Goal: Entertainment & Leisure: Browse casually

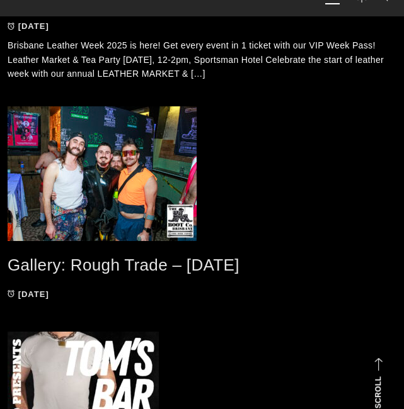
scroll to position [691, 0]
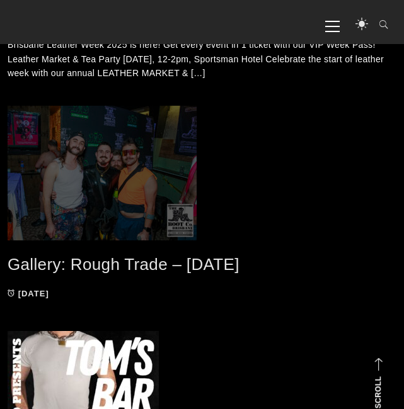
click at [139, 194] on span at bounding box center [202, 173] width 388 height 135
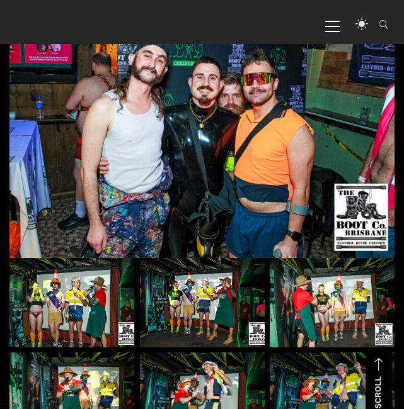
scroll to position [320, 0]
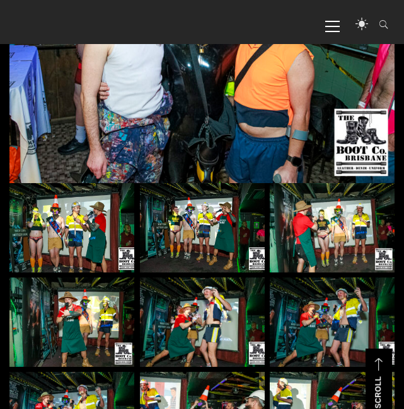
click at [69, 223] on img at bounding box center [71, 227] width 125 height 89
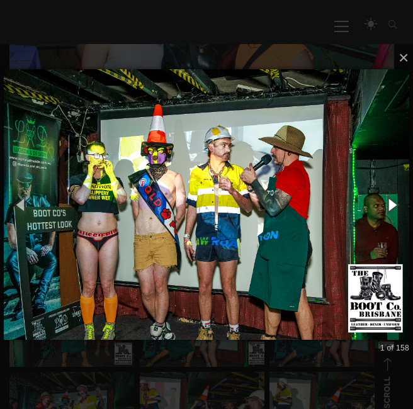
click at [388, 198] on button "button" at bounding box center [392, 205] width 43 height 52
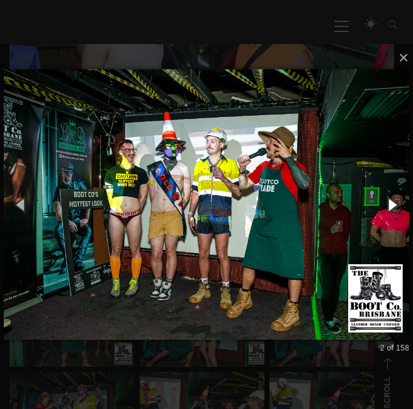
click at [388, 198] on button "button" at bounding box center [392, 205] width 43 height 52
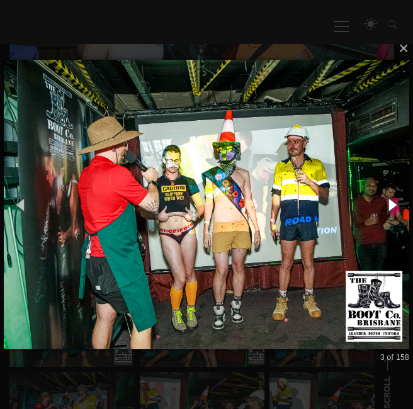
click at [388, 198] on button "button" at bounding box center [392, 205] width 43 height 52
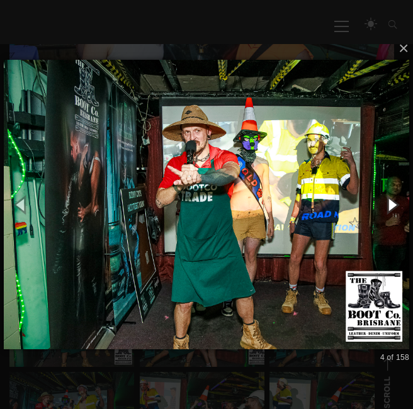
click at [388, 198] on button "button" at bounding box center [392, 205] width 43 height 52
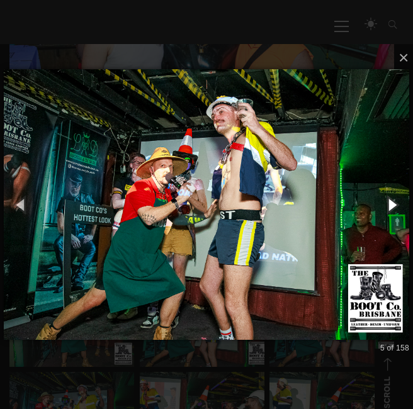
click at [388, 198] on button "button" at bounding box center [392, 205] width 43 height 52
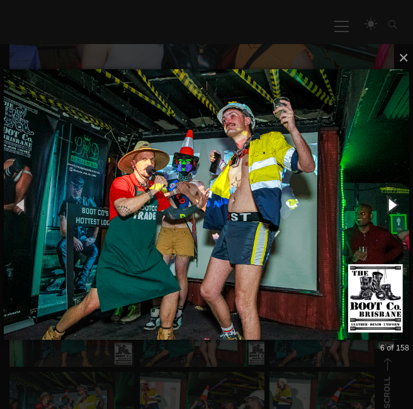
click at [388, 198] on button "button" at bounding box center [392, 205] width 43 height 52
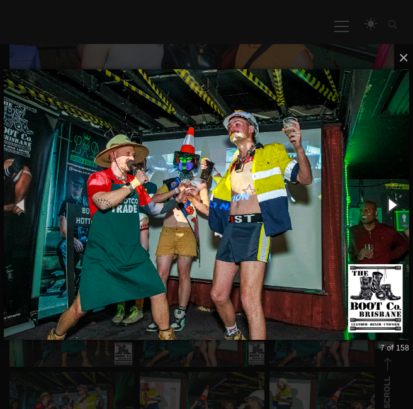
click at [388, 198] on button "button" at bounding box center [392, 205] width 43 height 52
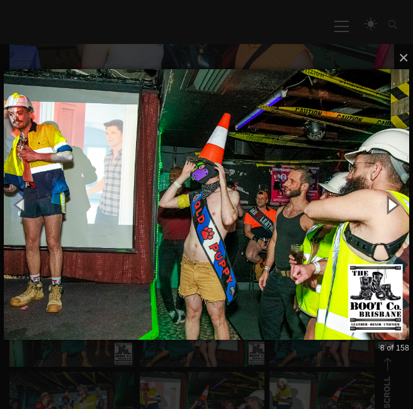
click at [388, 198] on button "button" at bounding box center [392, 205] width 43 height 52
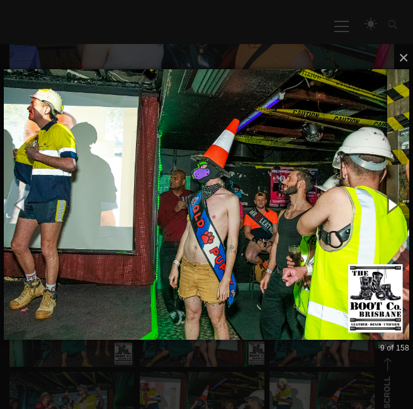
click at [388, 198] on button "button" at bounding box center [392, 205] width 43 height 52
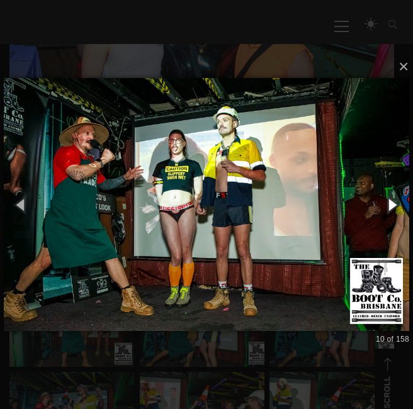
click at [388, 198] on button "button" at bounding box center [392, 205] width 43 height 52
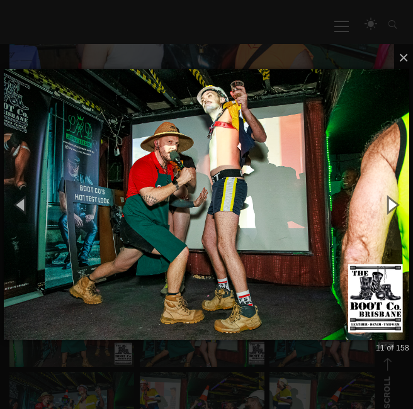
click at [388, 198] on button "button" at bounding box center [392, 205] width 43 height 52
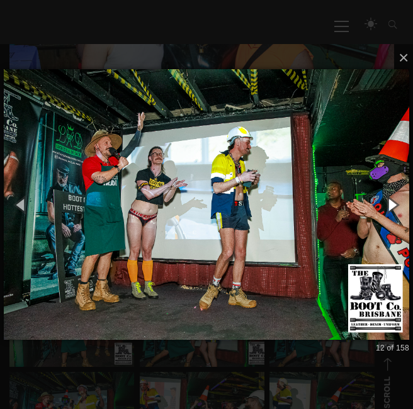
click at [388, 198] on button "button" at bounding box center [392, 205] width 43 height 52
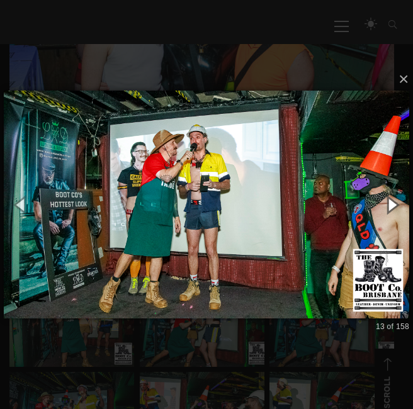
click at [388, 198] on button "button" at bounding box center [392, 205] width 43 height 52
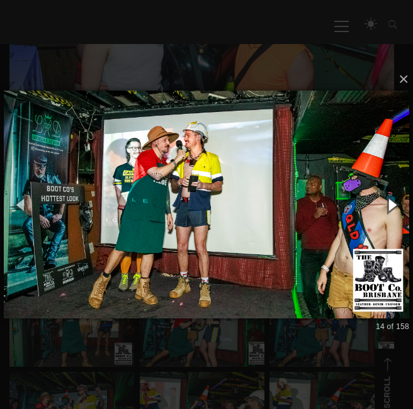
click at [388, 198] on button "button" at bounding box center [392, 205] width 43 height 52
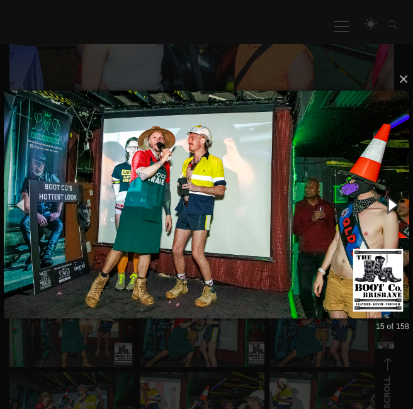
click at [388, 198] on button "button" at bounding box center [392, 205] width 43 height 52
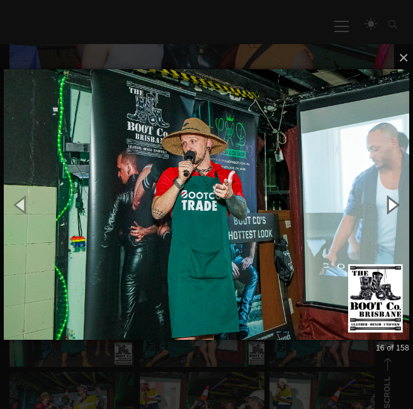
click at [388, 198] on button "button" at bounding box center [392, 205] width 43 height 52
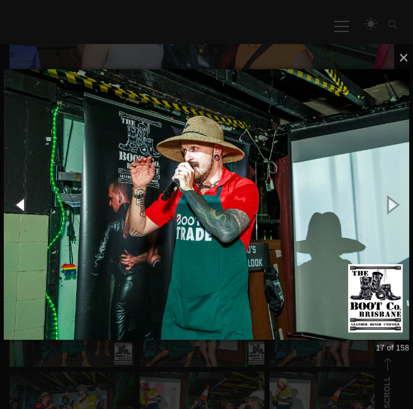
click at [17, 202] on button "button" at bounding box center [21, 205] width 43 height 52
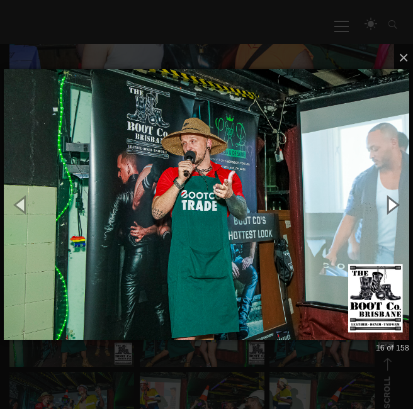
click at [395, 206] on button "button" at bounding box center [392, 205] width 43 height 52
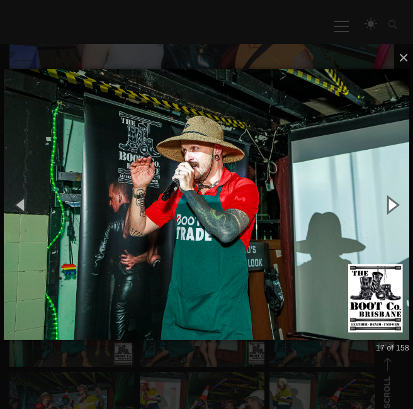
click at [395, 206] on button "button" at bounding box center [392, 205] width 43 height 52
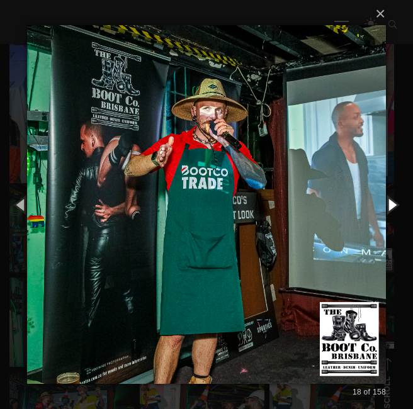
click at [395, 206] on button "button" at bounding box center [392, 205] width 43 height 52
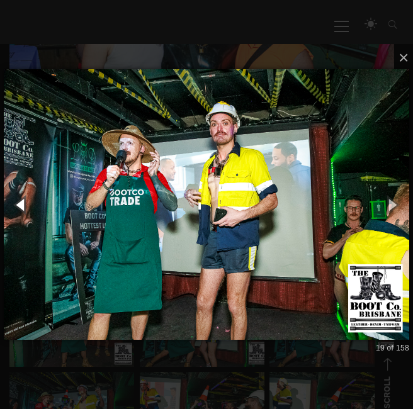
click at [7, 194] on button "button" at bounding box center [21, 205] width 43 height 52
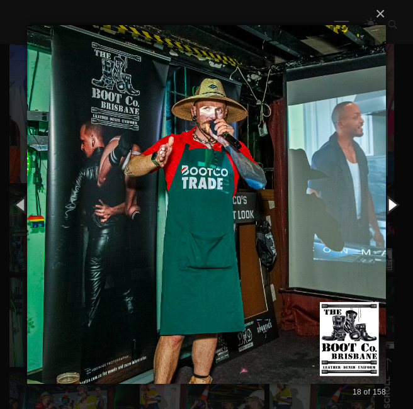
click at [387, 213] on button "button" at bounding box center [392, 205] width 43 height 52
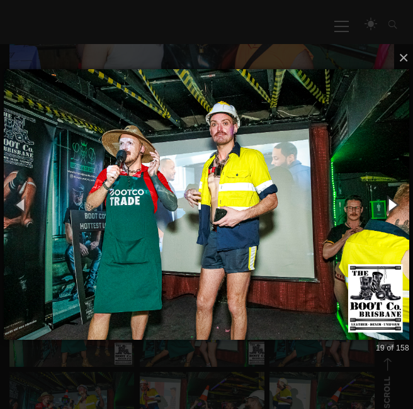
click at [387, 213] on button "button" at bounding box center [392, 205] width 43 height 52
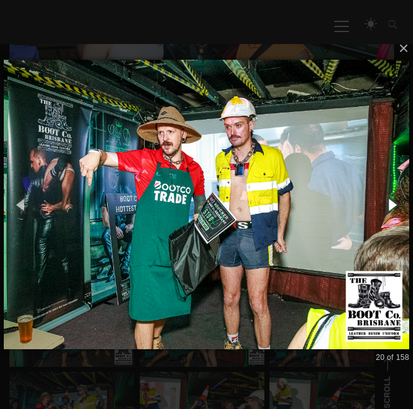
click at [387, 213] on button "button" at bounding box center [392, 205] width 43 height 52
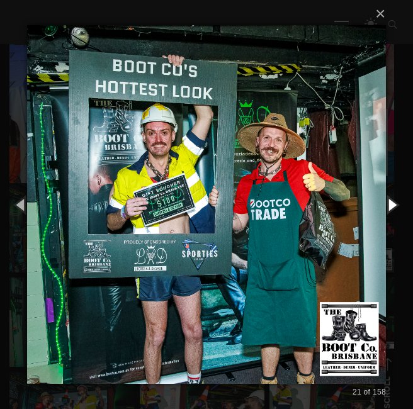
click at [387, 213] on button "button" at bounding box center [392, 205] width 43 height 52
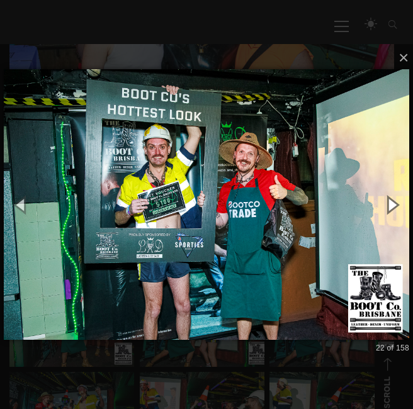
click at [387, 213] on button "button" at bounding box center [392, 205] width 43 height 52
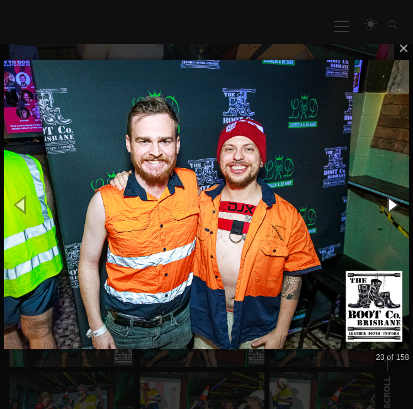
click at [387, 213] on button "button" at bounding box center [392, 205] width 43 height 52
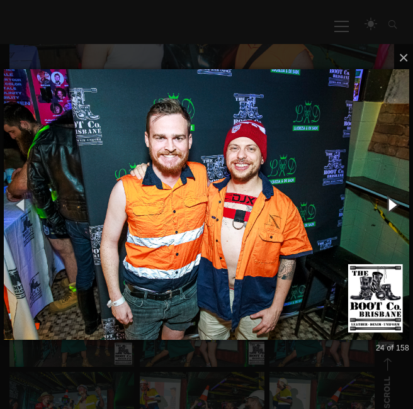
click at [387, 213] on button "button" at bounding box center [392, 205] width 43 height 52
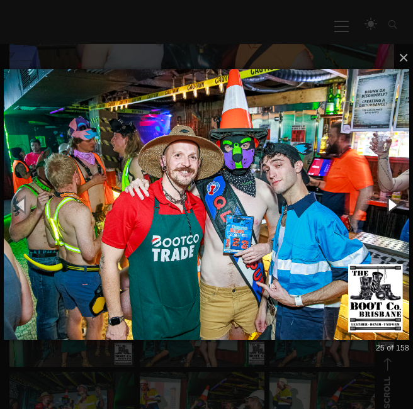
click at [387, 213] on button "button" at bounding box center [392, 205] width 43 height 52
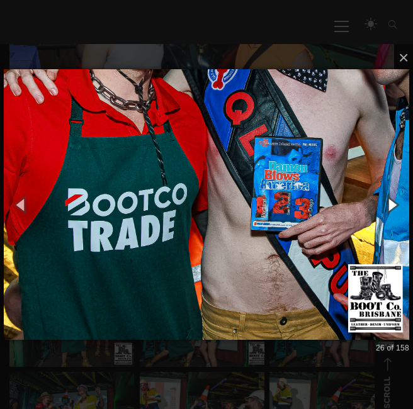
click at [387, 213] on button "button" at bounding box center [392, 205] width 43 height 52
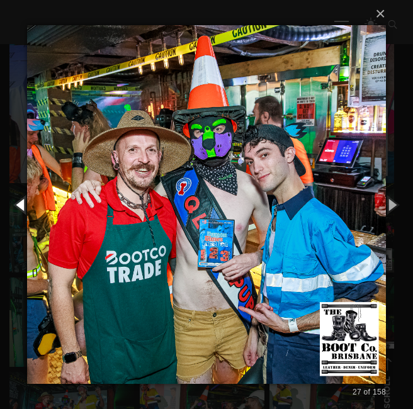
click at [18, 201] on button "button" at bounding box center [21, 205] width 43 height 52
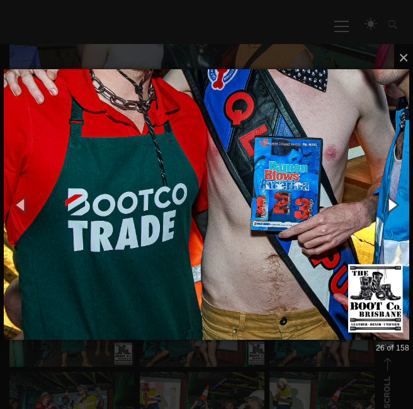
click at [392, 203] on button "button" at bounding box center [392, 205] width 43 height 52
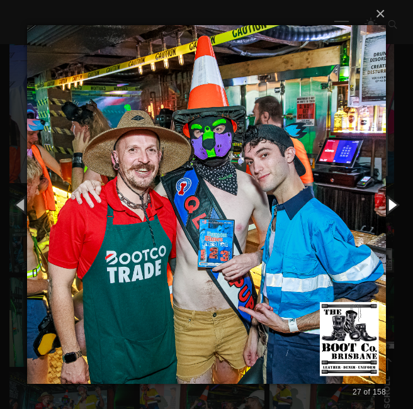
click at [389, 197] on button "button" at bounding box center [392, 205] width 43 height 52
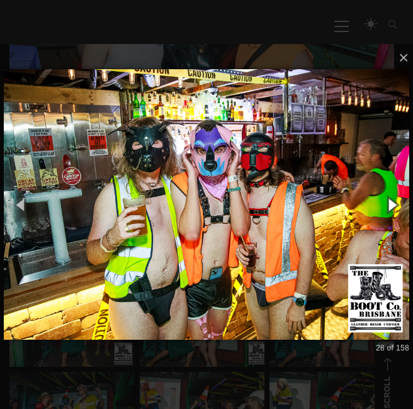
click at [389, 197] on button "button" at bounding box center [392, 205] width 43 height 52
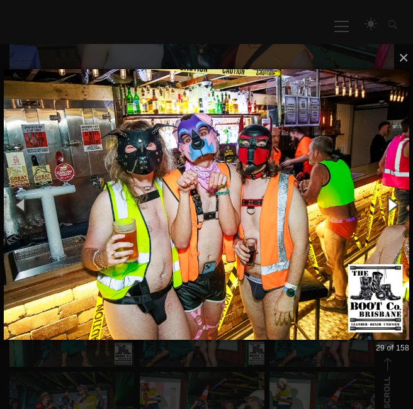
click at [389, 197] on button "button" at bounding box center [392, 205] width 43 height 52
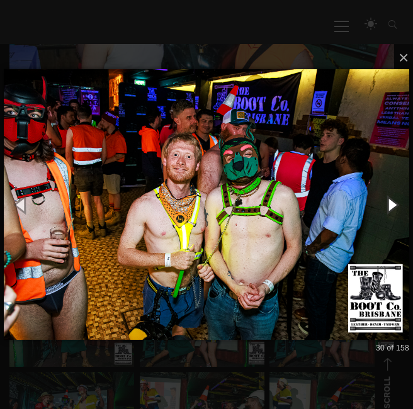
click at [389, 197] on button "button" at bounding box center [392, 205] width 43 height 52
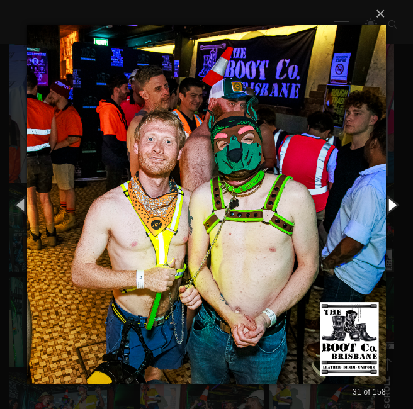
click at [389, 197] on button "button" at bounding box center [392, 205] width 43 height 52
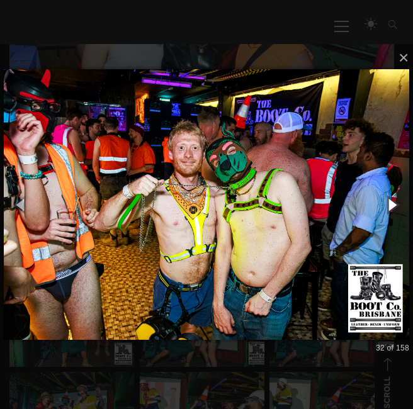
click at [389, 197] on button "button" at bounding box center [392, 205] width 43 height 52
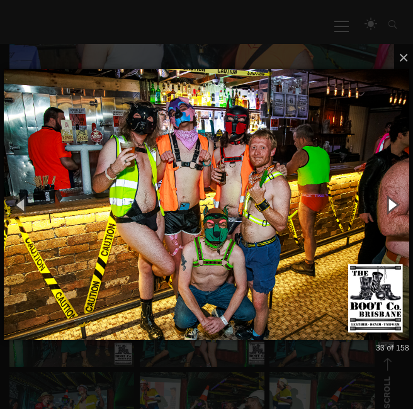
click at [389, 197] on button "button" at bounding box center [392, 205] width 43 height 52
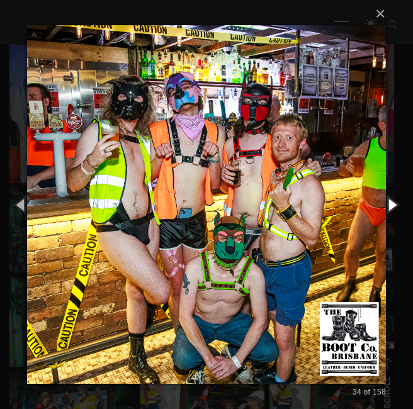
click at [389, 197] on button "button" at bounding box center [392, 205] width 43 height 52
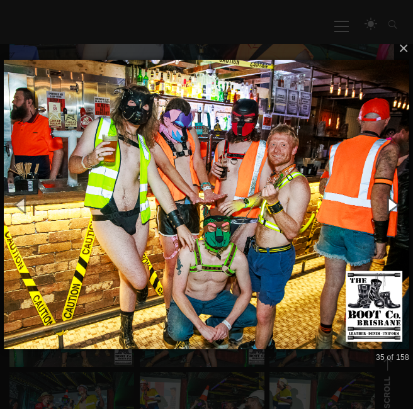
click at [389, 197] on button "button" at bounding box center [392, 205] width 43 height 52
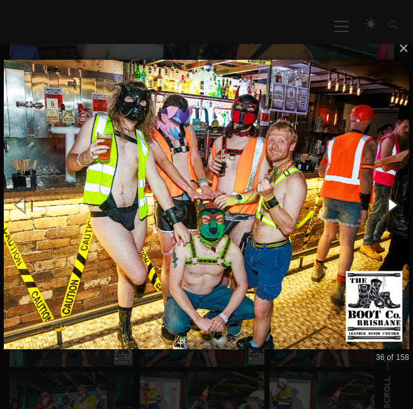
click at [389, 197] on button "button" at bounding box center [392, 205] width 43 height 52
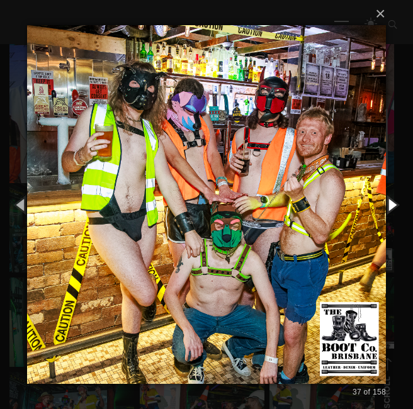
click at [389, 197] on button "button" at bounding box center [392, 205] width 43 height 52
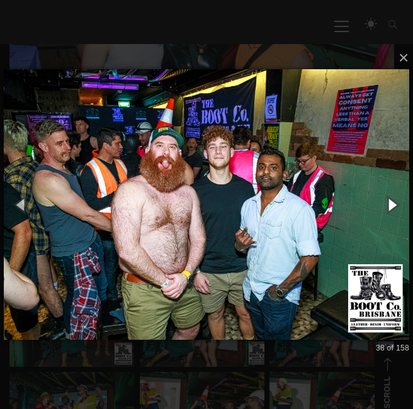
click at [389, 197] on button "button" at bounding box center [392, 205] width 43 height 52
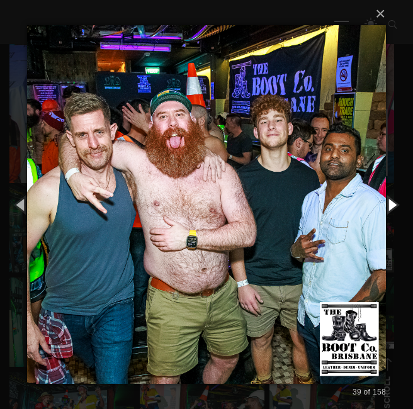
click at [389, 197] on button "button" at bounding box center [392, 205] width 43 height 52
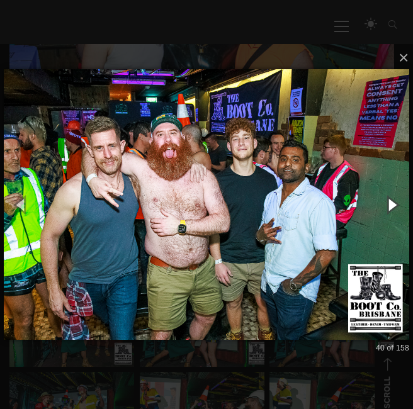
click at [389, 197] on button "button" at bounding box center [392, 205] width 43 height 52
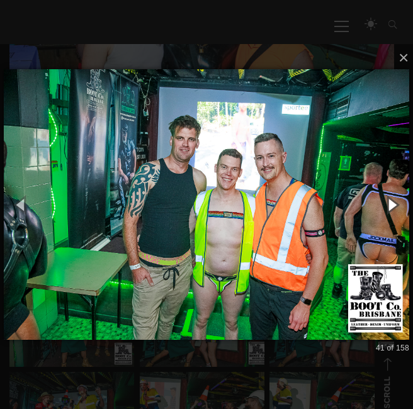
click at [389, 197] on button "button" at bounding box center [392, 205] width 43 height 52
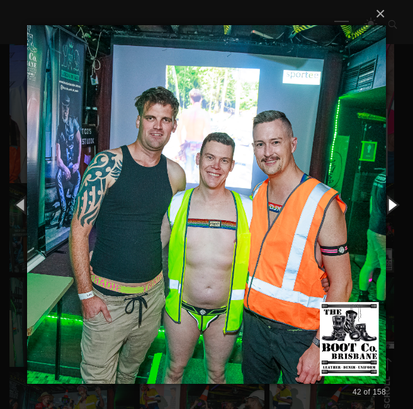
click at [389, 197] on button "button" at bounding box center [392, 205] width 43 height 52
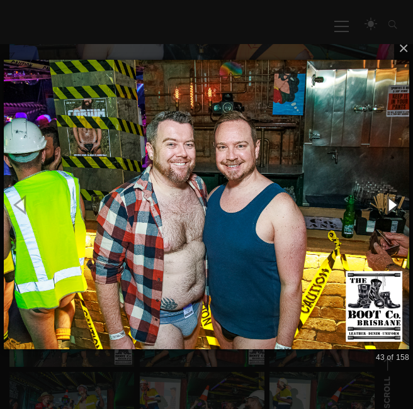
click at [389, 197] on button "button" at bounding box center [392, 205] width 43 height 52
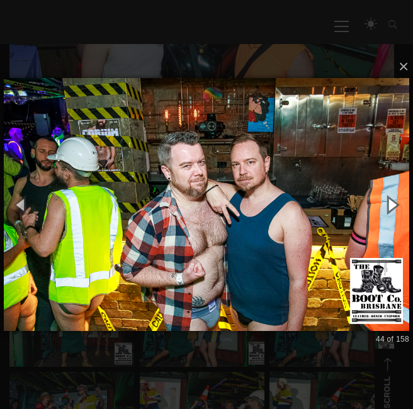
click at [389, 197] on button "button" at bounding box center [392, 205] width 43 height 52
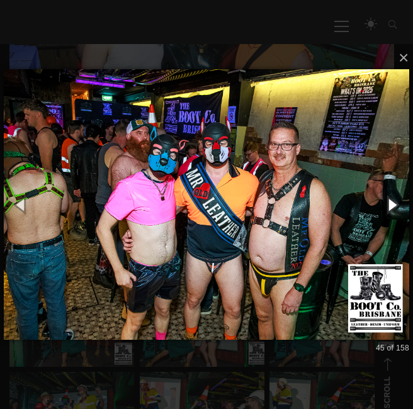
click at [389, 197] on button "button" at bounding box center [392, 205] width 43 height 52
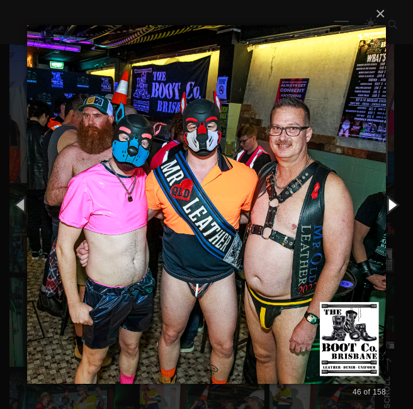
click at [389, 197] on button "button" at bounding box center [392, 205] width 43 height 52
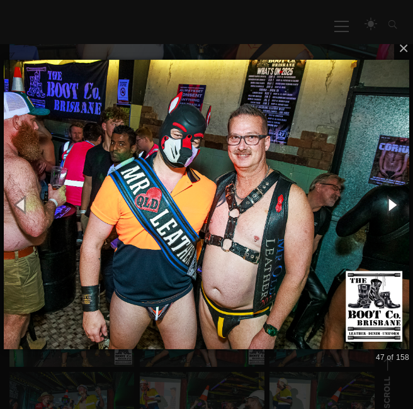
click at [389, 197] on button "button" at bounding box center [392, 205] width 43 height 52
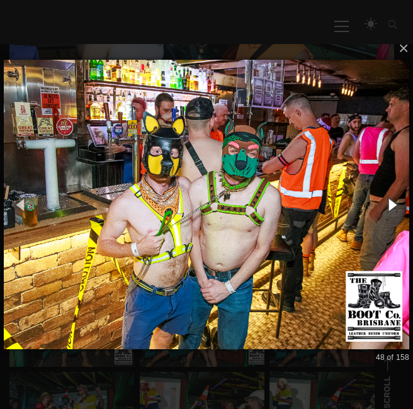
click at [389, 197] on button "button" at bounding box center [392, 205] width 43 height 52
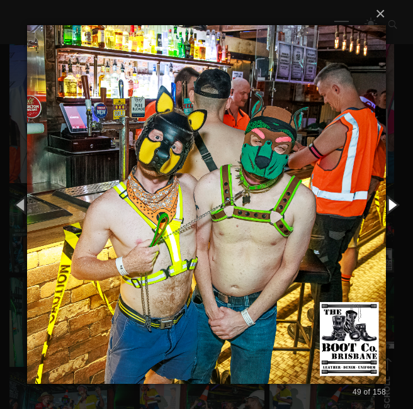
click at [389, 197] on button "button" at bounding box center [392, 205] width 43 height 52
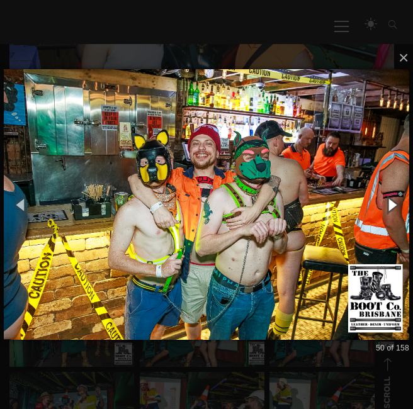
click at [389, 197] on button "button" at bounding box center [392, 205] width 43 height 52
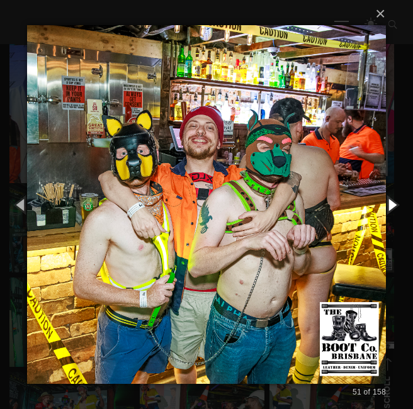
click at [389, 197] on button "button" at bounding box center [392, 205] width 43 height 52
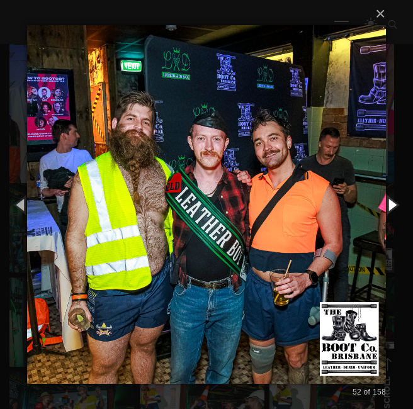
click at [389, 197] on button "button" at bounding box center [392, 205] width 43 height 52
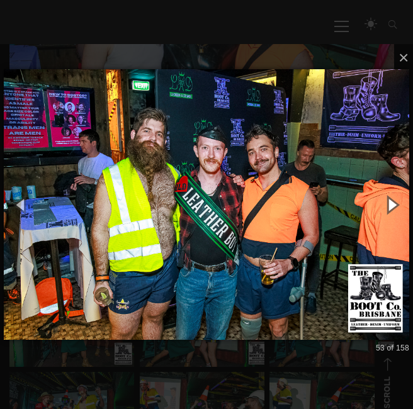
click at [389, 197] on button "button" at bounding box center [392, 205] width 43 height 52
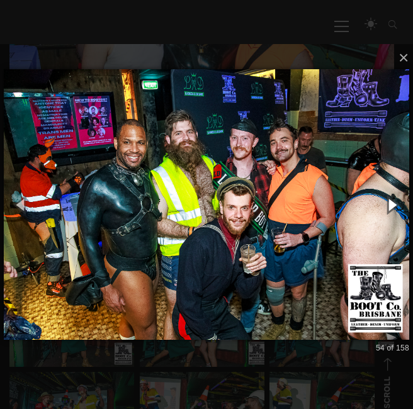
click at [389, 197] on button "button" at bounding box center [392, 205] width 43 height 52
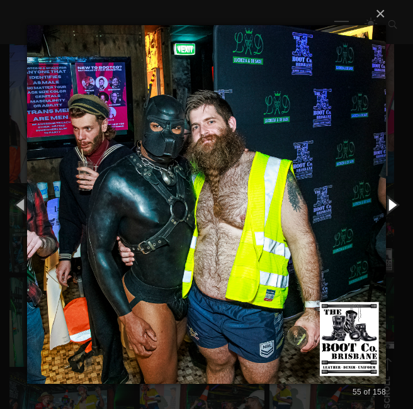
click at [389, 197] on button "button" at bounding box center [392, 205] width 43 height 52
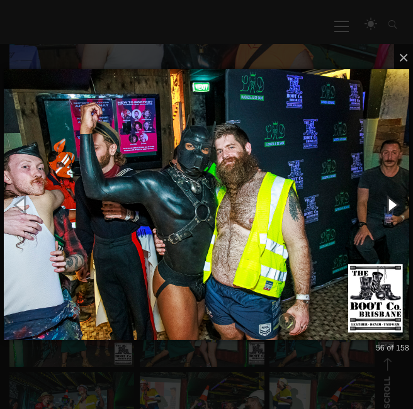
click at [389, 197] on button "button" at bounding box center [392, 205] width 43 height 52
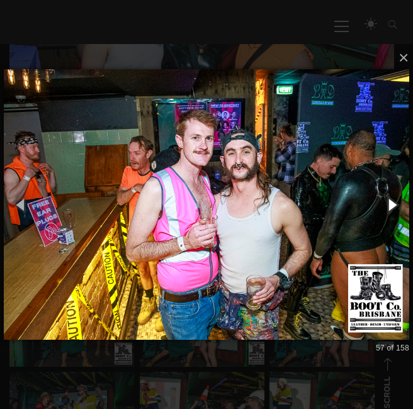
click at [389, 197] on button "button" at bounding box center [392, 205] width 43 height 52
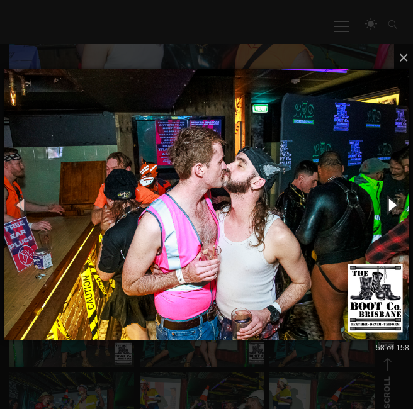
click at [389, 197] on button "button" at bounding box center [392, 205] width 43 height 52
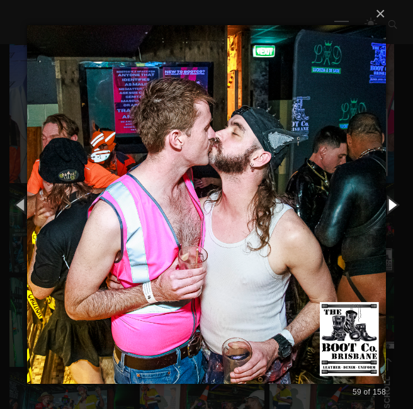
click at [389, 197] on button "button" at bounding box center [392, 205] width 43 height 52
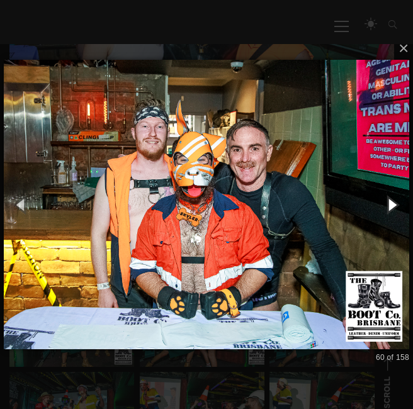
click at [389, 197] on button "button" at bounding box center [392, 205] width 43 height 52
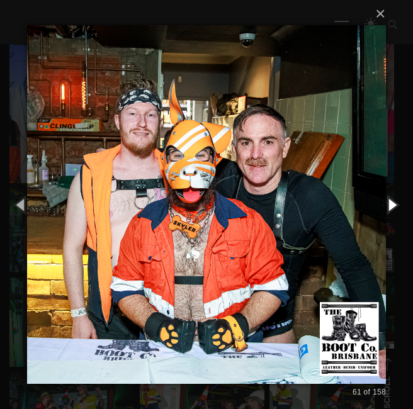
click at [389, 197] on button "button" at bounding box center [392, 205] width 43 height 52
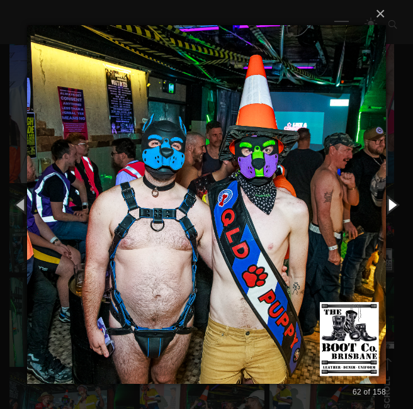
click at [389, 197] on button "button" at bounding box center [392, 205] width 43 height 52
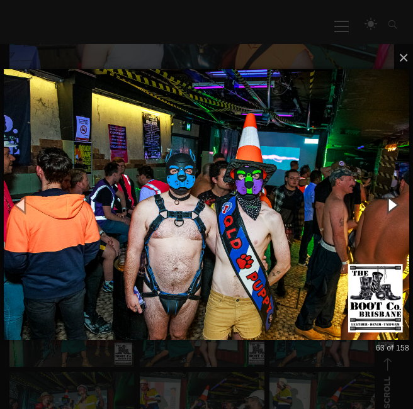
click at [389, 197] on button "button" at bounding box center [392, 205] width 43 height 52
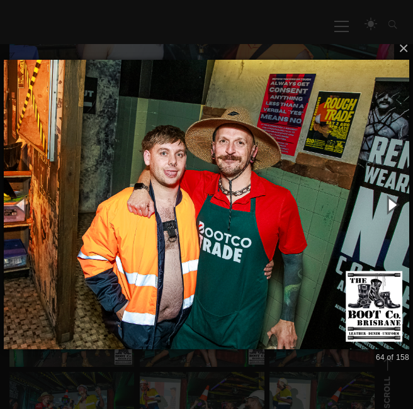
click at [389, 197] on button "button" at bounding box center [392, 205] width 43 height 52
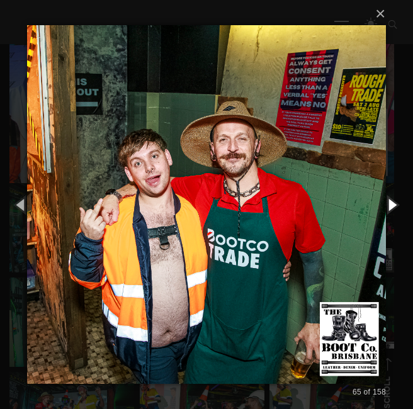
click at [389, 197] on button "button" at bounding box center [392, 205] width 43 height 52
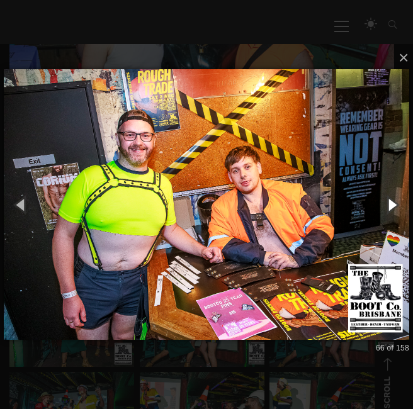
click at [389, 197] on button "button" at bounding box center [392, 205] width 43 height 52
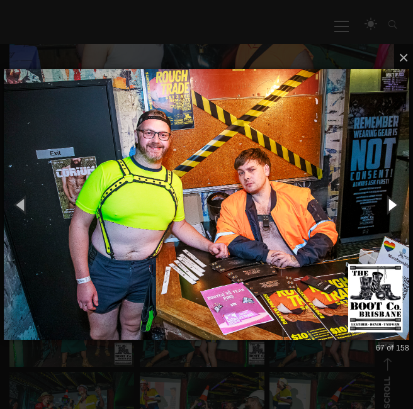
click at [389, 197] on button "button" at bounding box center [392, 205] width 43 height 52
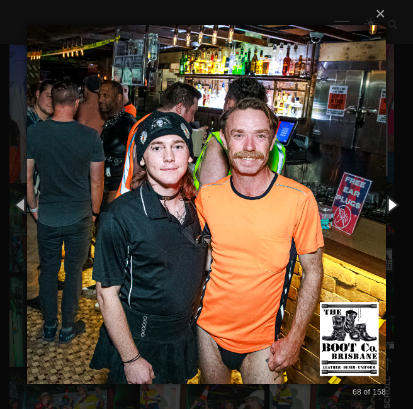
click at [389, 197] on button "button" at bounding box center [392, 205] width 43 height 52
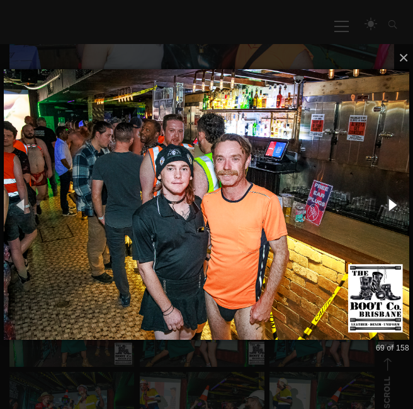
click at [389, 197] on button "button" at bounding box center [392, 205] width 43 height 52
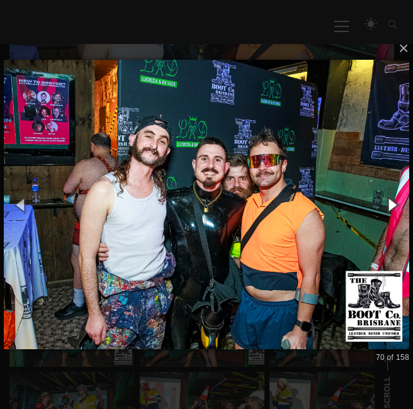
click at [389, 197] on button "button" at bounding box center [392, 205] width 43 height 52
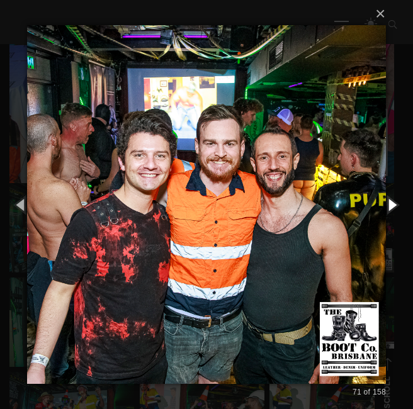
click at [389, 197] on button "button" at bounding box center [392, 205] width 43 height 52
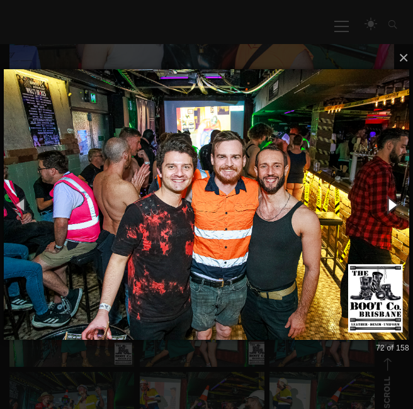
click at [389, 197] on button "button" at bounding box center [392, 205] width 43 height 52
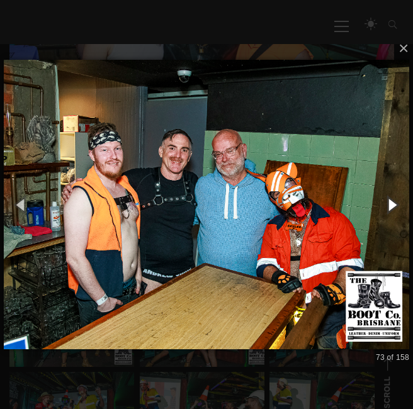
click at [389, 197] on button "button" at bounding box center [392, 205] width 43 height 52
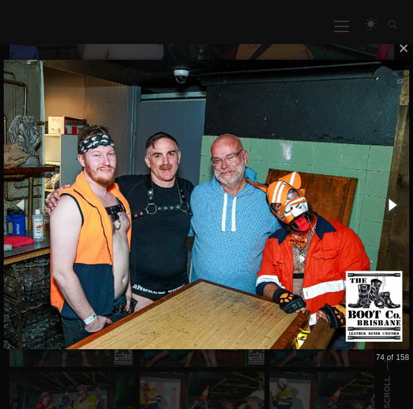
click at [389, 197] on button "button" at bounding box center [392, 205] width 43 height 52
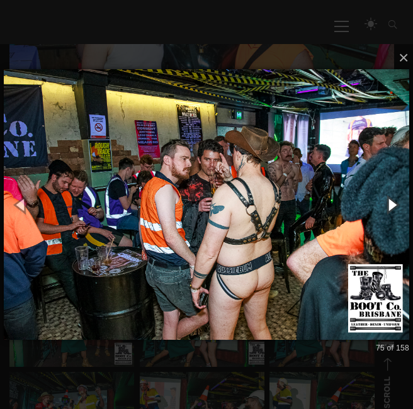
click at [389, 197] on button "button" at bounding box center [392, 205] width 43 height 52
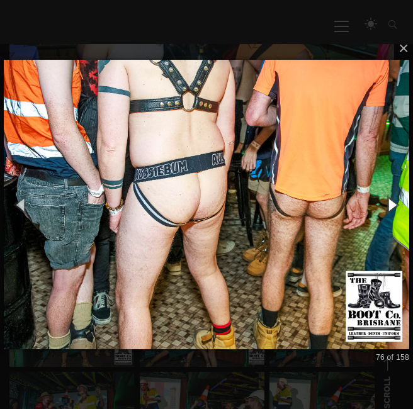
click at [389, 197] on button "button" at bounding box center [392, 205] width 43 height 52
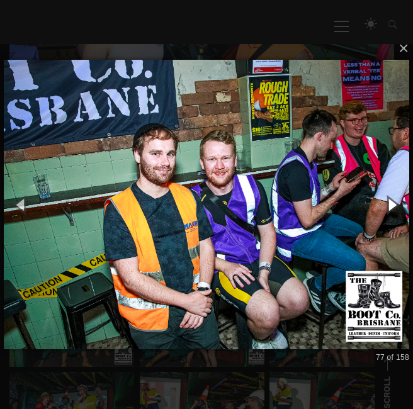
click at [389, 197] on button "button" at bounding box center [392, 205] width 43 height 52
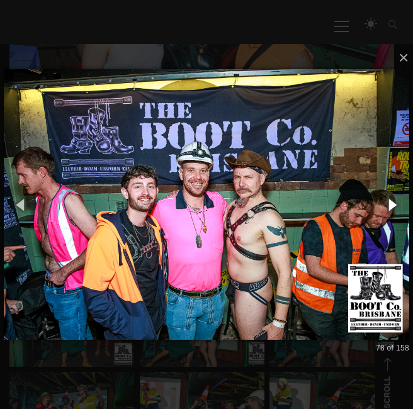
click at [389, 198] on button "button" at bounding box center [392, 205] width 43 height 52
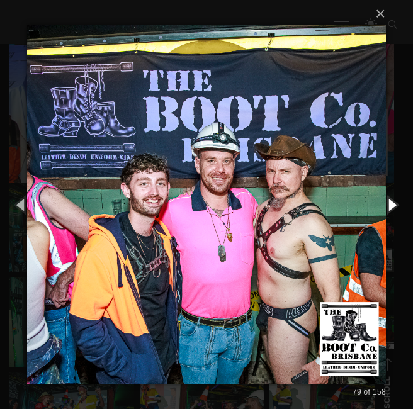
click at [389, 198] on button "button" at bounding box center [392, 205] width 43 height 52
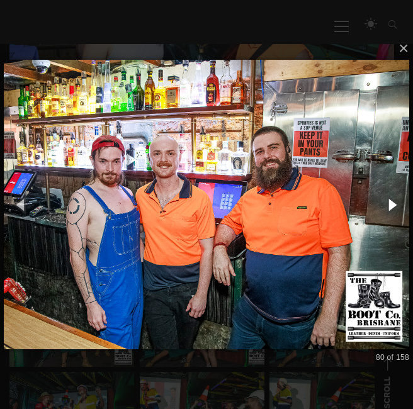
click at [389, 198] on button "button" at bounding box center [392, 205] width 43 height 52
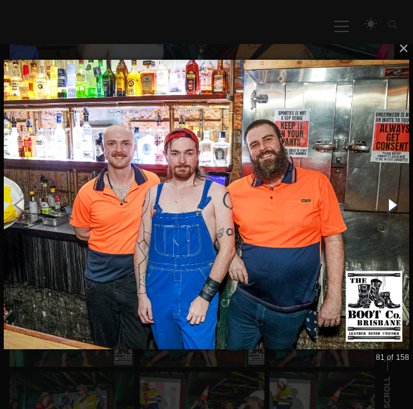
click at [389, 198] on button "button" at bounding box center [392, 205] width 43 height 52
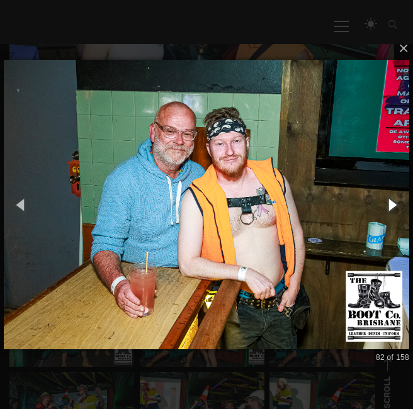
click at [389, 198] on button "button" at bounding box center [392, 205] width 43 height 52
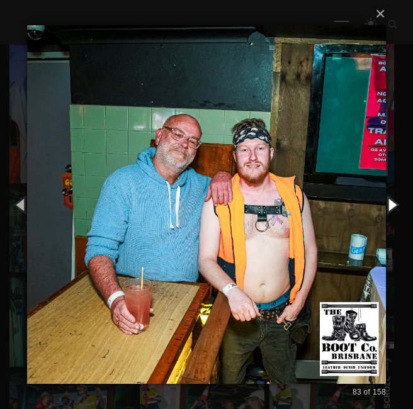
click at [389, 198] on button "button" at bounding box center [392, 205] width 43 height 52
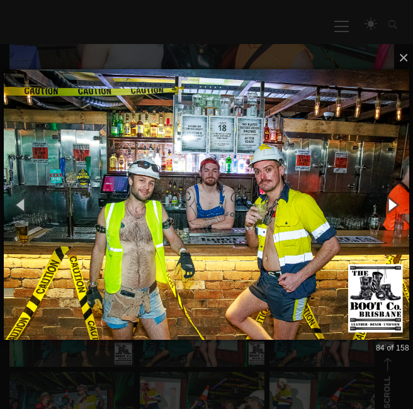
click at [389, 198] on button "button" at bounding box center [392, 205] width 43 height 52
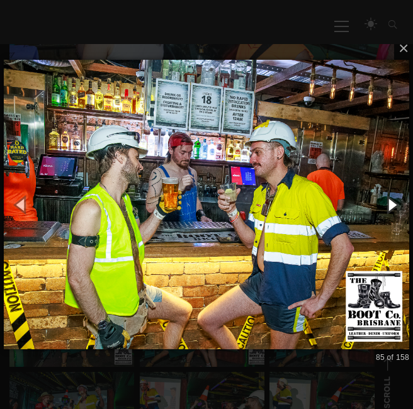
click at [389, 198] on button "button" at bounding box center [392, 205] width 43 height 52
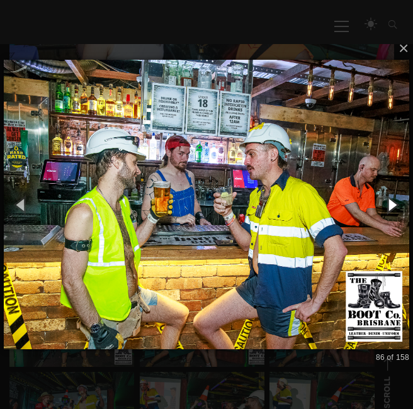
click at [389, 198] on button "button" at bounding box center [392, 205] width 43 height 52
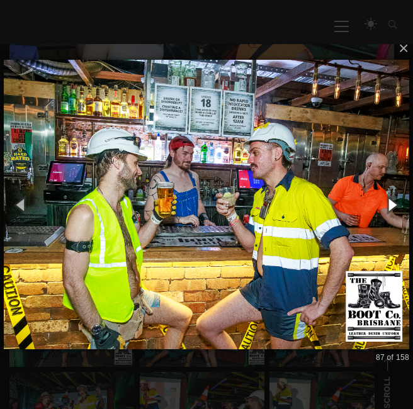
click at [389, 198] on button "button" at bounding box center [392, 205] width 43 height 52
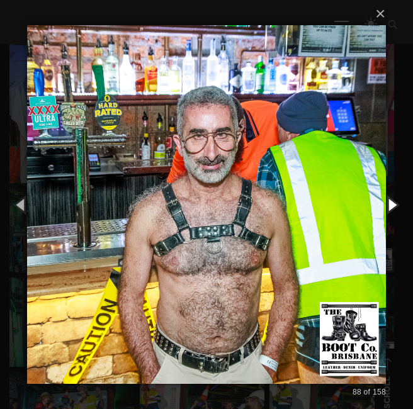
click at [389, 198] on button "button" at bounding box center [392, 205] width 43 height 52
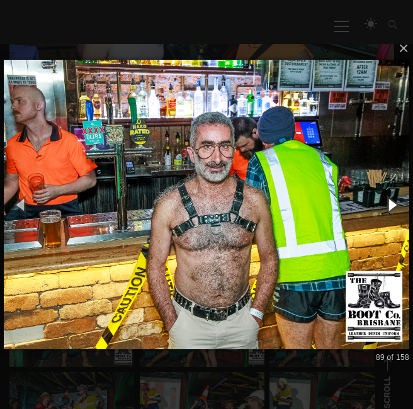
click at [389, 198] on button "button" at bounding box center [392, 205] width 43 height 52
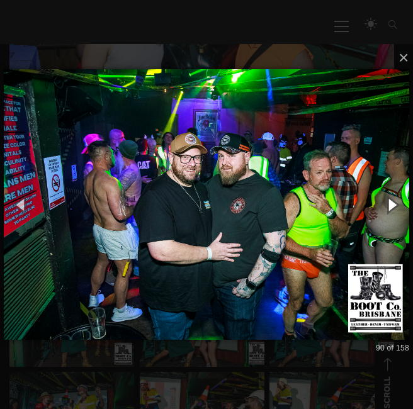
click at [389, 198] on button "button" at bounding box center [392, 205] width 43 height 52
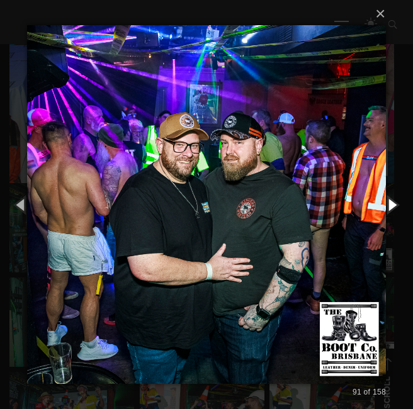
click at [389, 198] on button "button" at bounding box center [392, 205] width 43 height 52
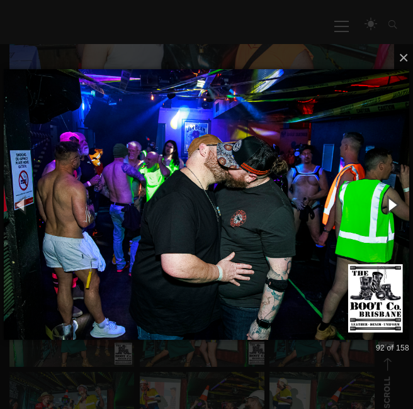
click at [389, 198] on button "button" at bounding box center [392, 205] width 43 height 52
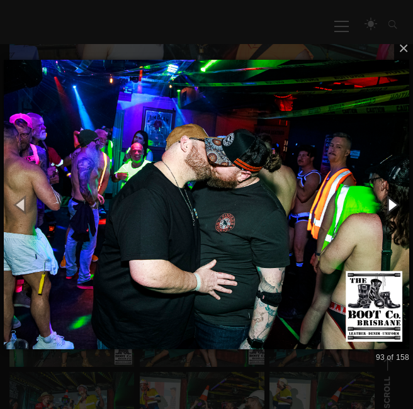
click at [389, 198] on button "button" at bounding box center [392, 205] width 43 height 52
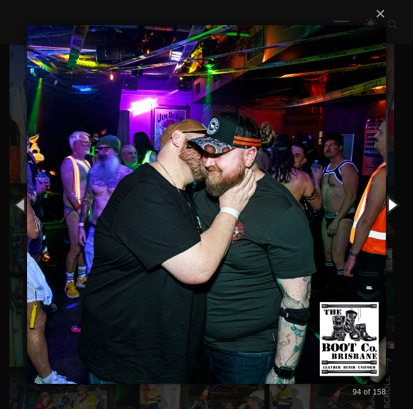
click at [389, 198] on button "button" at bounding box center [392, 205] width 43 height 52
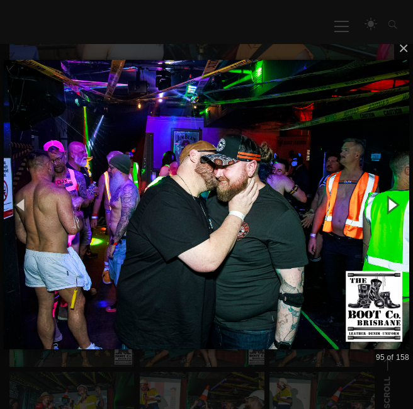
click at [389, 198] on button "button" at bounding box center [392, 205] width 43 height 52
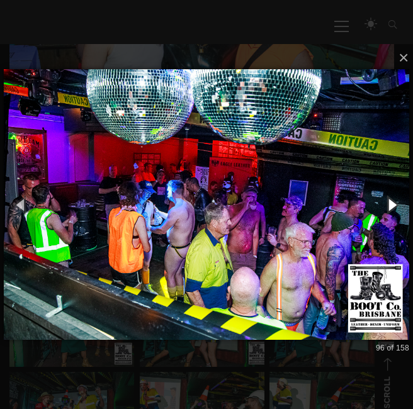
click at [389, 198] on button "button" at bounding box center [392, 205] width 43 height 52
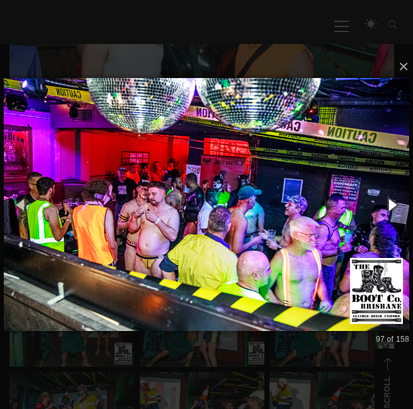
click at [389, 198] on button "button" at bounding box center [392, 205] width 43 height 52
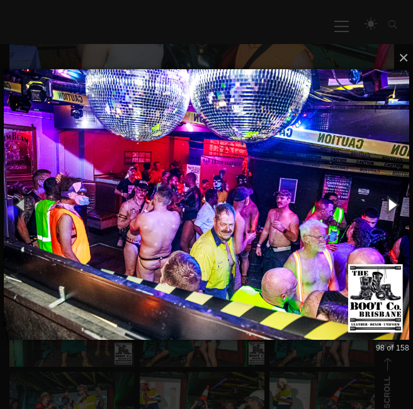
click at [389, 198] on button "button" at bounding box center [392, 205] width 43 height 52
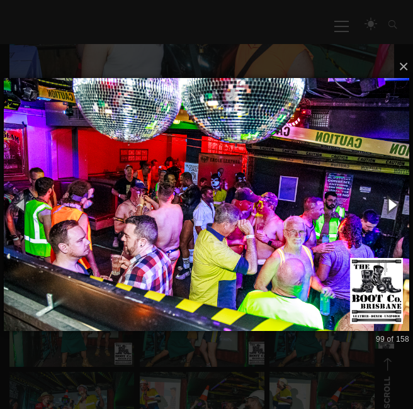
click at [389, 198] on button "button" at bounding box center [392, 205] width 43 height 52
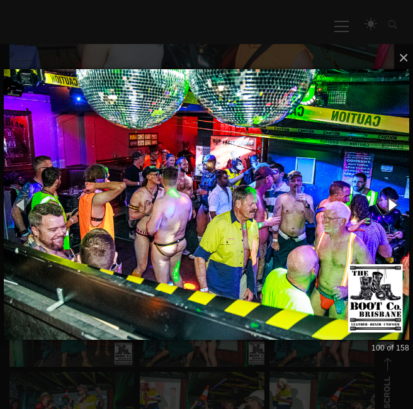
click at [389, 198] on button "button" at bounding box center [392, 205] width 43 height 52
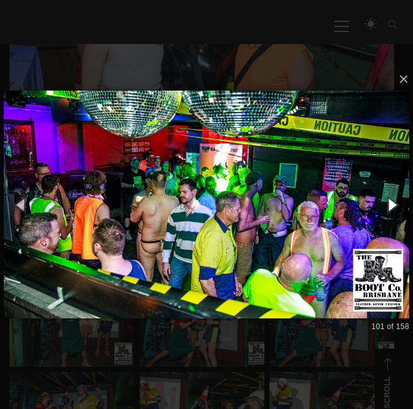
click at [389, 198] on button "button" at bounding box center [392, 205] width 43 height 52
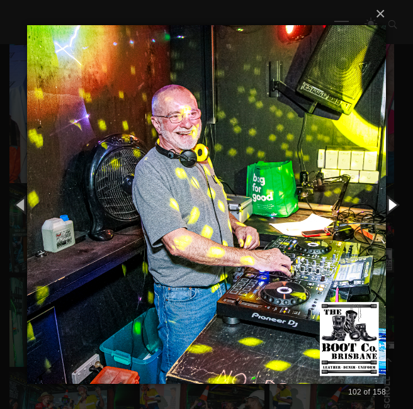
click at [389, 198] on button "button" at bounding box center [392, 205] width 43 height 52
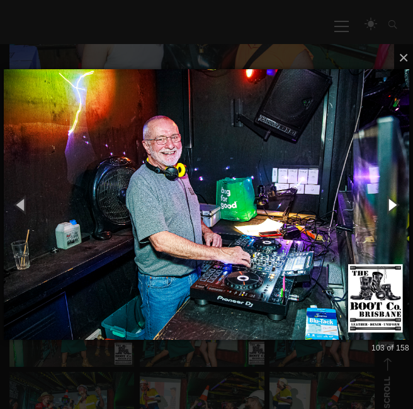
click at [389, 198] on button "button" at bounding box center [392, 205] width 43 height 52
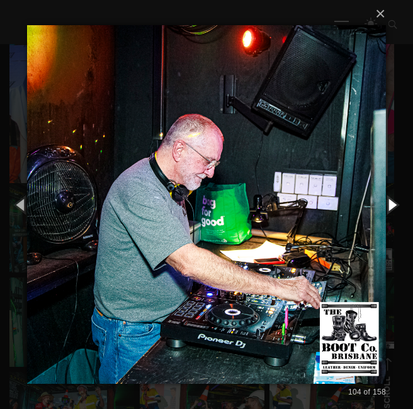
click at [389, 198] on button "button" at bounding box center [392, 205] width 43 height 52
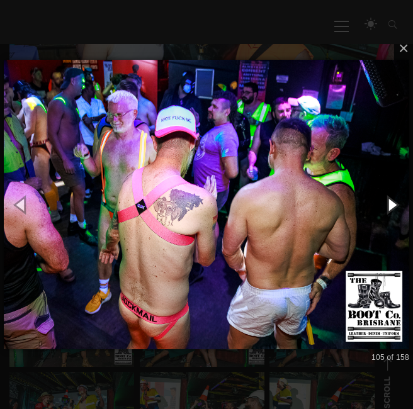
click at [389, 198] on button "button" at bounding box center [392, 205] width 43 height 52
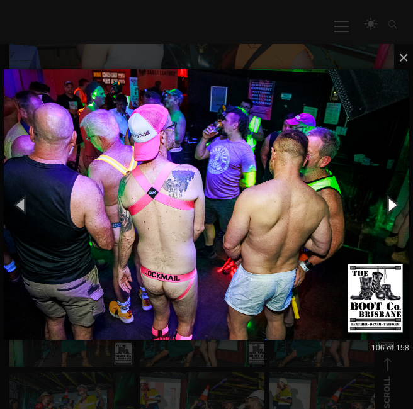
click at [389, 198] on button "button" at bounding box center [392, 205] width 43 height 52
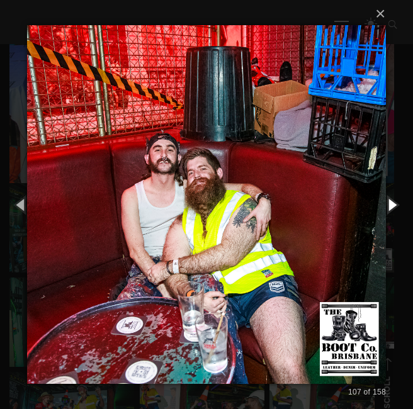
click at [389, 198] on button "button" at bounding box center [392, 205] width 43 height 52
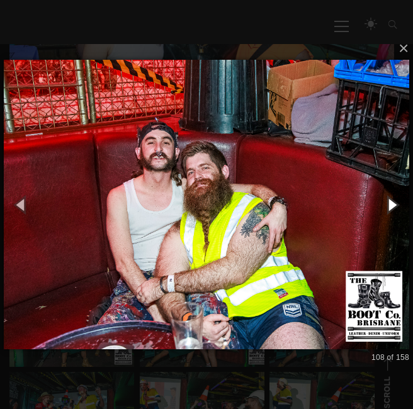
click at [389, 198] on button "button" at bounding box center [392, 205] width 43 height 52
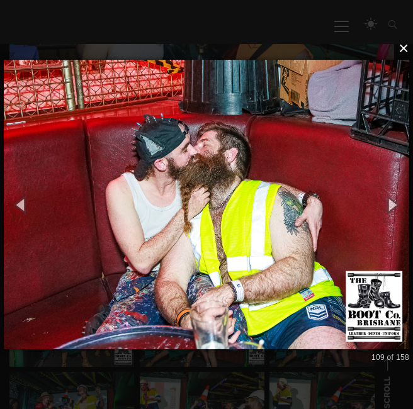
click at [397, 57] on button "×" at bounding box center [210, 49] width 405 height 28
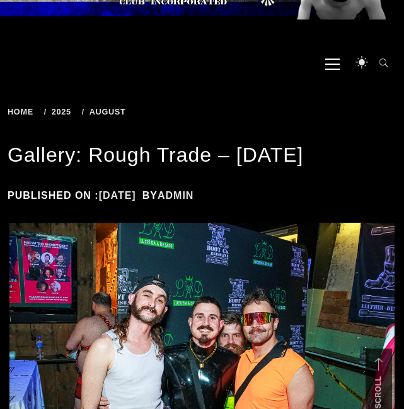
scroll to position [0, 0]
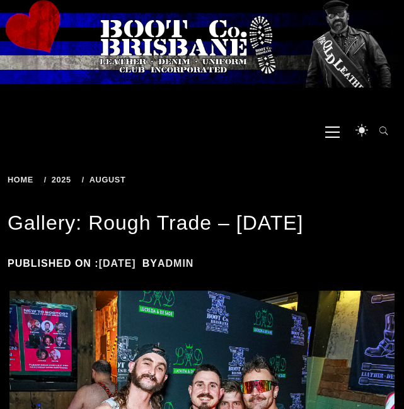
click at [28, 181] on span "Home" at bounding box center [23, 179] width 30 height 9
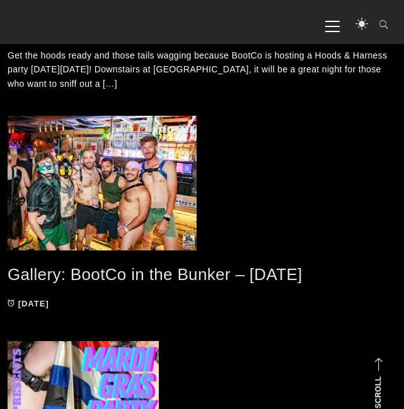
scroll to position [4958, 0]
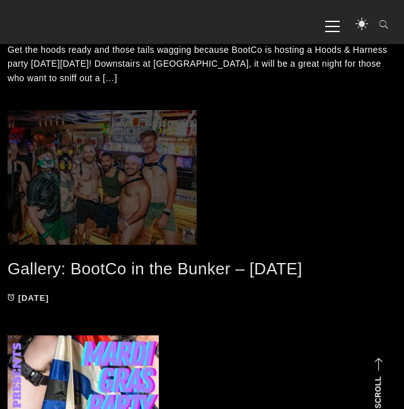
click at [122, 232] on span at bounding box center [202, 177] width 388 height 135
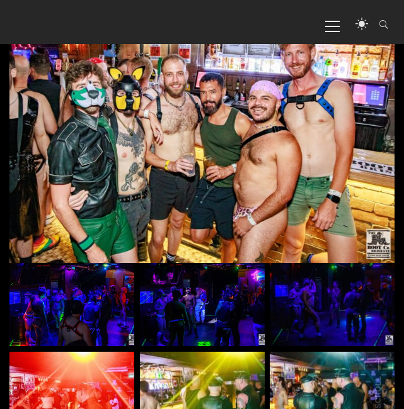
scroll to position [242, 0]
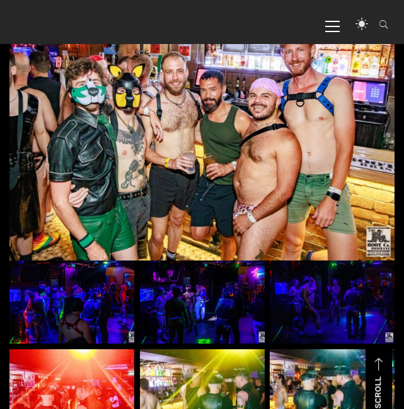
click at [89, 310] on img at bounding box center [71, 302] width 125 height 83
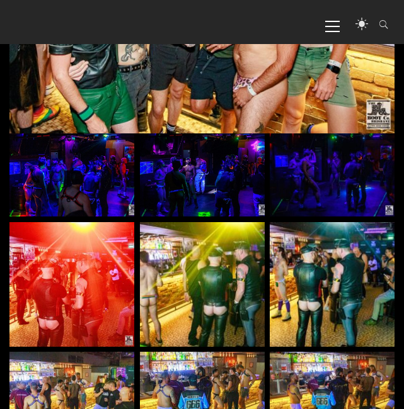
scroll to position [370, 0]
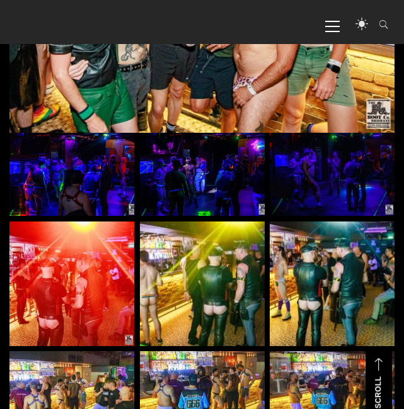
click at [128, 216] on img at bounding box center [71, 174] width 125 height 83
click at [91, 208] on img at bounding box center [71, 174] width 125 height 83
drag, startPoint x: 91, startPoint y: 208, endPoint x: 57, endPoint y: 192, distance: 37.7
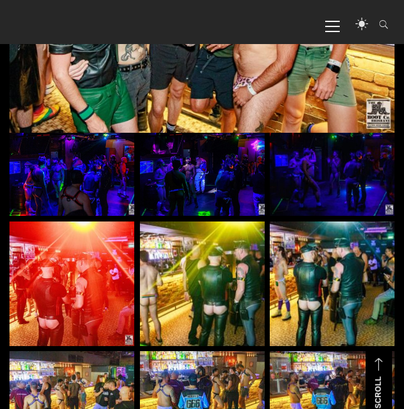
click at [57, 192] on img at bounding box center [71, 174] width 125 height 83
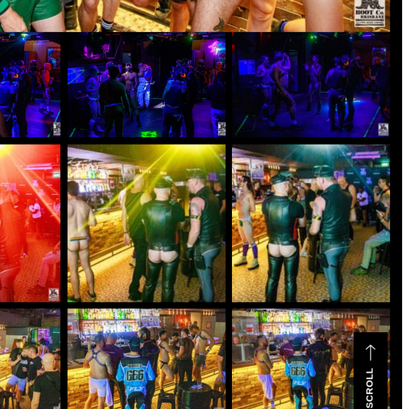
scroll to position [391, 0]
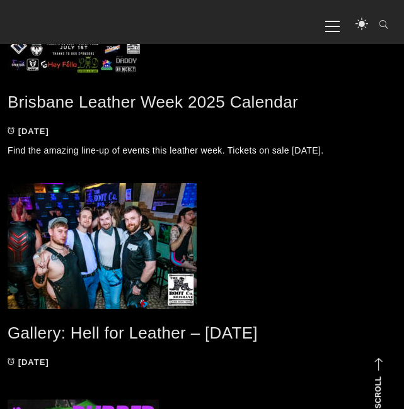
scroll to position [2336, 0]
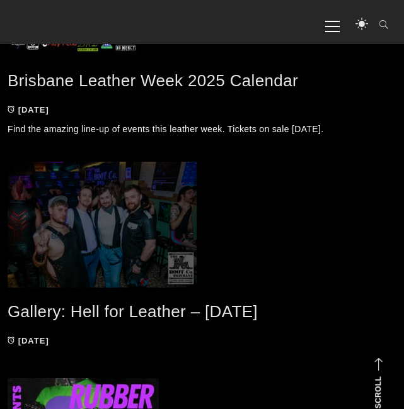
click at [93, 228] on span at bounding box center [202, 225] width 388 height 126
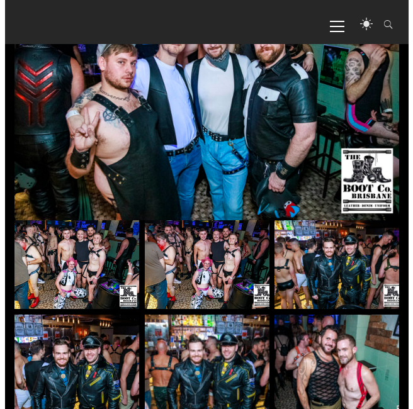
scroll to position [268, 0]
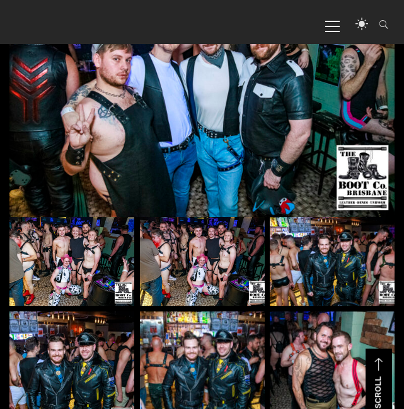
click at [84, 244] on img at bounding box center [71, 261] width 125 height 89
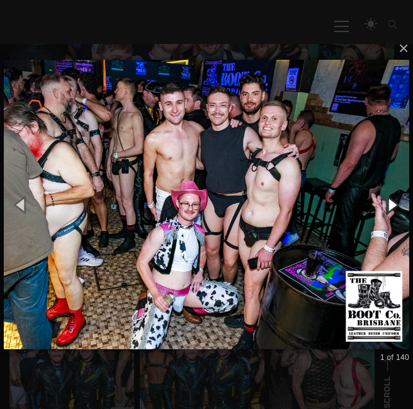
click at [392, 206] on button "button" at bounding box center [392, 205] width 43 height 52
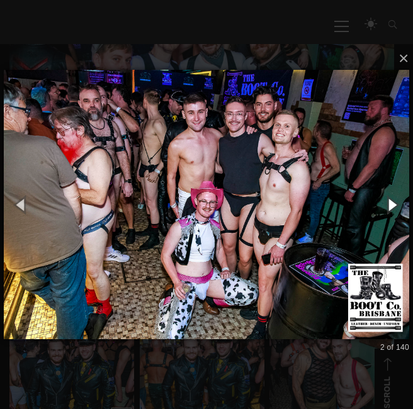
click at [392, 206] on button "button" at bounding box center [392, 205] width 43 height 52
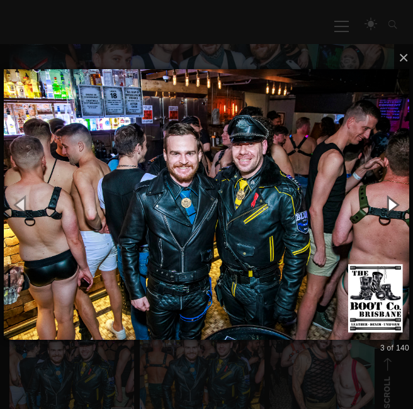
click at [392, 206] on button "button" at bounding box center [392, 205] width 43 height 52
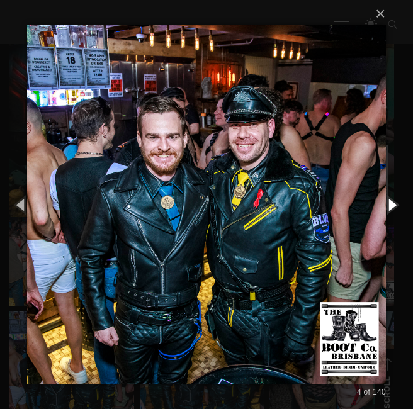
click at [392, 206] on button "button" at bounding box center [392, 205] width 43 height 52
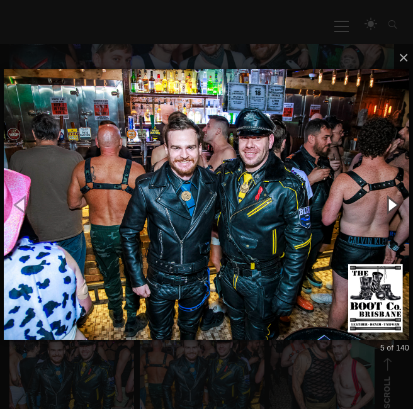
click at [392, 206] on button "button" at bounding box center [392, 205] width 43 height 52
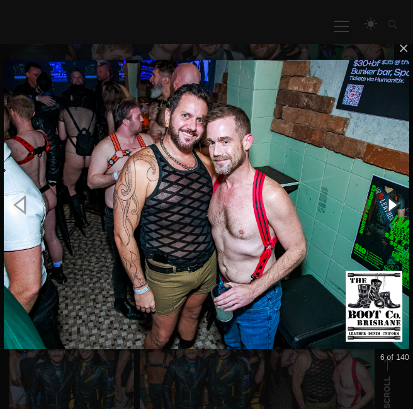
click at [392, 206] on button "button" at bounding box center [392, 205] width 43 height 52
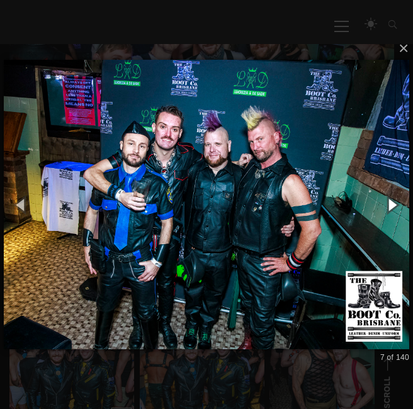
click at [395, 207] on button "button" at bounding box center [392, 205] width 43 height 52
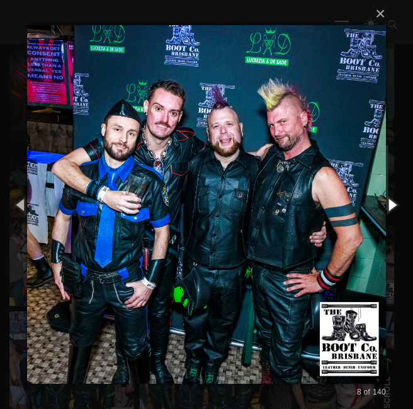
click at [386, 205] on button "button" at bounding box center [392, 205] width 43 height 52
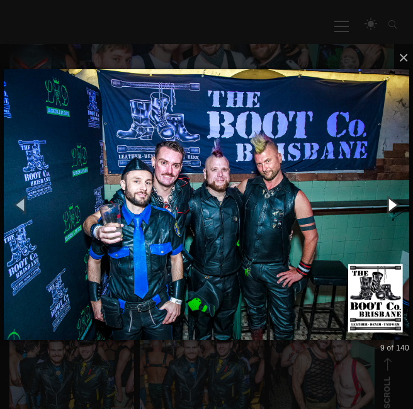
click at [386, 205] on button "button" at bounding box center [392, 205] width 43 height 52
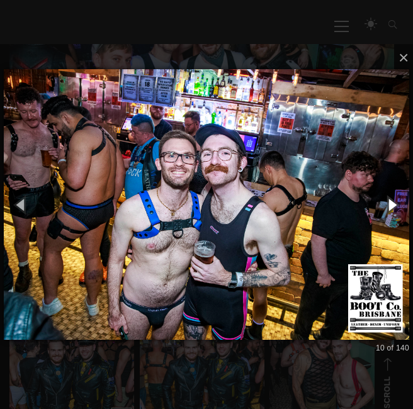
click at [386, 205] on button "button" at bounding box center [392, 205] width 43 height 52
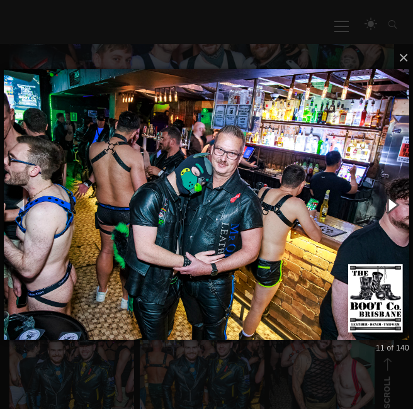
click at [386, 205] on button "button" at bounding box center [392, 205] width 43 height 52
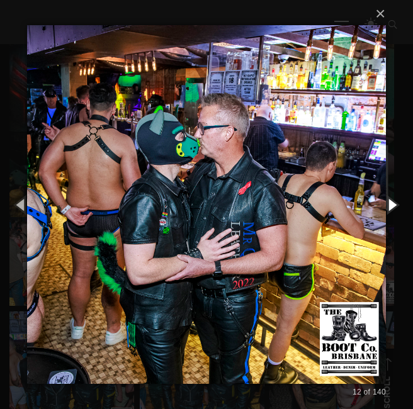
click at [386, 205] on button "button" at bounding box center [392, 205] width 43 height 52
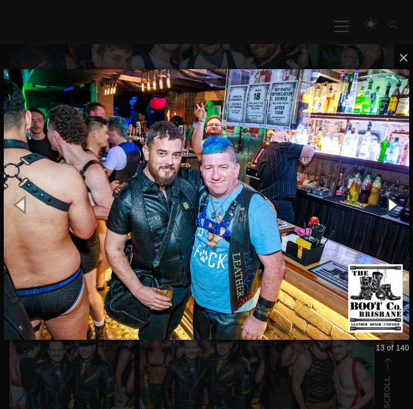
click at [386, 205] on button "button" at bounding box center [392, 205] width 43 height 52
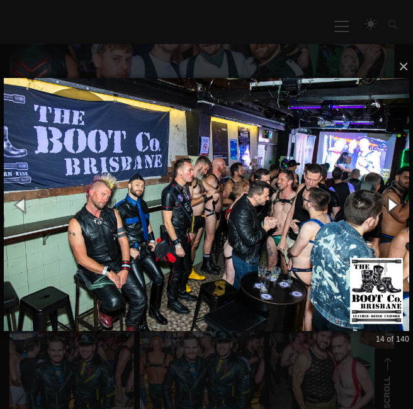
click at [378, 203] on button "button" at bounding box center [392, 205] width 43 height 52
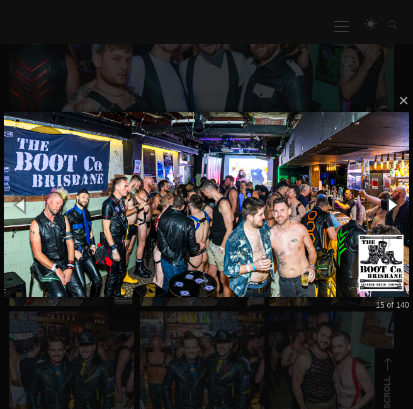
click at [378, 203] on button "button" at bounding box center [392, 205] width 43 height 52
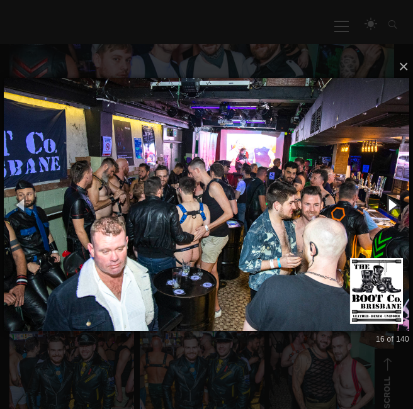
click at [378, 203] on button "button" at bounding box center [392, 205] width 43 height 52
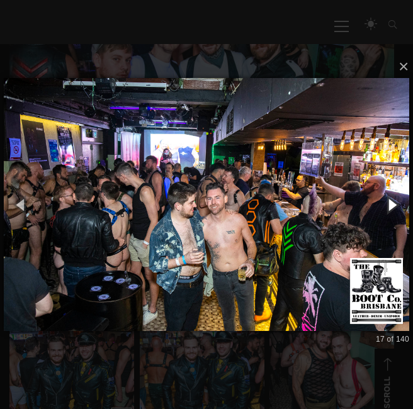
click at [378, 203] on button "button" at bounding box center [392, 205] width 43 height 52
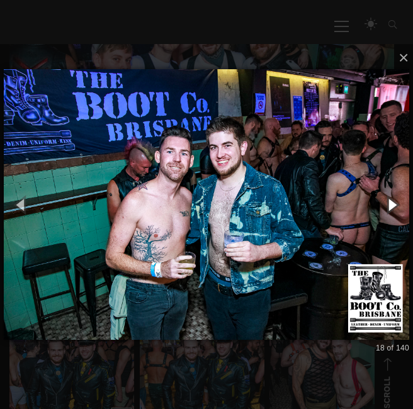
click at [378, 203] on button "button" at bounding box center [392, 205] width 43 height 52
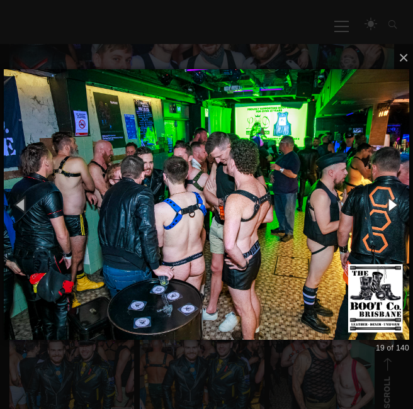
click at [378, 203] on button "button" at bounding box center [392, 205] width 43 height 52
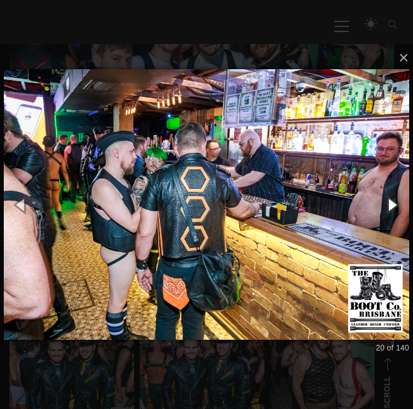
click at [378, 203] on button "button" at bounding box center [392, 205] width 43 height 52
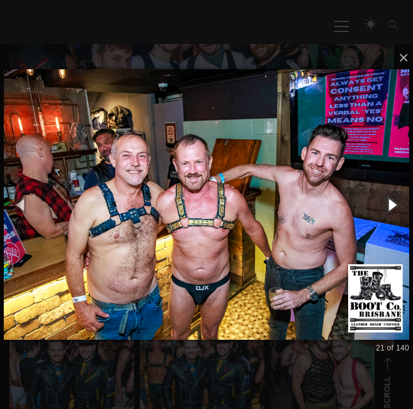
click at [378, 203] on button "button" at bounding box center [392, 205] width 43 height 52
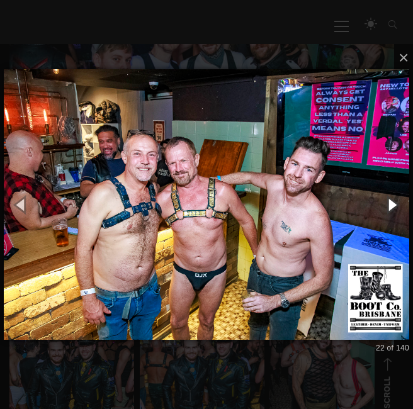
click at [378, 203] on button "button" at bounding box center [392, 205] width 43 height 52
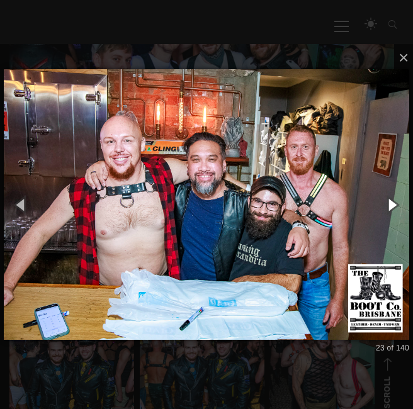
click at [378, 203] on button "button" at bounding box center [392, 205] width 43 height 52
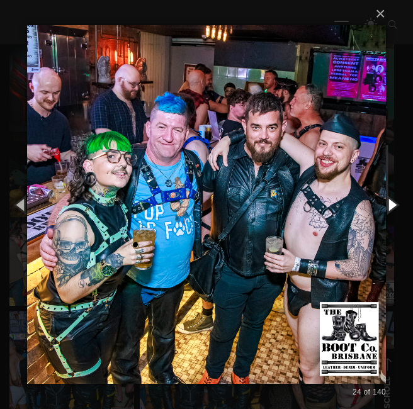
click at [378, 203] on button "button" at bounding box center [392, 205] width 43 height 52
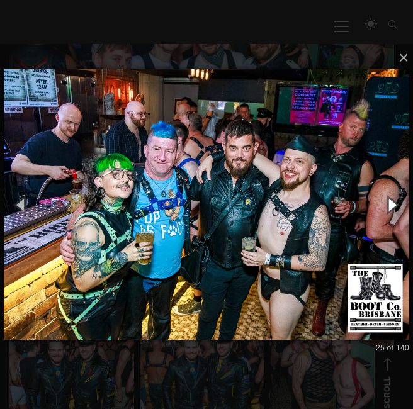
click at [378, 203] on button "button" at bounding box center [392, 205] width 43 height 52
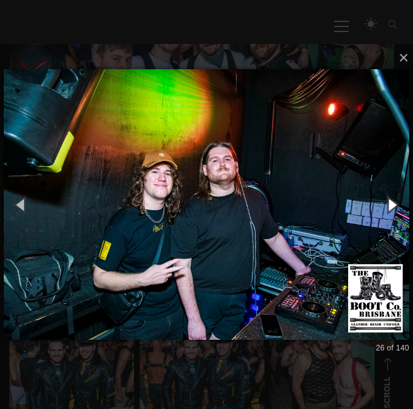
click at [378, 203] on button "button" at bounding box center [392, 205] width 43 height 52
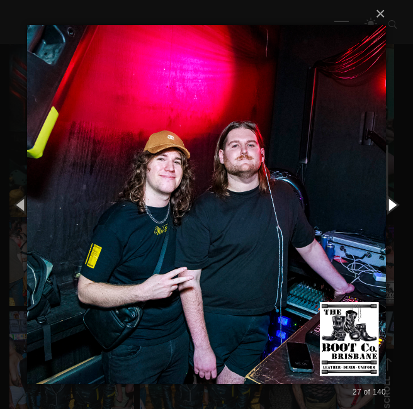
click at [378, 203] on button "button" at bounding box center [392, 205] width 43 height 52
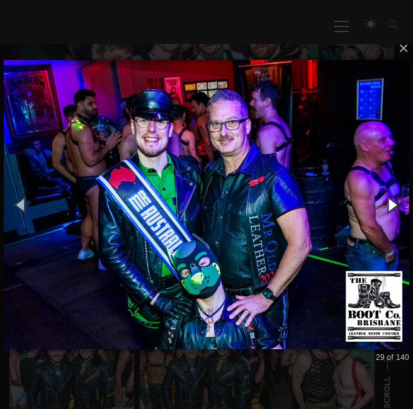
click at [378, 203] on button "button" at bounding box center [392, 205] width 43 height 52
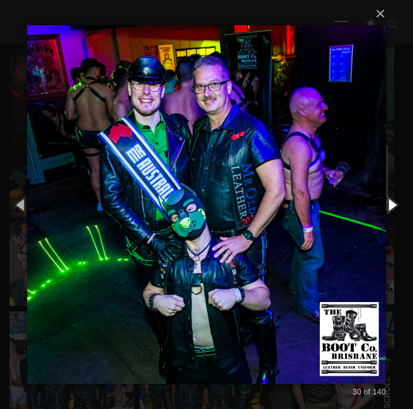
click at [378, 203] on button "button" at bounding box center [392, 205] width 43 height 52
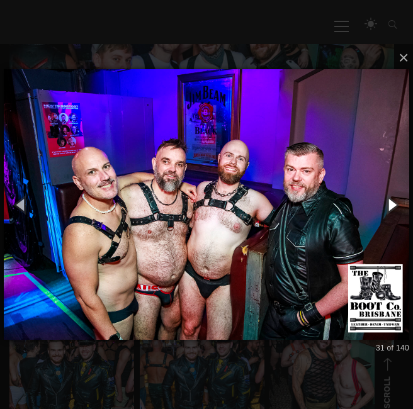
click at [378, 203] on button "button" at bounding box center [392, 205] width 43 height 52
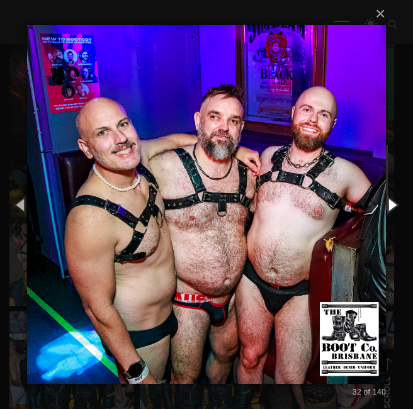
click at [378, 203] on button "button" at bounding box center [392, 205] width 43 height 52
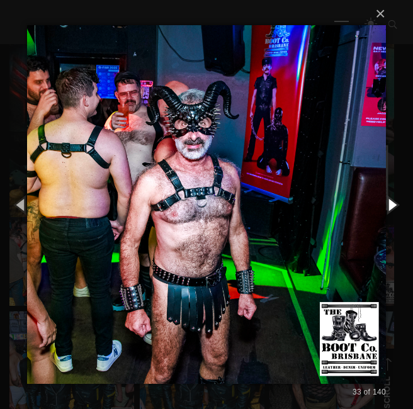
click at [378, 203] on button "button" at bounding box center [392, 205] width 43 height 52
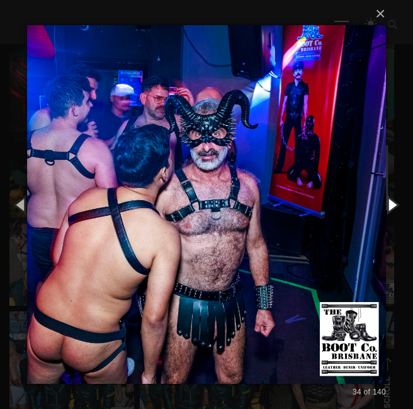
click at [378, 203] on button "button" at bounding box center [392, 205] width 43 height 52
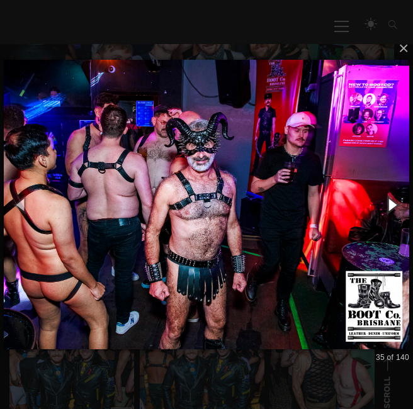
click at [378, 203] on button "button" at bounding box center [392, 205] width 43 height 52
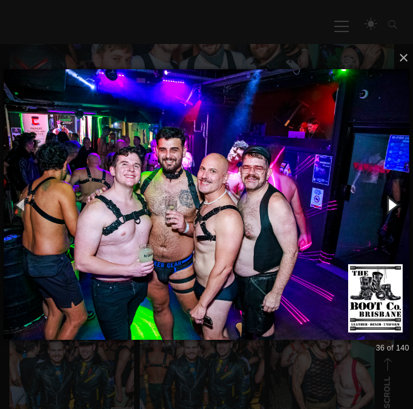
click at [378, 203] on button "button" at bounding box center [392, 205] width 43 height 52
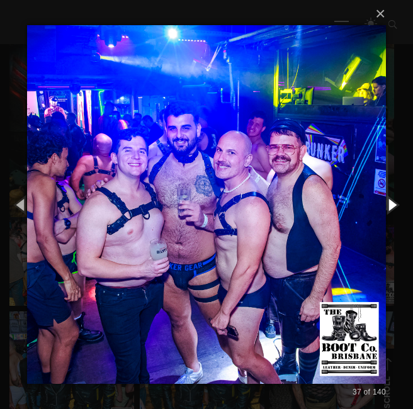
click at [378, 203] on button "button" at bounding box center [392, 205] width 43 height 52
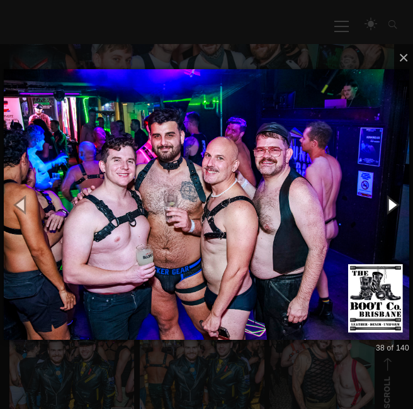
click at [378, 203] on button "button" at bounding box center [392, 205] width 43 height 52
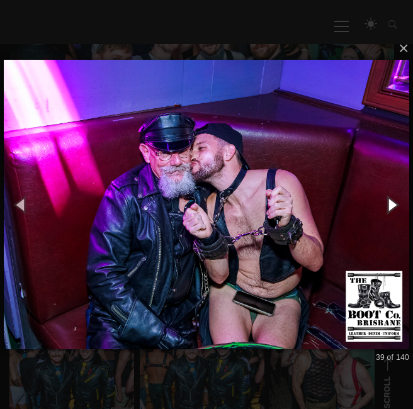
click at [378, 203] on button "button" at bounding box center [392, 205] width 43 height 52
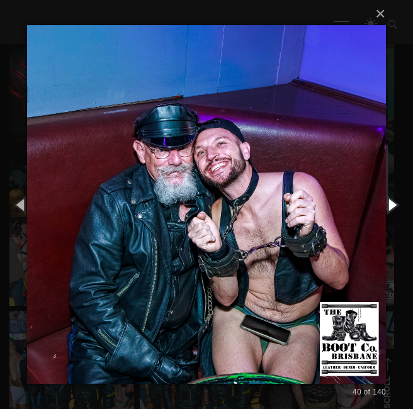
click at [378, 203] on button "button" at bounding box center [392, 205] width 43 height 52
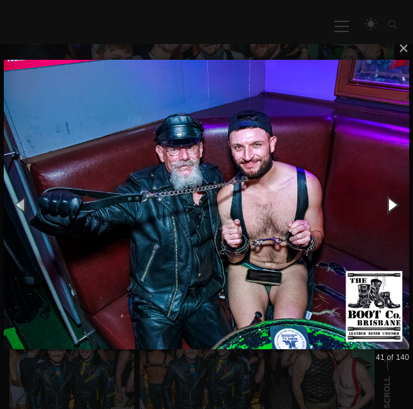
click at [378, 203] on button "button" at bounding box center [392, 205] width 43 height 52
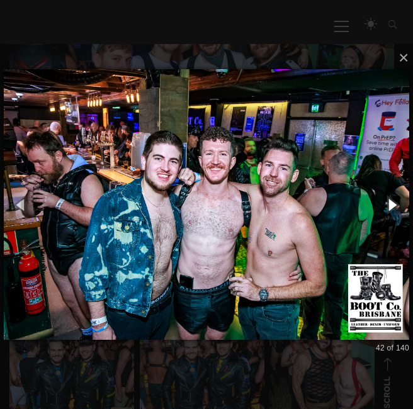
click at [378, 203] on button "button" at bounding box center [392, 205] width 43 height 52
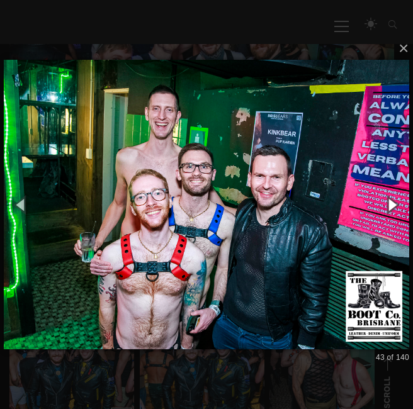
click at [378, 203] on button "button" at bounding box center [392, 205] width 43 height 52
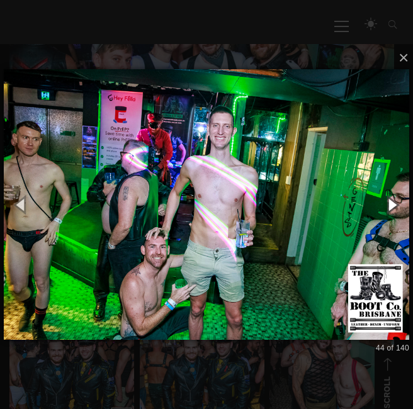
click at [378, 203] on button "button" at bounding box center [392, 205] width 43 height 52
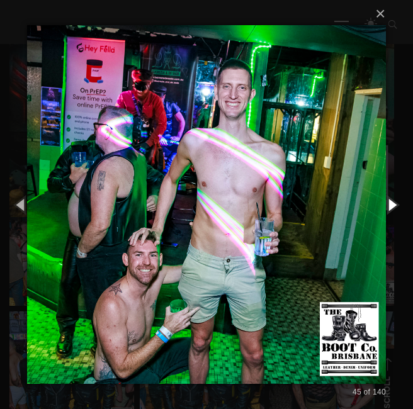
click at [378, 203] on button "button" at bounding box center [392, 205] width 43 height 52
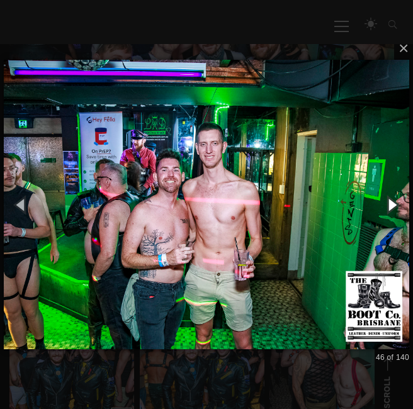
click at [378, 203] on button "button" at bounding box center [392, 205] width 43 height 52
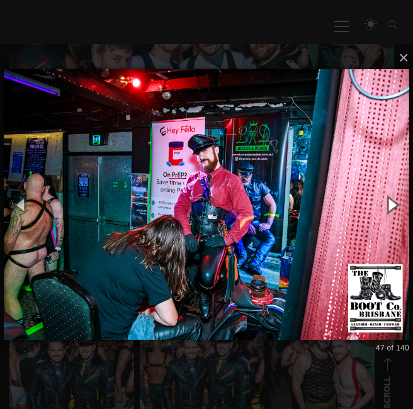
click at [378, 203] on button "button" at bounding box center [392, 205] width 43 height 52
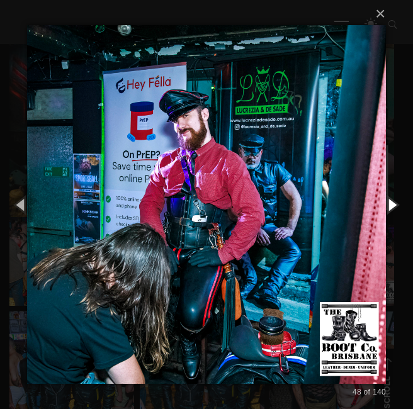
click at [378, 203] on button "button" at bounding box center [392, 205] width 43 height 52
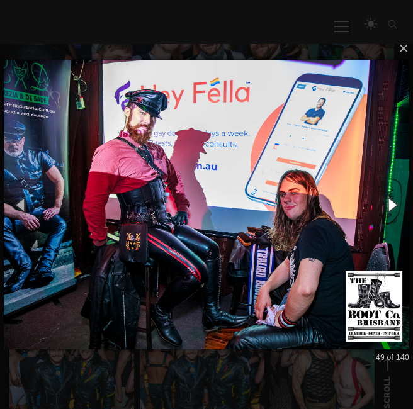
click at [378, 203] on button "button" at bounding box center [392, 205] width 43 height 52
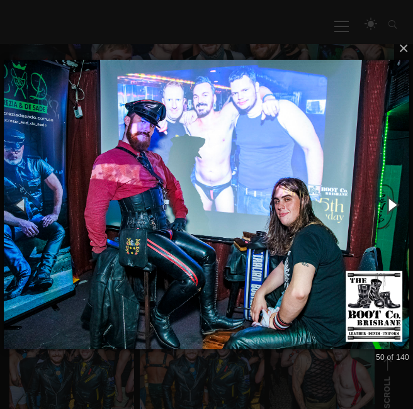
click at [378, 203] on button "button" at bounding box center [392, 205] width 43 height 52
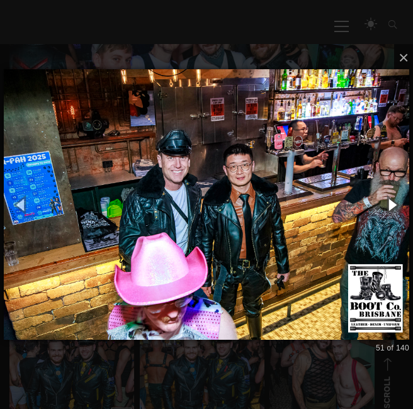
click at [378, 203] on button "button" at bounding box center [392, 205] width 43 height 52
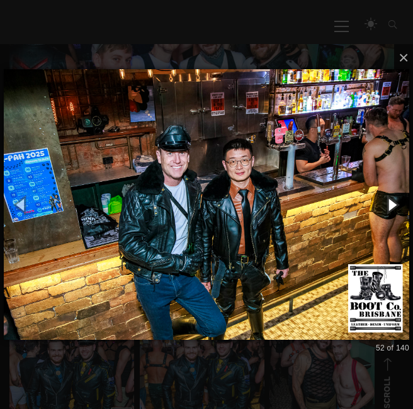
click at [378, 203] on button "button" at bounding box center [392, 205] width 43 height 52
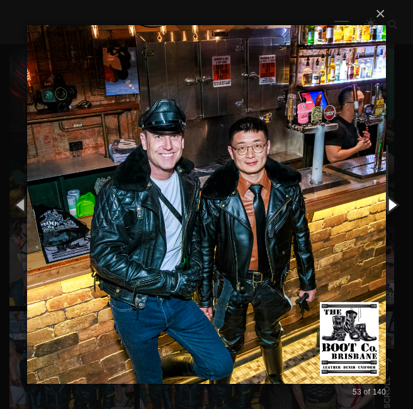
click at [378, 203] on button "button" at bounding box center [392, 205] width 43 height 52
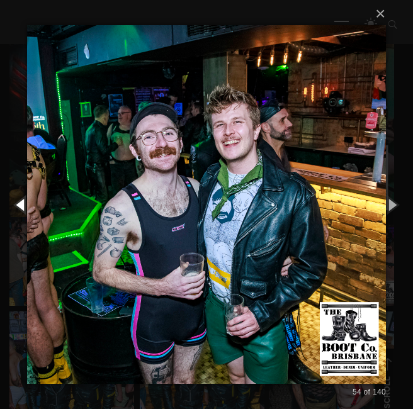
click at [38, 189] on button "button" at bounding box center [21, 205] width 43 height 52
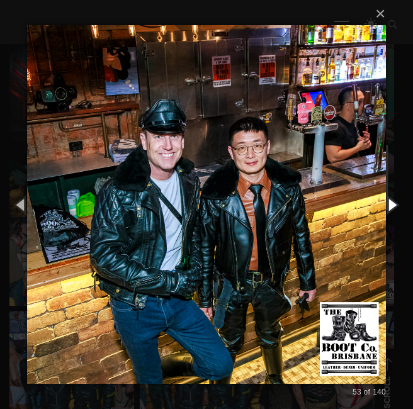
click at [378, 195] on button "button" at bounding box center [392, 205] width 43 height 52
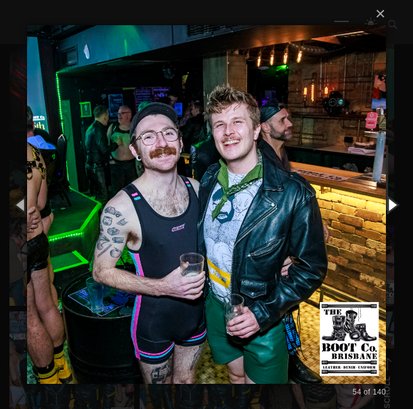
click at [378, 195] on button "button" at bounding box center [392, 205] width 43 height 52
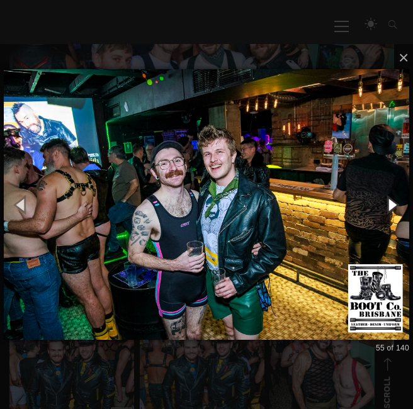
click at [378, 195] on button "button" at bounding box center [392, 205] width 43 height 52
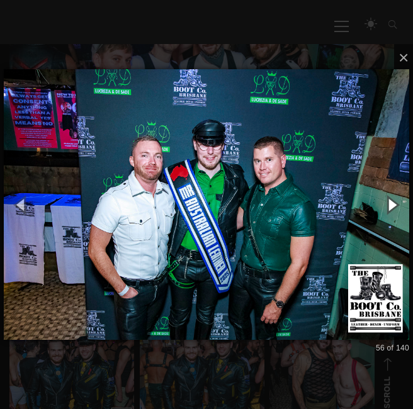
click at [378, 195] on button "button" at bounding box center [392, 205] width 43 height 52
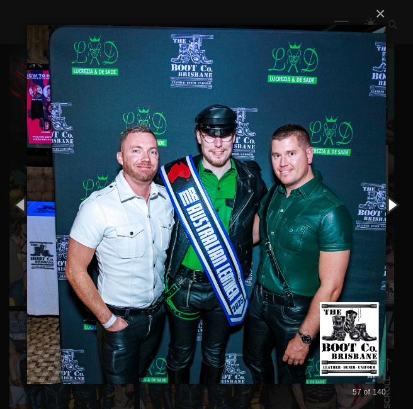
click at [378, 195] on button "button" at bounding box center [392, 205] width 43 height 52
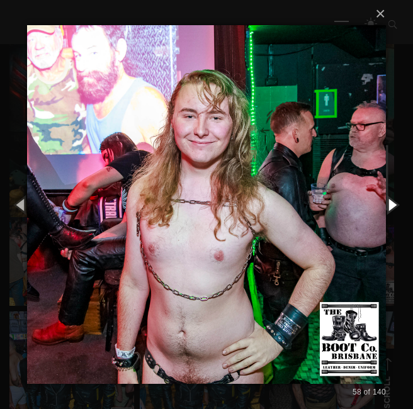
click at [378, 195] on button "button" at bounding box center [392, 205] width 43 height 52
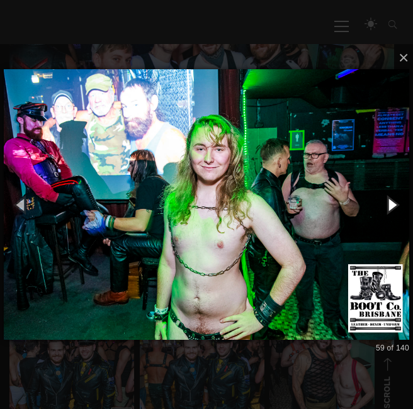
click at [378, 195] on button "button" at bounding box center [392, 205] width 43 height 52
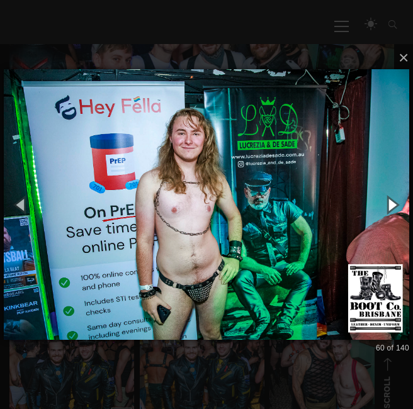
click at [375, 192] on button "button" at bounding box center [392, 205] width 43 height 52
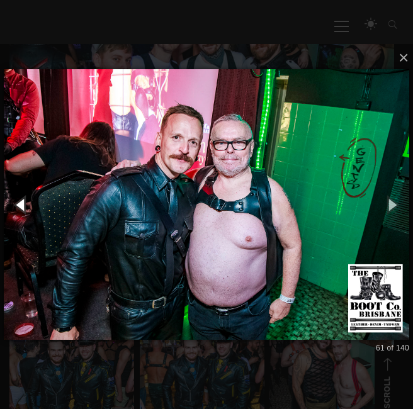
click at [26, 197] on button "button" at bounding box center [21, 205] width 43 height 52
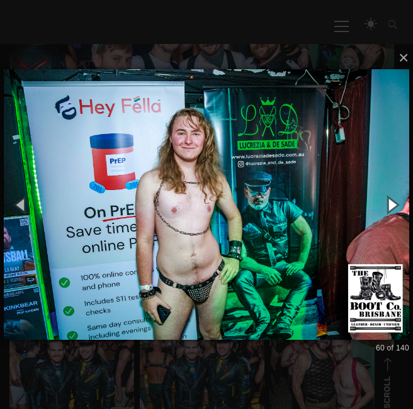
click at [383, 207] on button "button" at bounding box center [392, 205] width 43 height 52
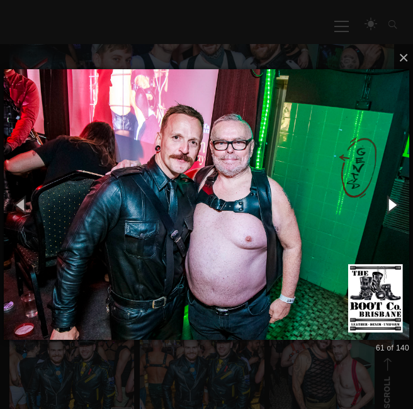
click at [395, 205] on button "button" at bounding box center [392, 205] width 43 height 52
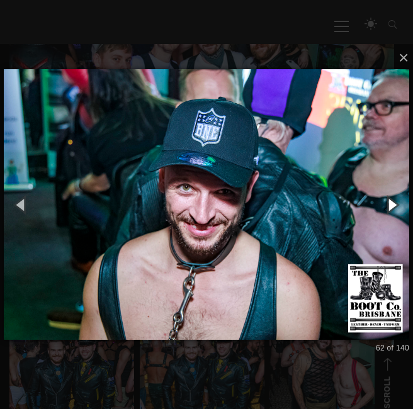
click at [395, 205] on button "button" at bounding box center [392, 205] width 43 height 52
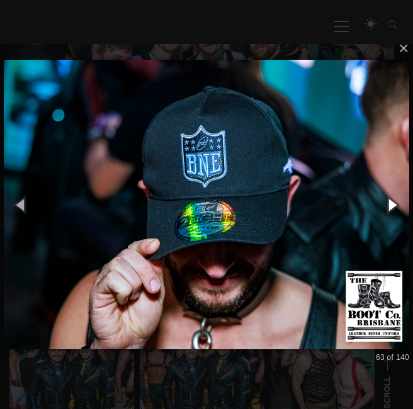
click at [395, 205] on button "button" at bounding box center [392, 205] width 43 height 52
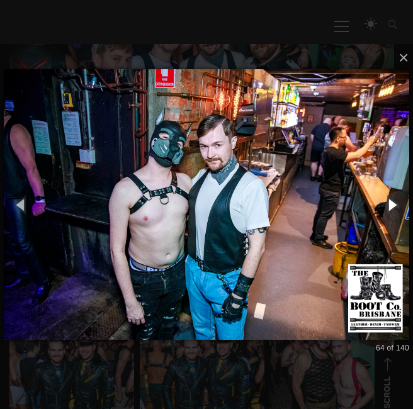
click at [395, 205] on button "button" at bounding box center [392, 205] width 43 height 52
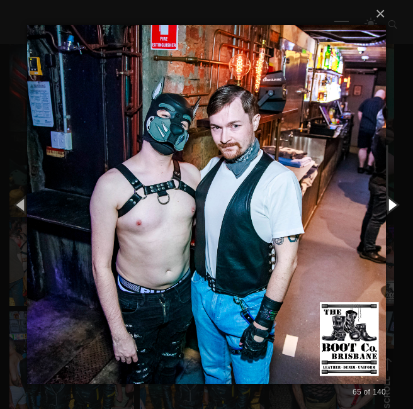
click at [395, 205] on button "button" at bounding box center [392, 205] width 43 height 52
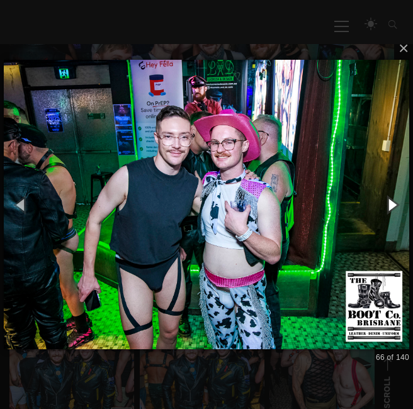
click at [395, 205] on button "button" at bounding box center [392, 205] width 43 height 52
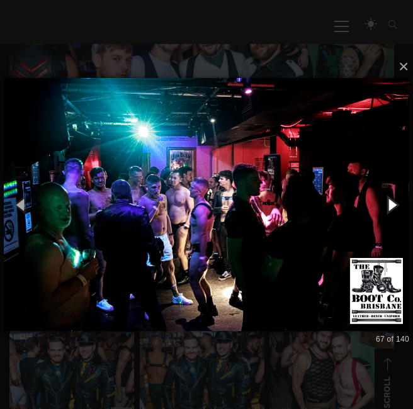
click at [395, 205] on button "button" at bounding box center [392, 205] width 43 height 52
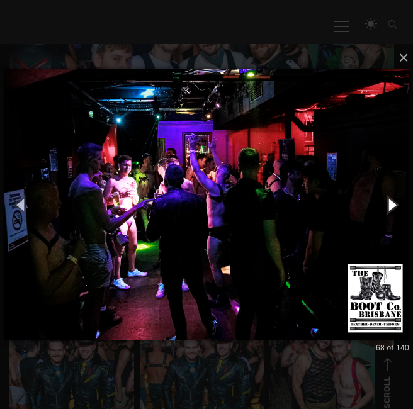
click at [395, 205] on button "button" at bounding box center [392, 205] width 43 height 52
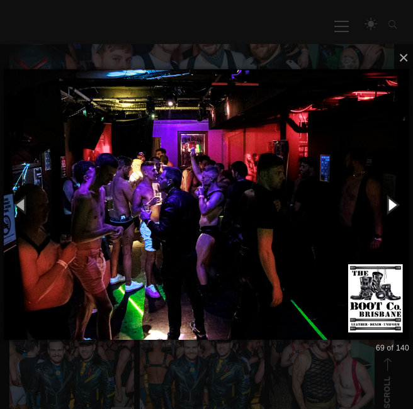
click at [395, 205] on button "button" at bounding box center [392, 205] width 43 height 52
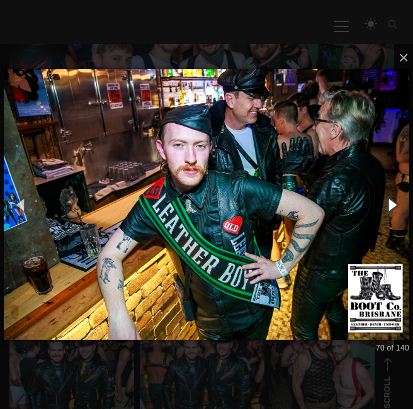
click at [395, 205] on button "button" at bounding box center [392, 205] width 43 height 52
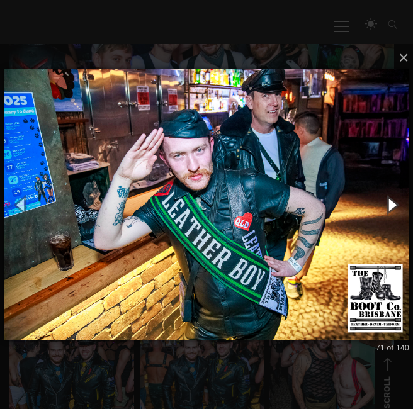
click at [395, 205] on button "button" at bounding box center [392, 205] width 43 height 52
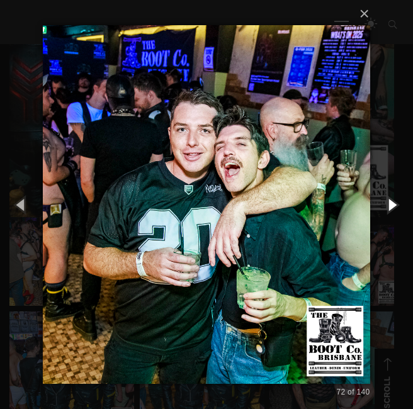
click at [395, 205] on button "button" at bounding box center [392, 205] width 43 height 52
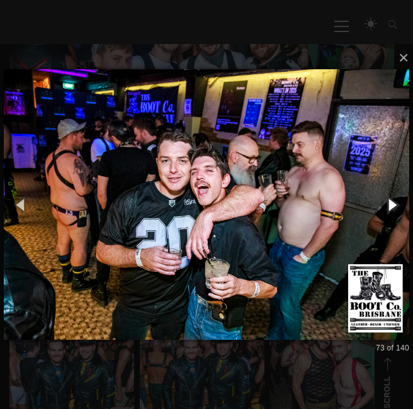
click at [395, 205] on button "button" at bounding box center [392, 205] width 43 height 52
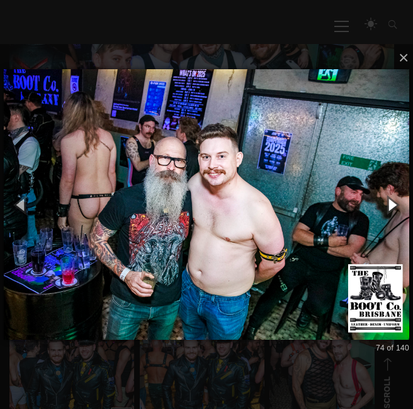
click at [395, 205] on button "button" at bounding box center [392, 205] width 43 height 52
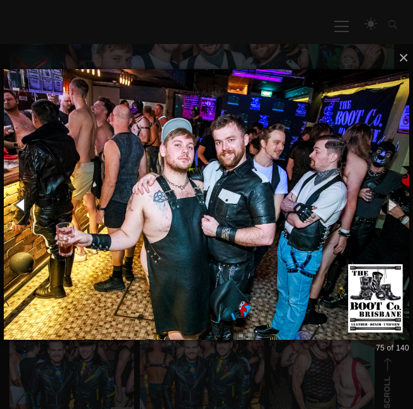
click at [26, 200] on button "button" at bounding box center [21, 205] width 43 height 52
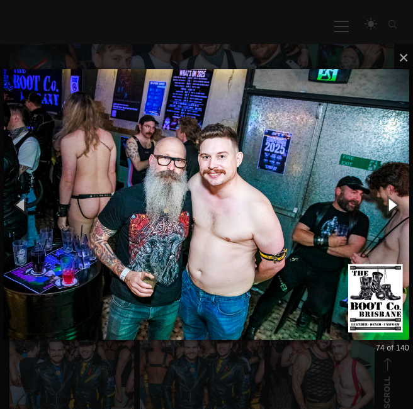
click at [388, 204] on button "button" at bounding box center [392, 205] width 43 height 52
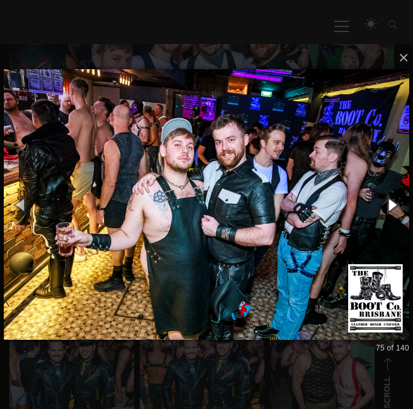
click at [388, 204] on button "button" at bounding box center [392, 205] width 43 height 52
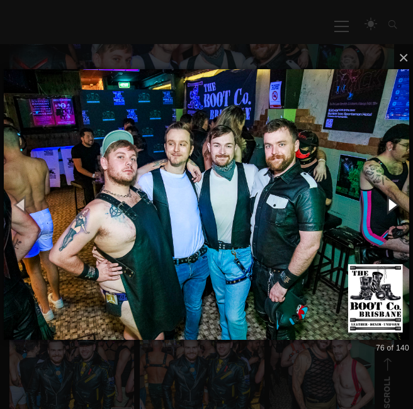
click at [388, 204] on button "button" at bounding box center [392, 205] width 43 height 52
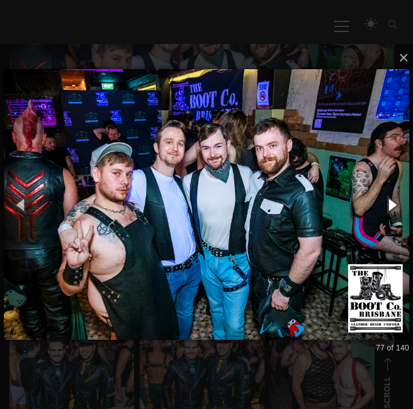
click at [388, 204] on button "button" at bounding box center [392, 205] width 43 height 52
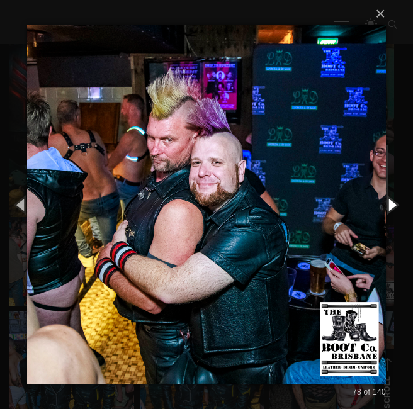
click at [388, 204] on button "button" at bounding box center [392, 205] width 43 height 52
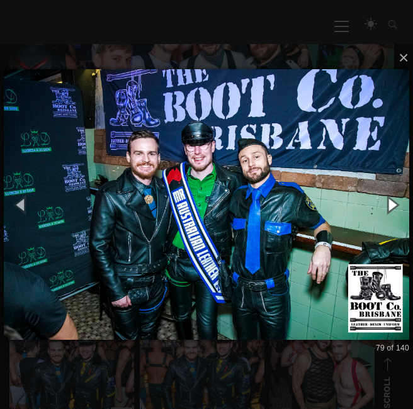
click at [388, 204] on button "button" at bounding box center [392, 205] width 43 height 52
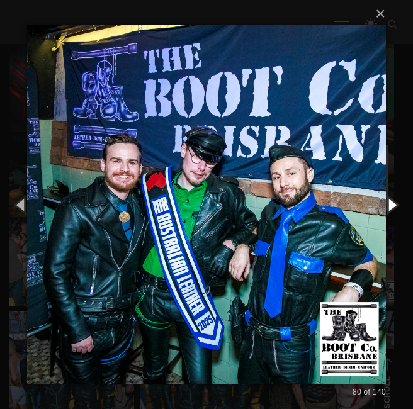
click at [388, 204] on button "button" at bounding box center [392, 205] width 43 height 52
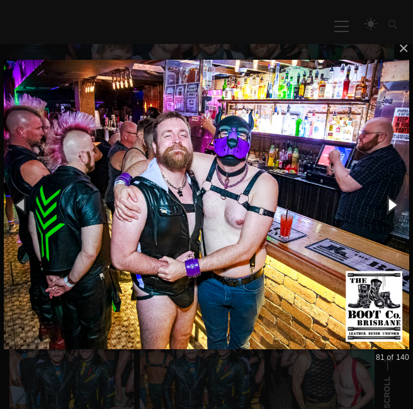
click at [388, 204] on button "button" at bounding box center [392, 205] width 43 height 52
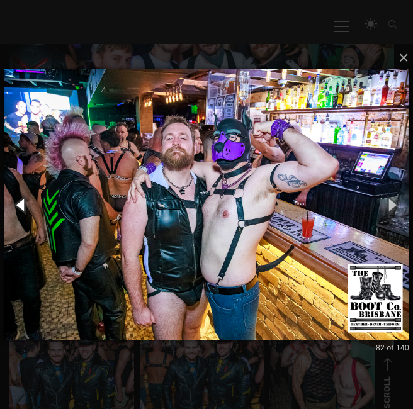
click at [15, 200] on button "button" at bounding box center [21, 205] width 43 height 52
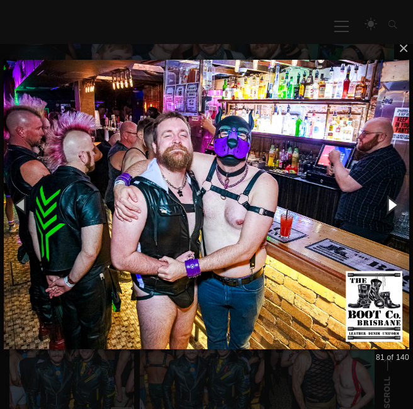
click at [389, 198] on button "button" at bounding box center [392, 205] width 43 height 52
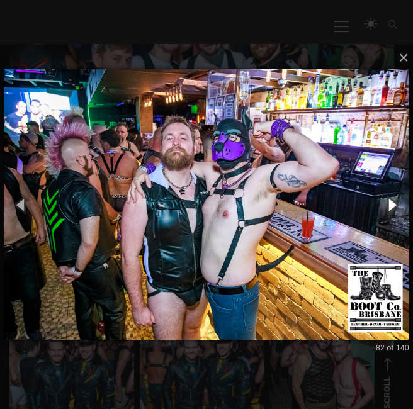
click at [389, 198] on button "button" at bounding box center [392, 205] width 43 height 52
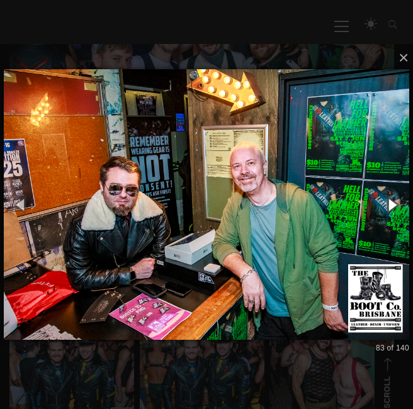
click at [389, 198] on button "button" at bounding box center [392, 205] width 43 height 52
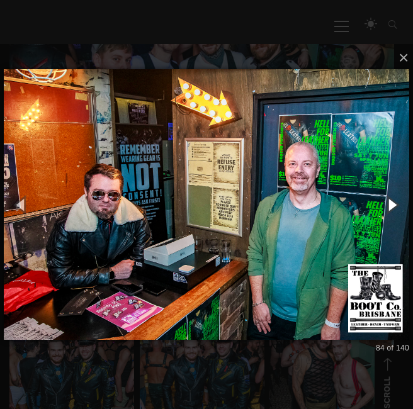
click at [389, 198] on button "button" at bounding box center [392, 205] width 43 height 52
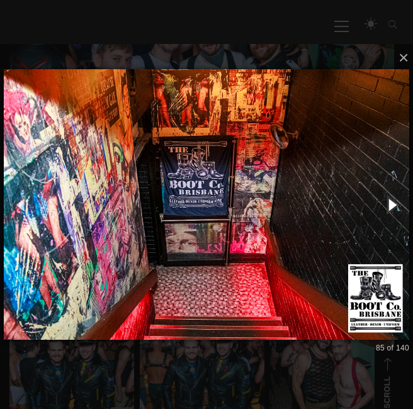
click at [389, 198] on button "button" at bounding box center [392, 205] width 43 height 52
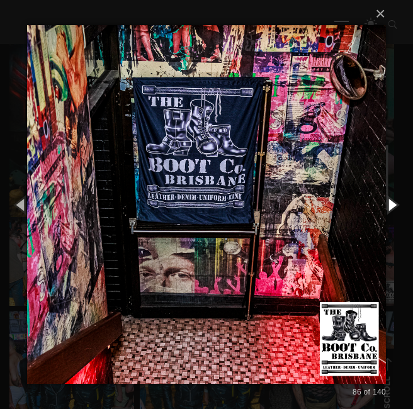
click at [384, 189] on button "button" at bounding box center [392, 205] width 43 height 52
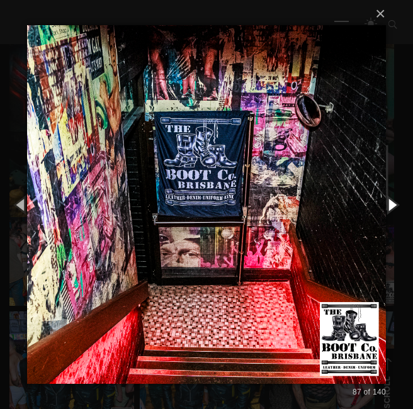
click at [384, 189] on button "button" at bounding box center [392, 205] width 43 height 52
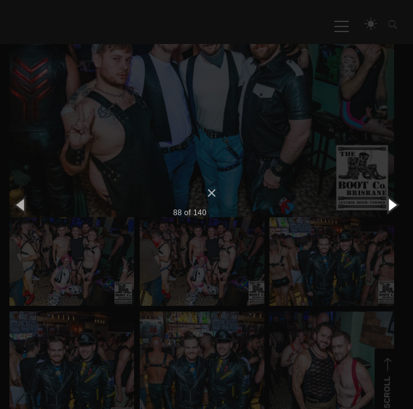
click at [384, 189] on button "button" at bounding box center [392, 205] width 43 height 52
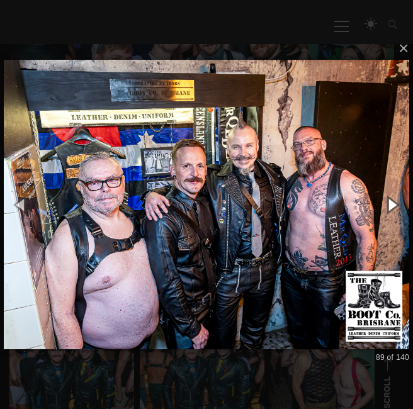
click at [384, 189] on button "button" at bounding box center [392, 205] width 43 height 52
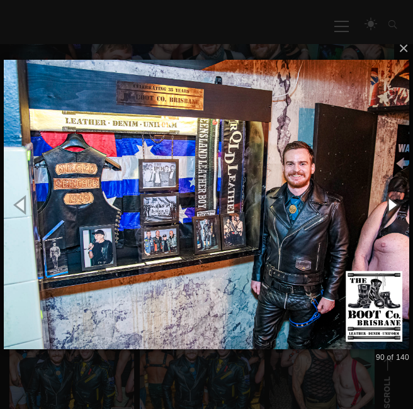
click at [384, 189] on button "button" at bounding box center [392, 205] width 43 height 52
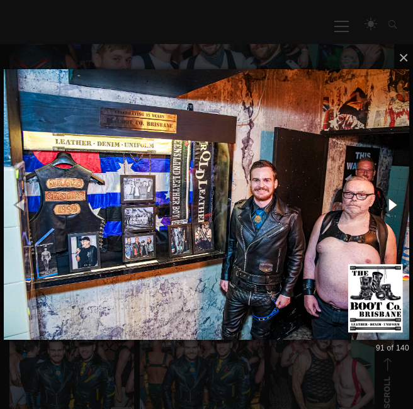
click at [384, 189] on button "button" at bounding box center [392, 205] width 43 height 52
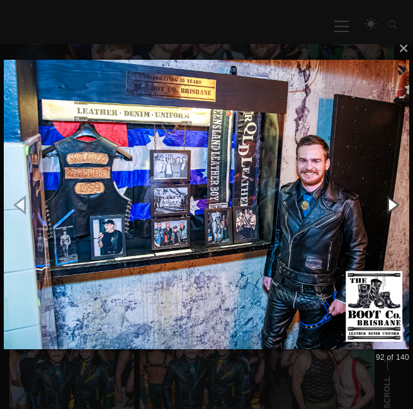
click at [384, 189] on button "button" at bounding box center [392, 205] width 43 height 52
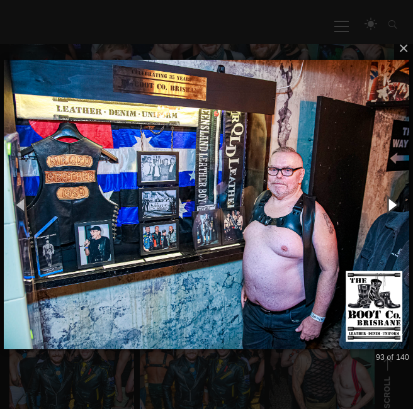
click at [384, 189] on button "button" at bounding box center [392, 205] width 43 height 52
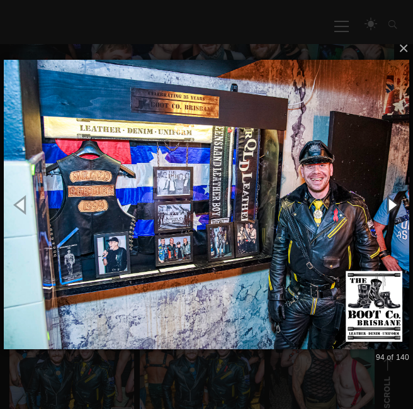
click at [384, 189] on button "button" at bounding box center [392, 205] width 43 height 52
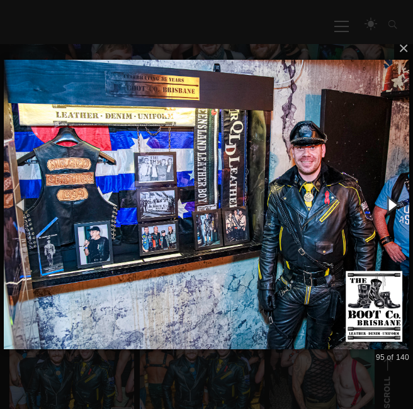
click at [384, 189] on button "button" at bounding box center [392, 205] width 43 height 52
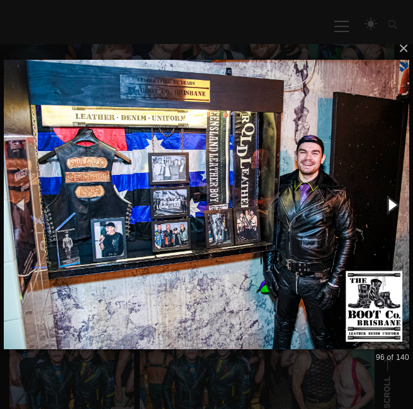
click at [384, 189] on button "button" at bounding box center [392, 205] width 43 height 52
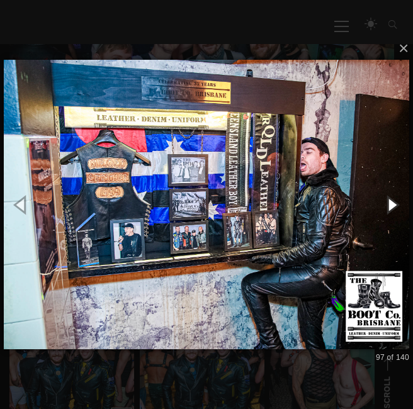
click at [384, 189] on button "button" at bounding box center [392, 205] width 43 height 52
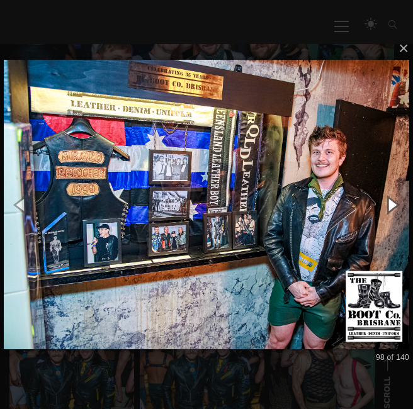
click at [384, 189] on button "button" at bounding box center [392, 205] width 43 height 52
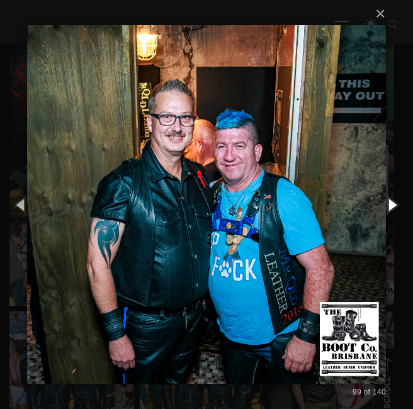
click at [384, 189] on button "button" at bounding box center [392, 205] width 43 height 52
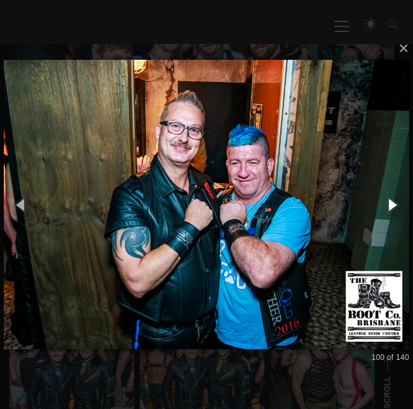
click at [384, 189] on button "button" at bounding box center [392, 205] width 43 height 52
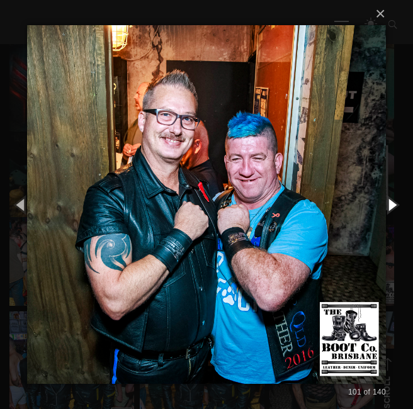
click at [384, 189] on button "button" at bounding box center [392, 205] width 43 height 52
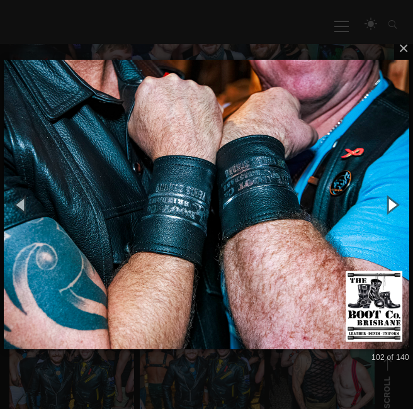
click at [384, 189] on button "button" at bounding box center [392, 205] width 43 height 52
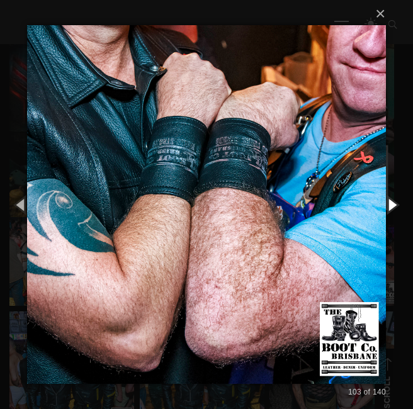
click at [384, 189] on button "button" at bounding box center [392, 205] width 43 height 52
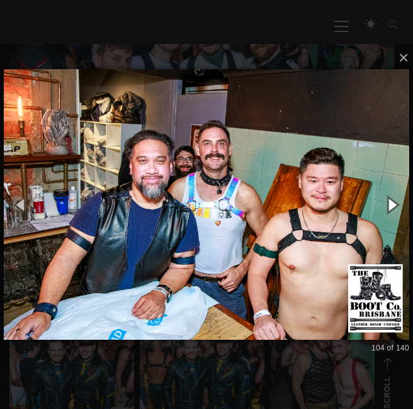
click at [384, 189] on button "button" at bounding box center [392, 205] width 43 height 52
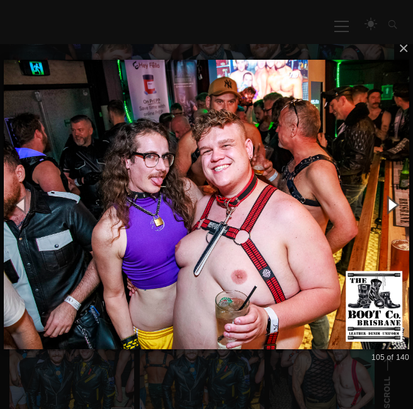
click at [384, 189] on button "button" at bounding box center [392, 205] width 43 height 52
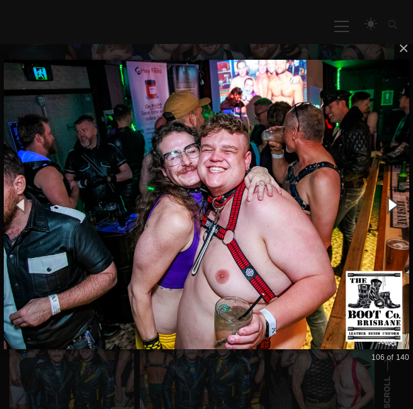
click at [384, 189] on button "button" at bounding box center [392, 205] width 43 height 52
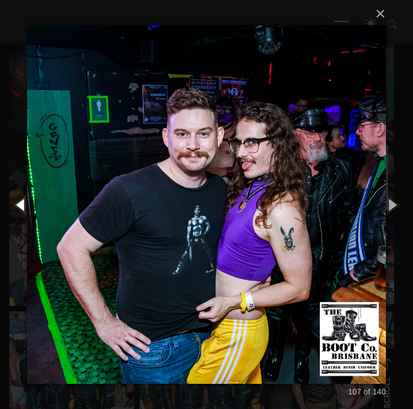
click at [36, 193] on button "button" at bounding box center [21, 205] width 43 height 52
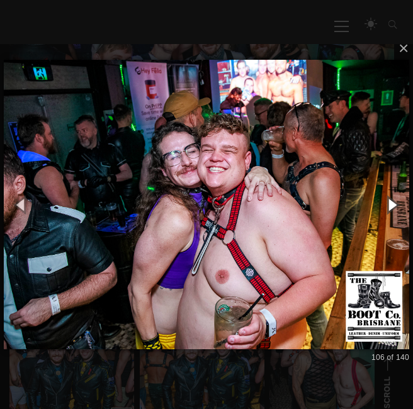
click at [390, 197] on button "button" at bounding box center [392, 205] width 43 height 52
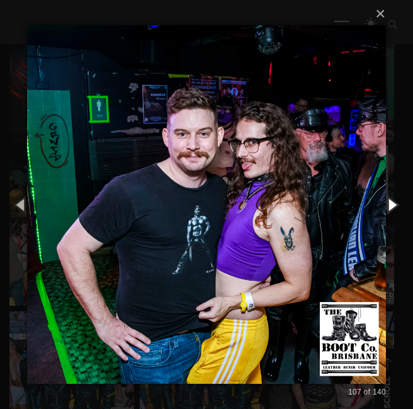
click at [390, 197] on button "button" at bounding box center [392, 205] width 43 height 52
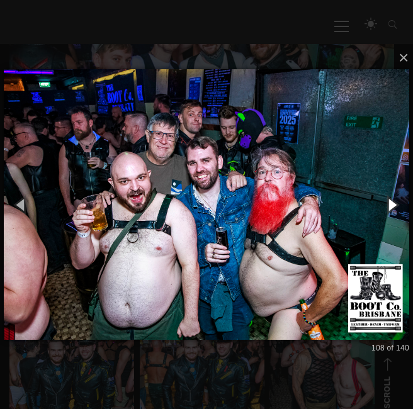
click at [390, 197] on button "button" at bounding box center [392, 205] width 43 height 52
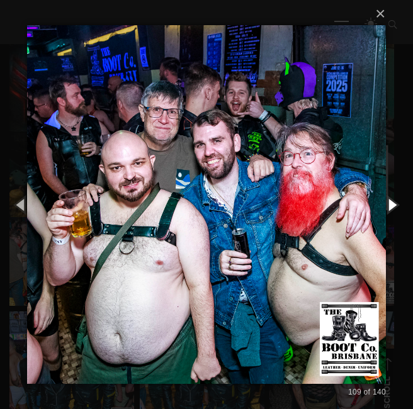
click at [390, 197] on button "button" at bounding box center [392, 205] width 43 height 52
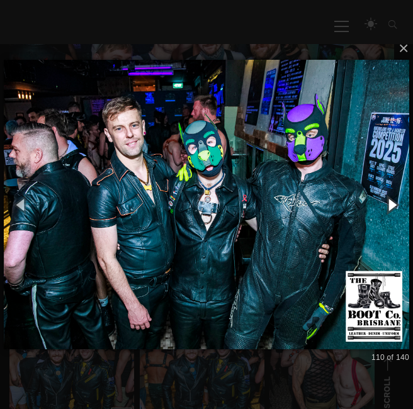
click at [390, 197] on button "button" at bounding box center [392, 205] width 43 height 52
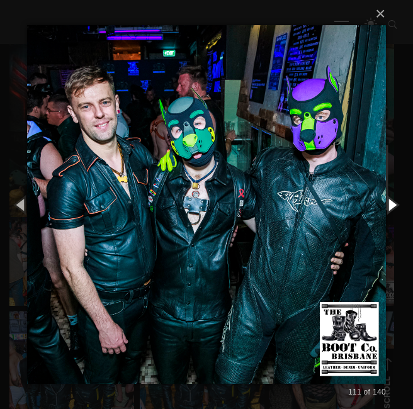
click at [390, 197] on button "button" at bounding box center [392, 205] width 43 height 52
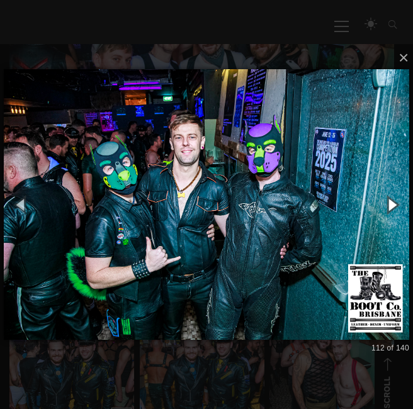
click at [390, 197] on button "button" at bounding box center [392, 205] width 43 height 52
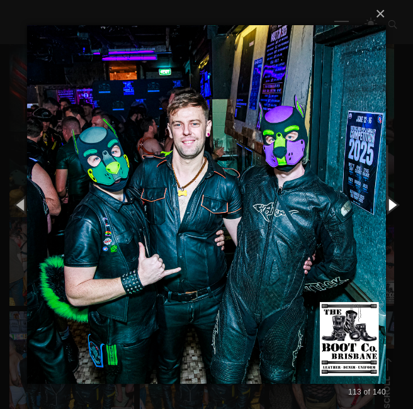
click at [387, 210] on button "button" at bounding box center [392, 205] width 43 height 52
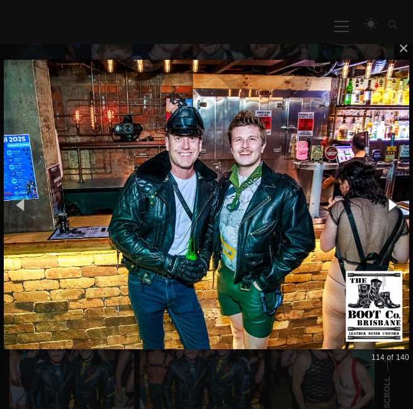
click at [387, 210] on button "button" at bounding box center [392, 205] width 43 height 52
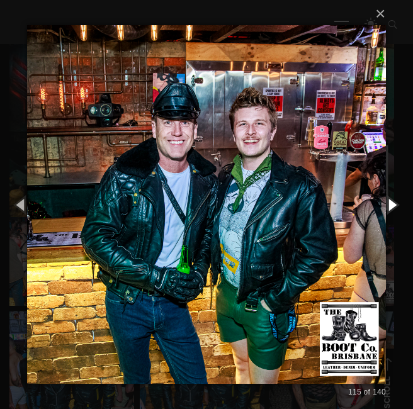
click at [387, 210] on button "button" at bounding box center [392, 205] width 43 height 52
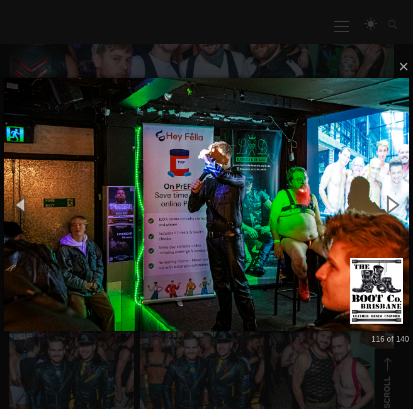
click at [387, 210] on button "button" at bounding box center [392, 205] width 43 height 52
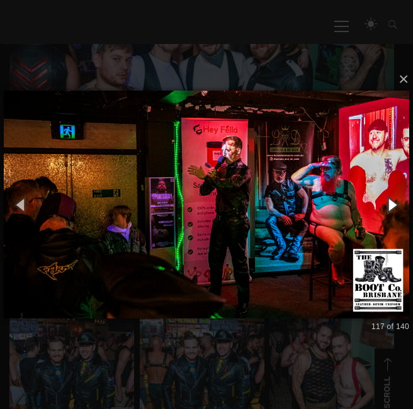
click at [387, 210] on button "button" at bounding box center [392, 205] width 43 height 52
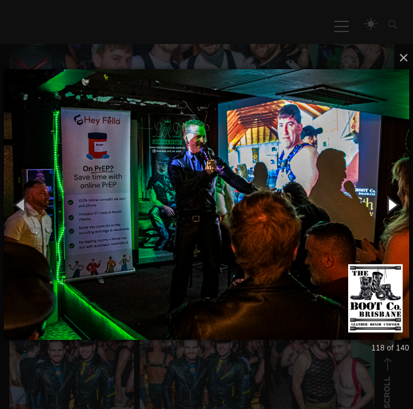
click at [387, 210] on button "button" at bounding box center [392, 205] width 43 height 52
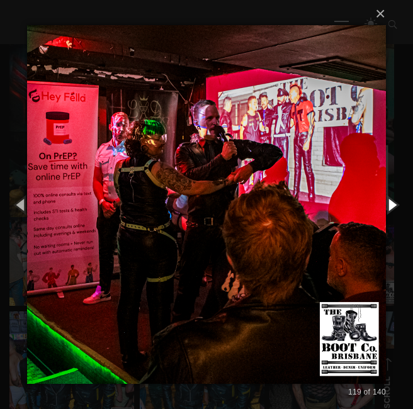
click at [393, 198] on button "button" at bounding box center [392, 205] width 43 height 52
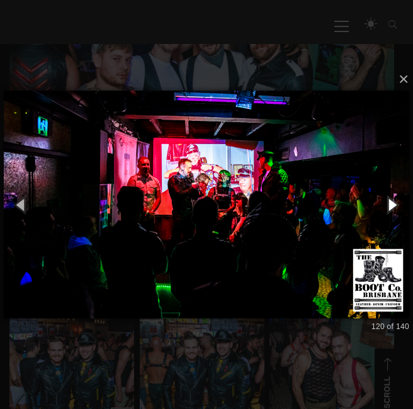
click at [393, 198] on button "button" at bounding box center [392, 205] width 43 height 52
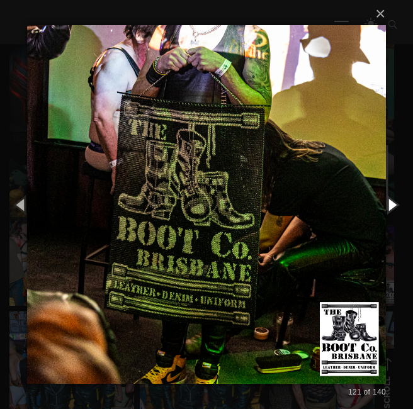
click at [393, 198] on button "button" at bounding box center [392, 205] width 43 height 52
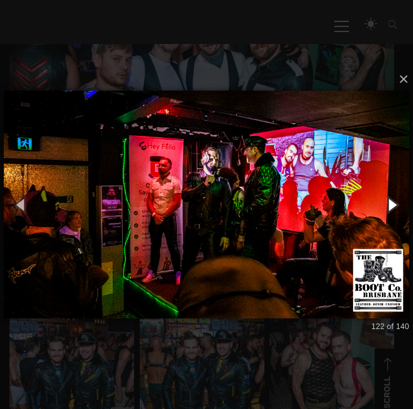
click at [393, 198] on button "button" at bounding box center [392, 205] width 43 height 52
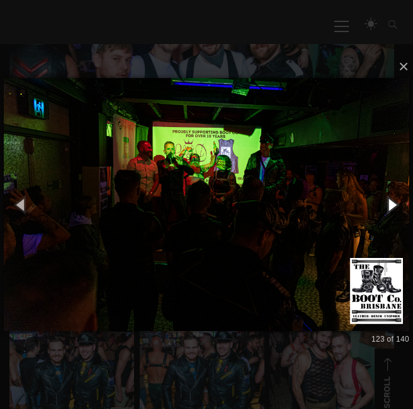
click at [393, 198] on button "button" at bounding box center [392, 205] width 43 height 52
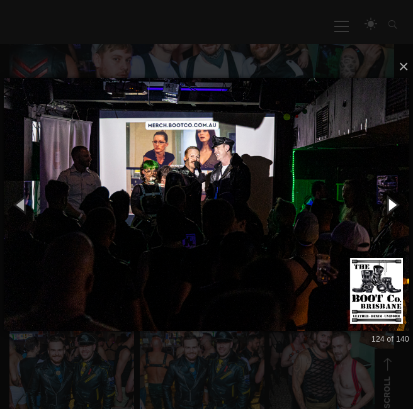
click at [393, 198] on button "button" at bounding box center [392, 205] width 43 height 52
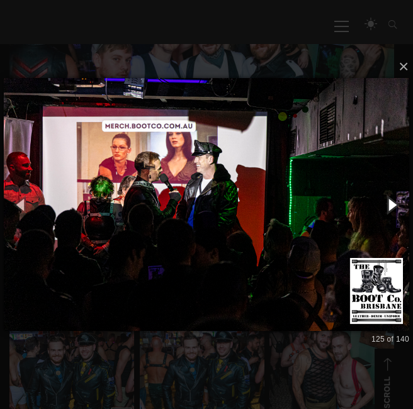
click at [393, 198] on button "button" at bounding box center [392, 205] width 43 height 52
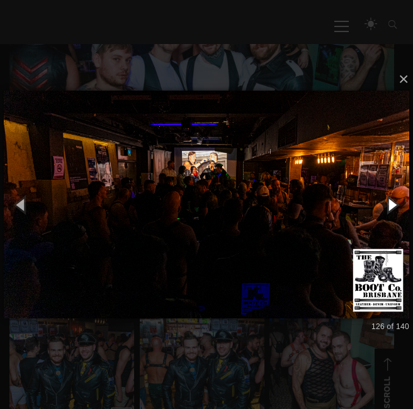
click at [393, 198] on button "button" at bounding box center [392, 205] width 43 height 52
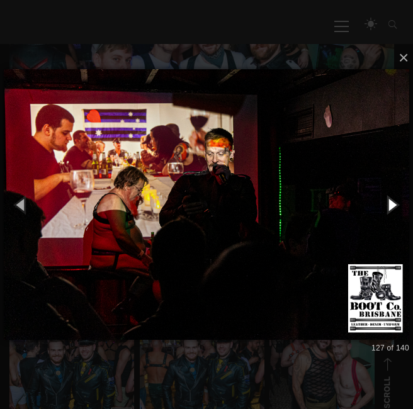
click at [393, 198] on button "button" at bounding box center [392, 205] width 43 height 52
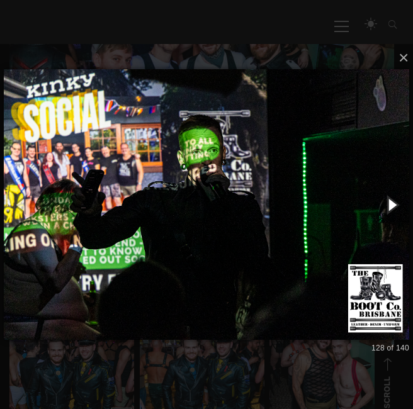
click at [393, 198] on button "button" at bounding box center [392, 205] width 43 height 52
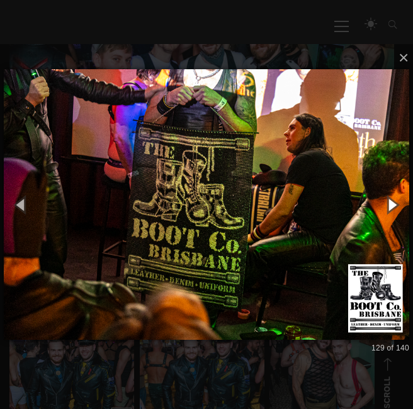
click at [393, 198] on button "button" at bounding box center [392, 205] width 43 height 52
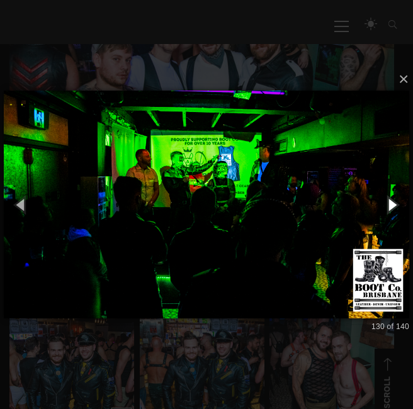
click at [393, 198] on button "button" at bounding box center [392, 205] width 43 height 52
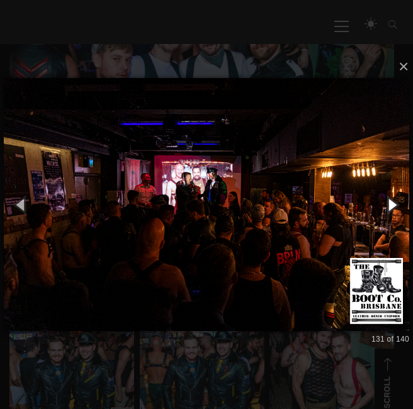
click at [393, 198] on button "button" at bounding box center [392, 205] width 43 height 52
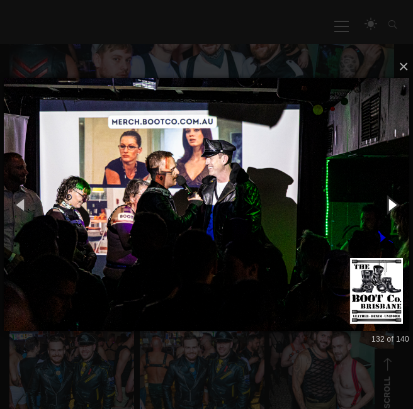
click at [393, 198] on button "button" at bounding box center [392, 205] width 43 height 52
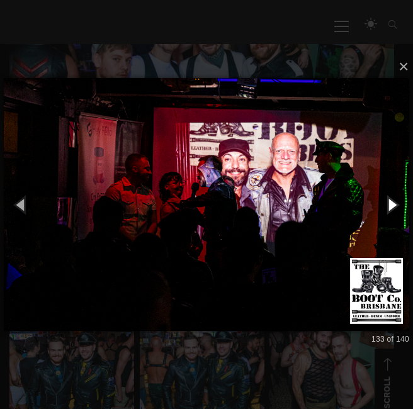
click at [393, 198] on button "button" at bounding box center [392, 205] width 43 height 52
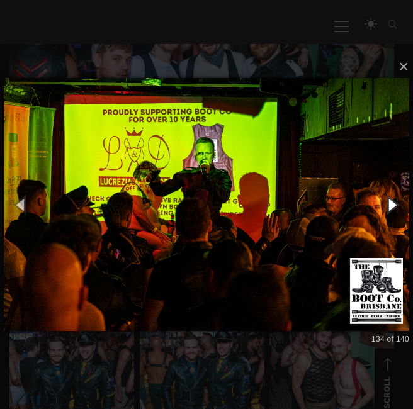
click at [393, 198] on button "button" at bounding box center [392, 205] width 43 height 52
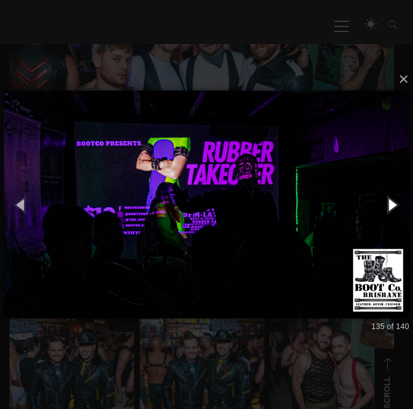
click at [393, 198] on button "button" at bounding box center [392, 205] width 43 height 52
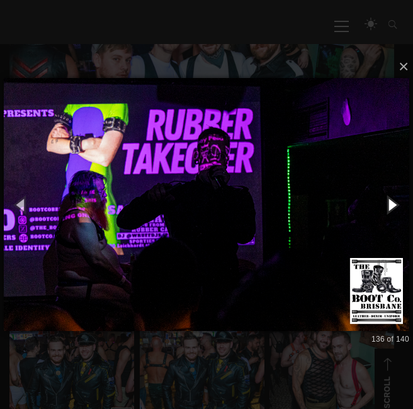
click at [393, 198] on button "button" at bounding box center [392, 205] width 43 height 52
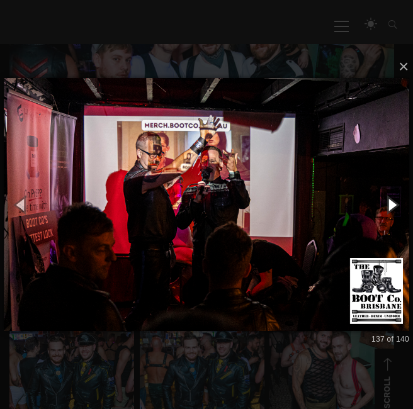
click at [393, 198] on button "button" at bounding box center [392, 205] width 43 height 52
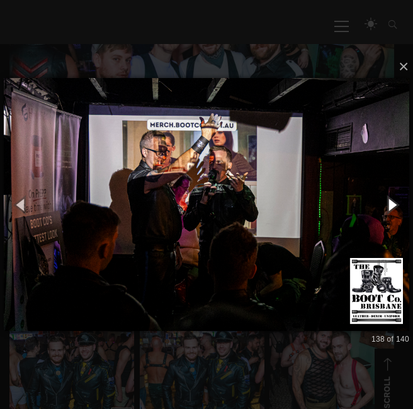
click at [393, 198] on button "button" at bounding box center [392, 205] width 43 height 52
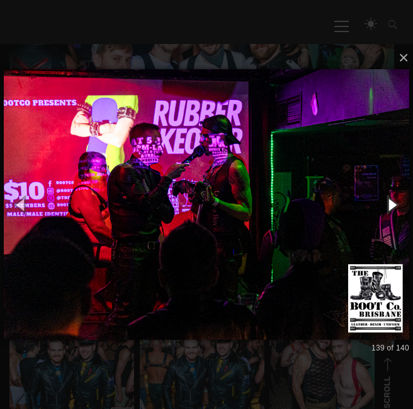
click at [393, 198] on button "button" at bounding box center [392, 205] width 43 height 52
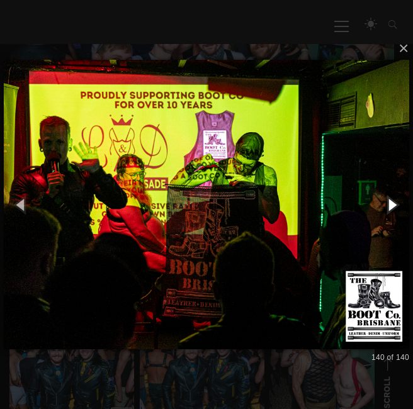
click at [393, 198] on button "button" at bounding box center [392, 205] width 43 height 52
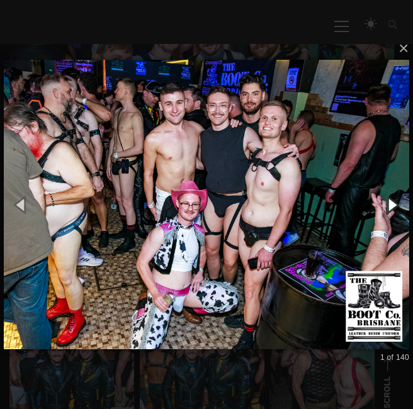
click at [393, 198] on button "button" at bounding box center [392, 205] width 43 height 52
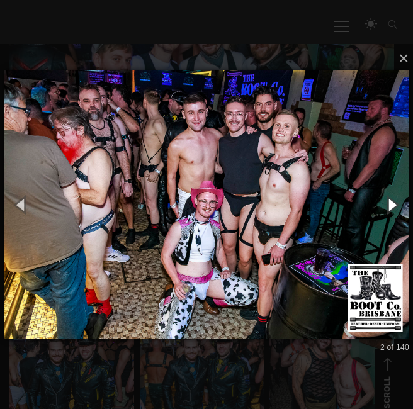
click at [393, 198] on button "button" at bounding box center [392, 205] width 43 height 52
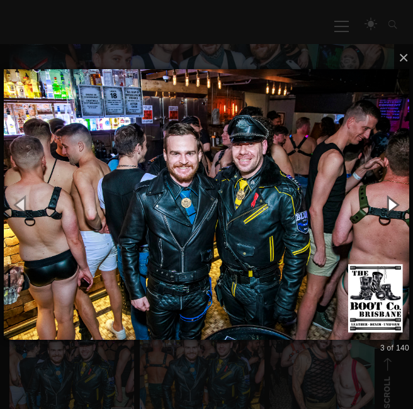
click at [393, 198] on button "button" at bounding box center [392, 205] width 43 height 52
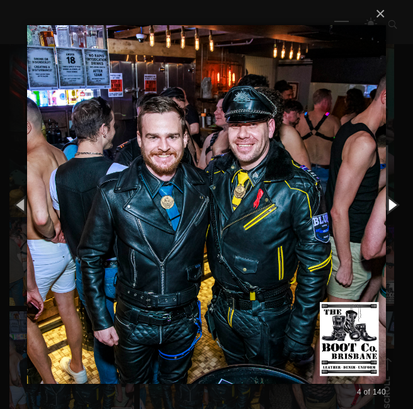
click at [386, 186] on button "button" at bounding box center [392, 205] width 43 height 52
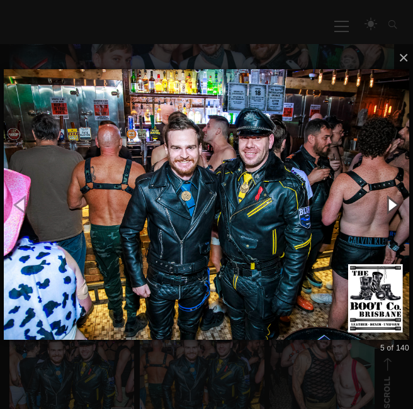
click at [386, 186] on button "button" at bounding box center [392, 205] width 43 height 52
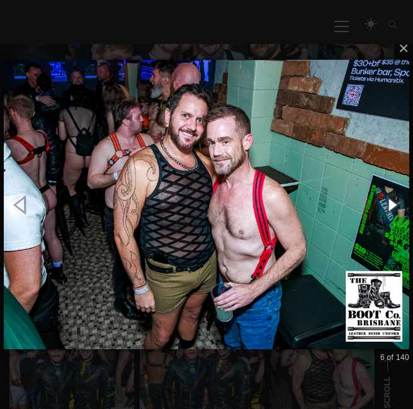
click at [386, 186] on button "button" at bounding box center [392, 205] width 43 height 52
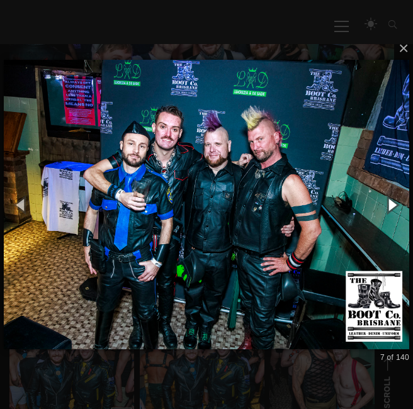
click at [386, 186] on button "button" at bounding box center [392, 205] width 43 height 52
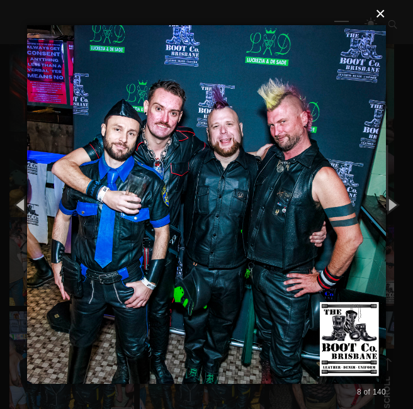
click at [385, 18] on button "×" at bounding box center [210, 14] width 359 height 28
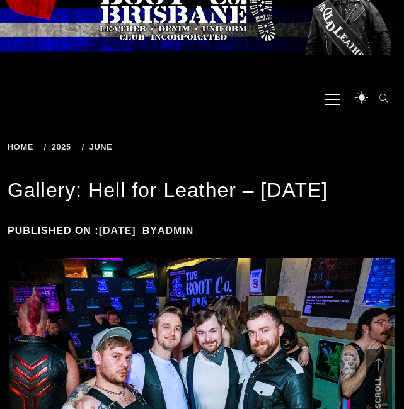
scroll to position [0, 0]
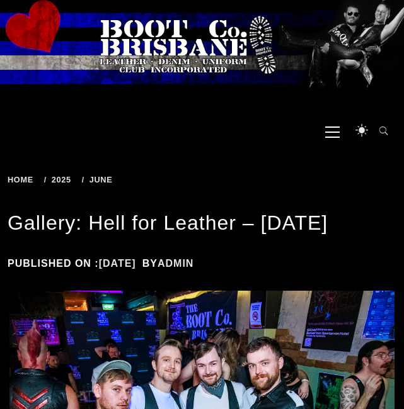
click at [26, 180] on span "Home" at bounding box center [23, 179] width 30 height 9
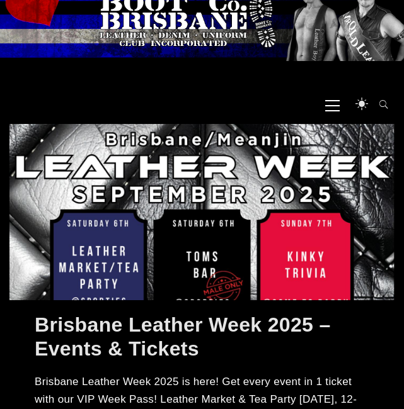
scroll to position [26, 0]
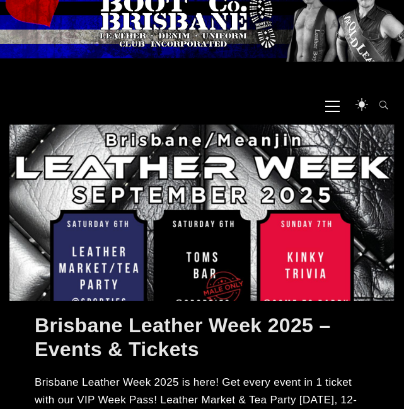
click at [325, 106] on icon at bounding box center [332, 106] width 14 height 1
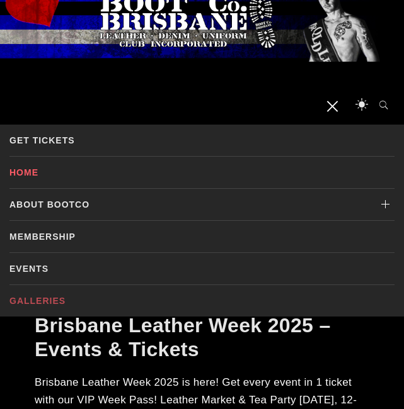
click at [47, 294] on link "Galleries" at bounding box center [201, 300] width 385 height 31
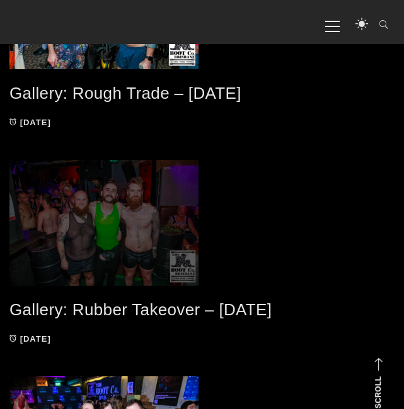
scroll to position [271, 0]
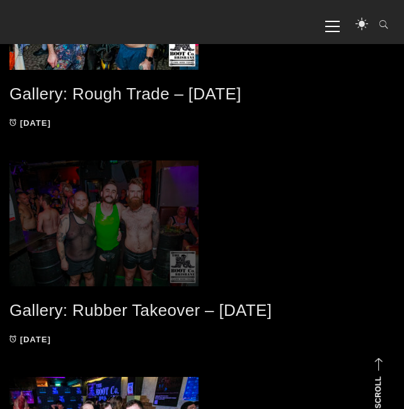
click at [120, 227] on span at bounding box center [201, 224] width 385 height 126
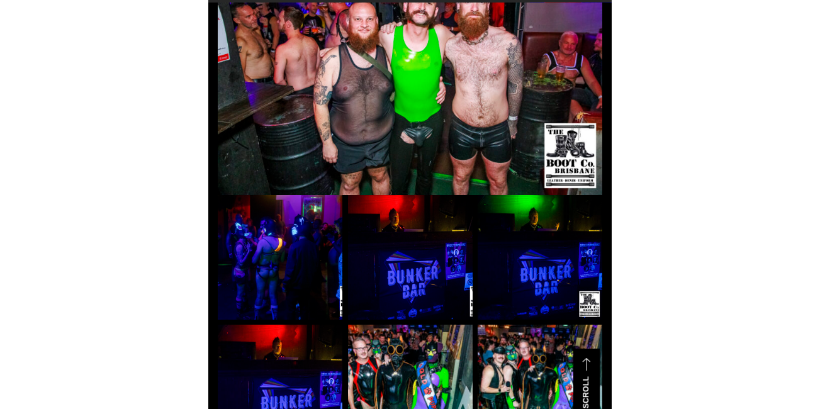
scroll to position [290, 0]
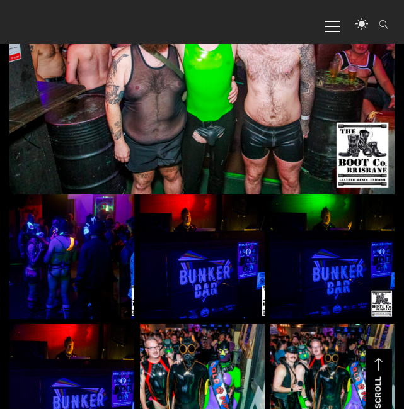
click at [86, 244] on img at bounding box center [71, 257] width 125 height 125
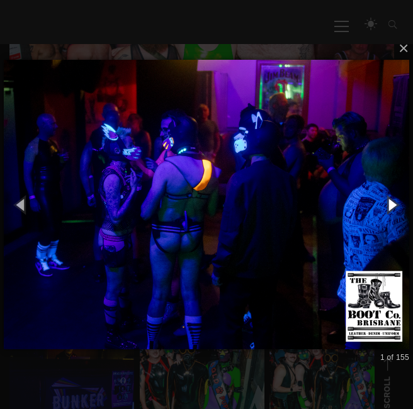
click at [390, 202] on button "button" at bounding box center [392, 205] width 43 height 52
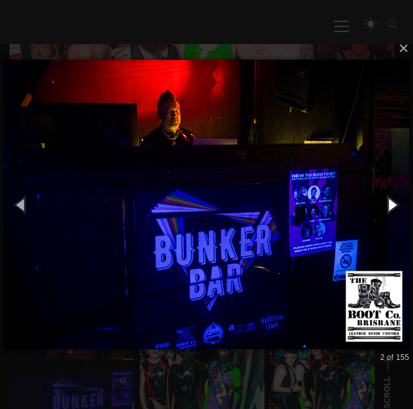
click at [390, 202] on button "button" at bounding box center [392, 205] width 43 height 52
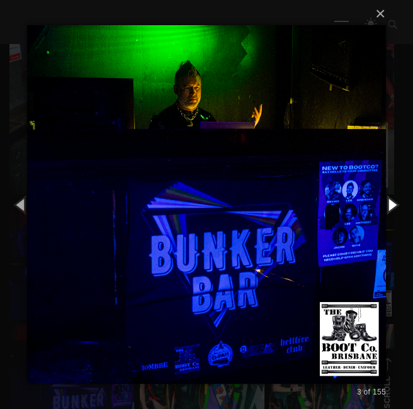
click at [390, 202] on button "button" at bounding box center [392, 205] width 43 height 52
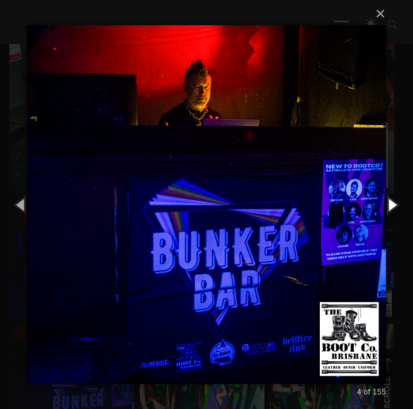
click at [390, 202] on button "button" at bounding box center [392, 205] width 43 height 52
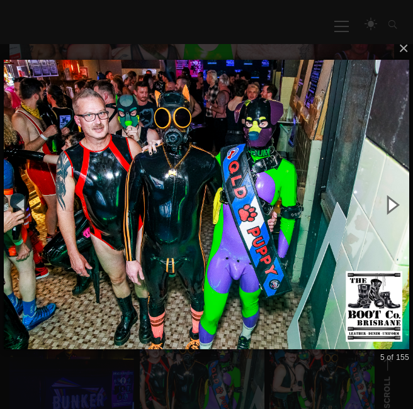
click at [390, 202] on button "button" at bounding box center [392, 205] width 43 height 52
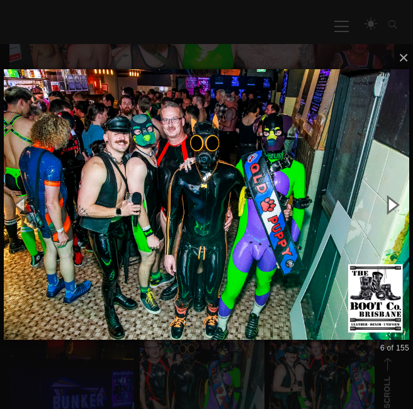
click at [390, 202] on button "button" at bounding box center [392, 205] width 43 height 52
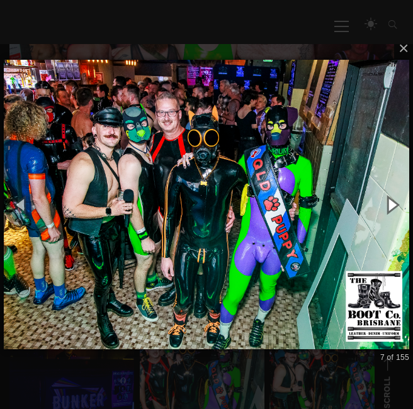
click at [390, 202] on button "button" at bounding box center [392, 205] width 43 height 52
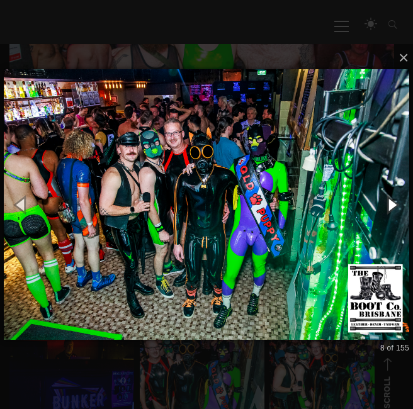
click at [390, 202] on button "button" at bounding box center [392, 205] width 43 height 52
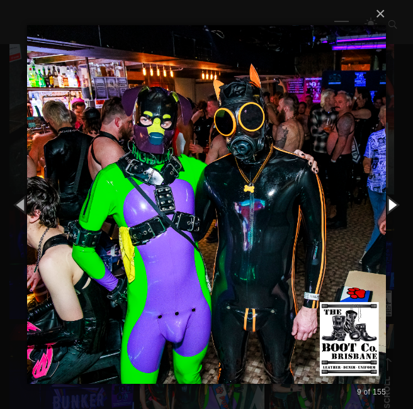
click at [390, 202] on button "button" at bounding box center [392, 205] width 43 height 52
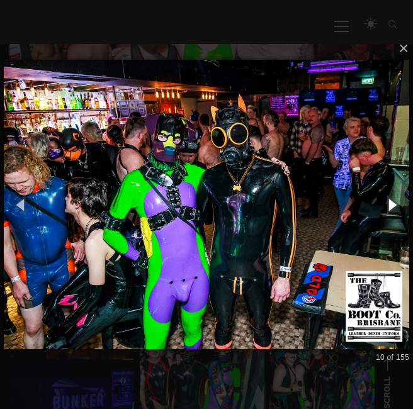
click at [390, 202] on button "button" at bounding box center [392, 205] width 43 height 52
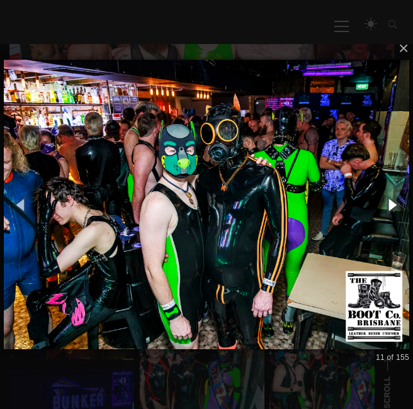
click at [390, 202] on button "button" at bounding box center [392, 205] width 43 height 52
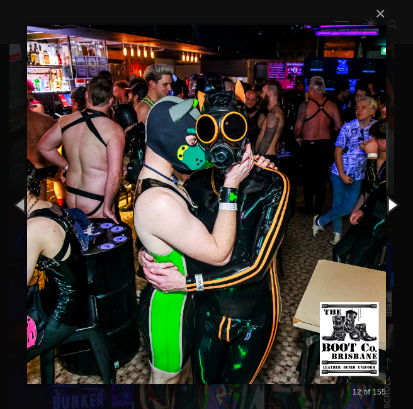
click at [390, 202] on button "button" at bounding box center [392, 205] width 43 height 52
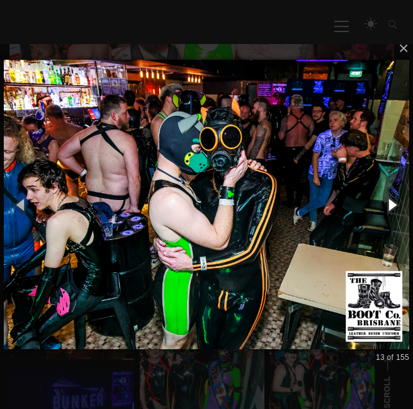
click at [390, 202] on button "button" at bounding box center [392, 205] width 43 height 52
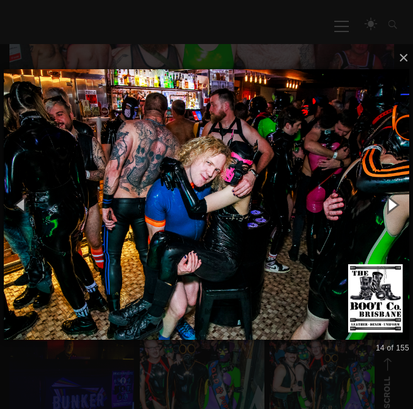
click at [390, 202] on button "button" at bounding box center [392, 205] width 43 height 52
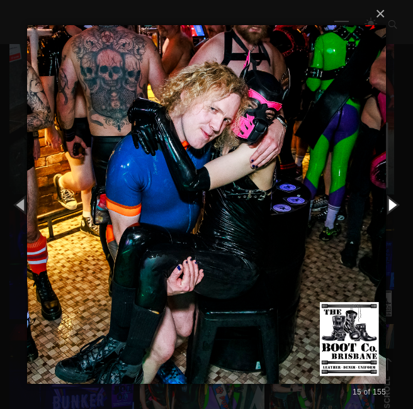
click at [390, 202] on button "button" at bounding box center [392, 205] width 43 height 52
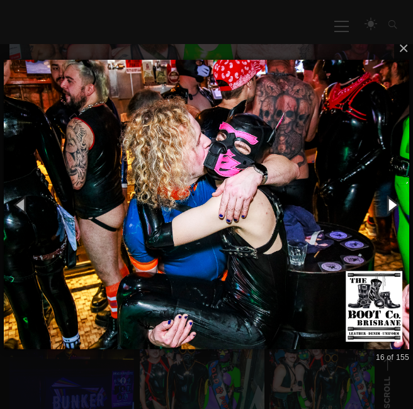
click at [390, 202] on button "button" at bounding box center [392, 205] width 43 height 52
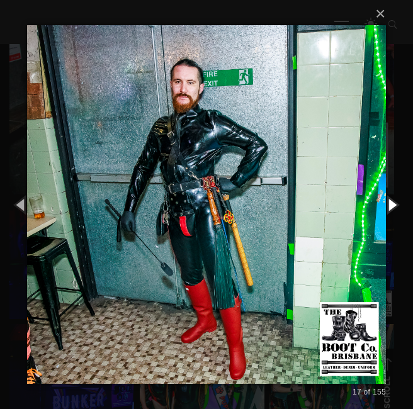
click at [390, 202] on button "button" at bounding box center [392, 205] width 43 height 52
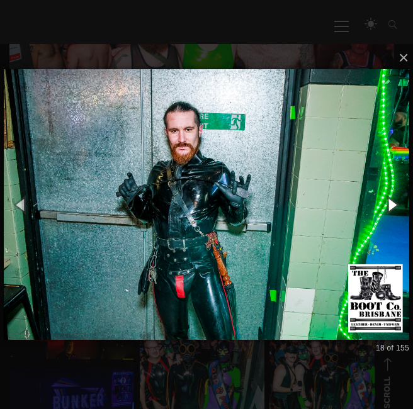
click at [390, 202] on button "button" at bounding box center [392, 205] width 43 height 52
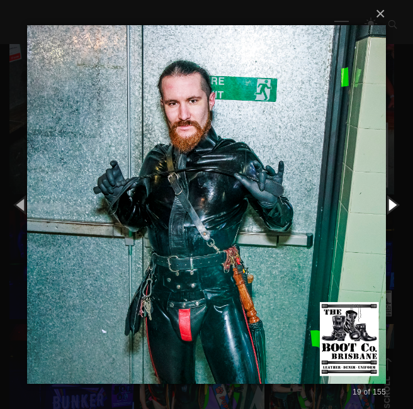
click at [390, 202] on button "button" at bounding box center [392, 205] width 43 height 52
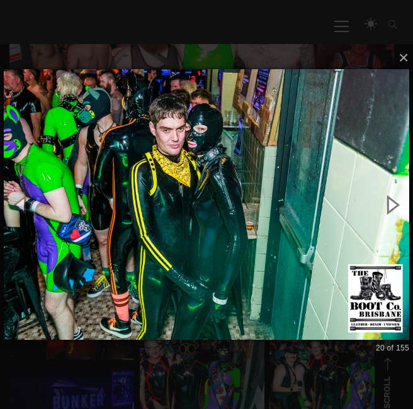
click at [390, 202] on button "button" at bounding box center [392, 205] width 43 height 52
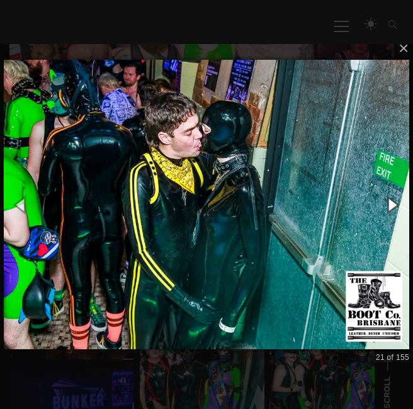
click at [390, 202] on button "button" at bounding box center [392, 205] width 43 height 52
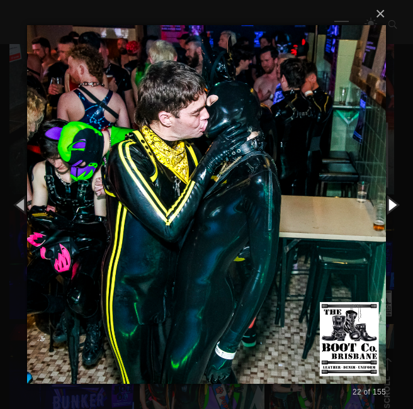
click at [390, 202] on button "button" at bounding box center [392, 205] width 43 height 52
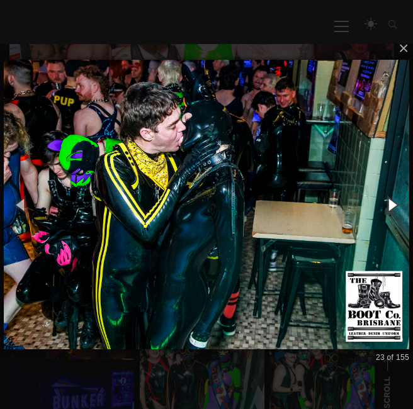
click at [390, 202] on button "button" at bounding box center [392, 205] width 43 height 52
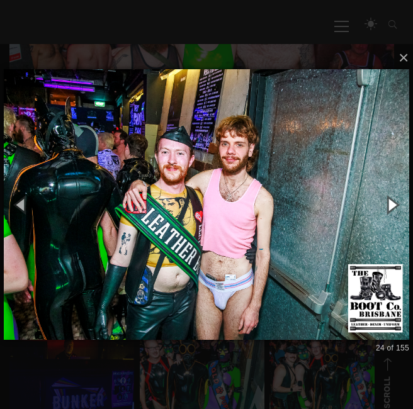
click at [390, 202] on button "button" at bounding box center [392, 205] width 43 height 52
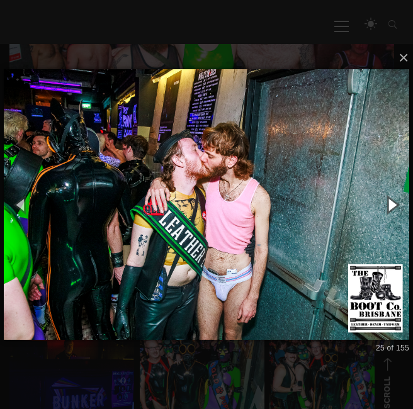
click at [390, 202] on button "button" at bounding box center [392, 205] width 43 height 52
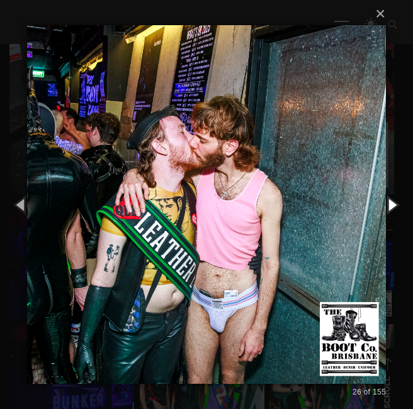
click at [390, 202] on button "button" at bounding box center [392, 205] width 43 height 52
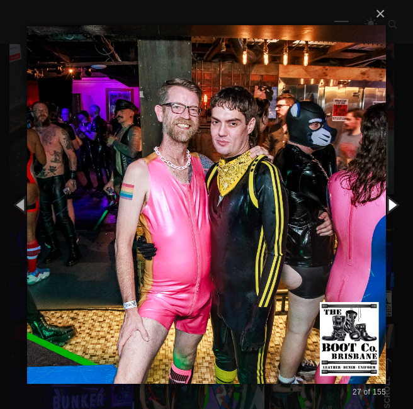
click at [390, 202] on button "button" at bounding box center [392, 205] width 43 height 52
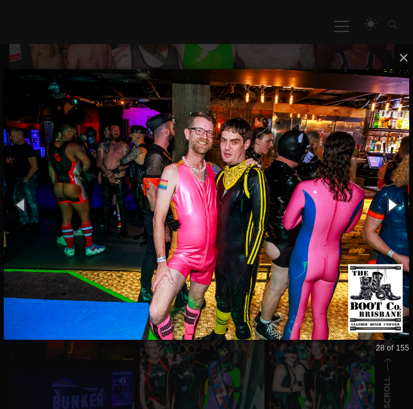
click at [390, 202] on button "button" at bounding box center [392, 205] width 43 height 52
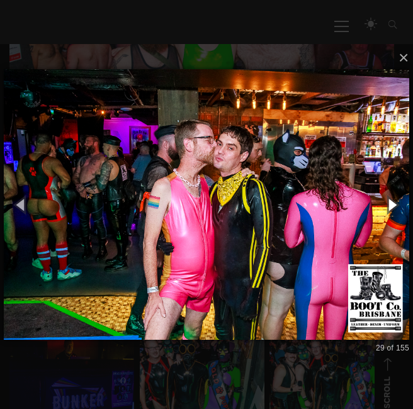
click at [390, 202] on button "button" at bounding box center [392, 205] width 43 height 52
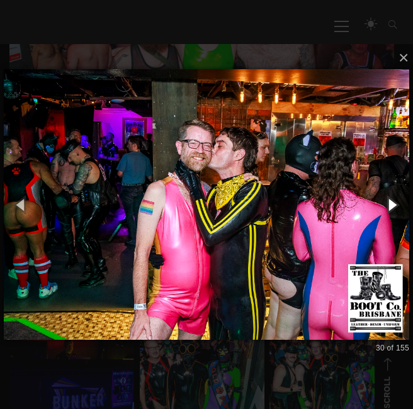
click at [390, 202] on button "button" at bounding box center [392, 205] width 43 height 52
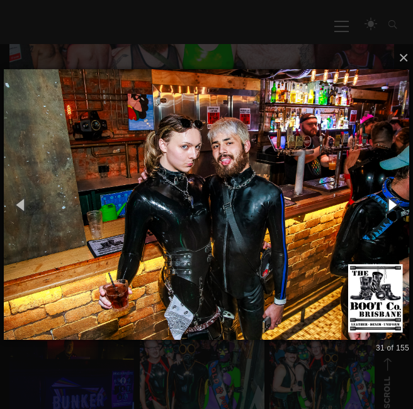
click at [390, 202] on button "button" at bounding box center [392, 205] width 43 height 52
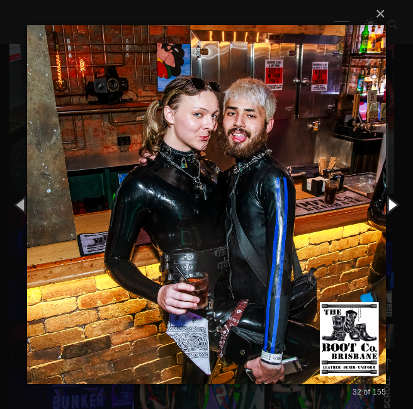
click at [390, 202] on button "button" at bounding box center [392, 205] width 43 height 52
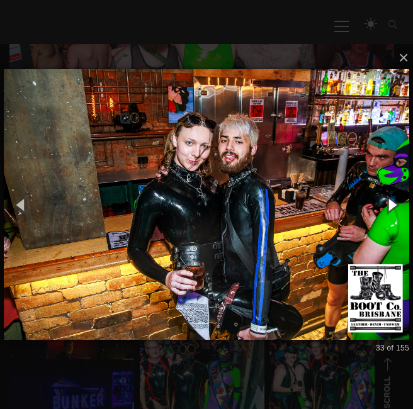
click at [390, 202] on button "button" at bounding box center [392, 205] width 43 height 52
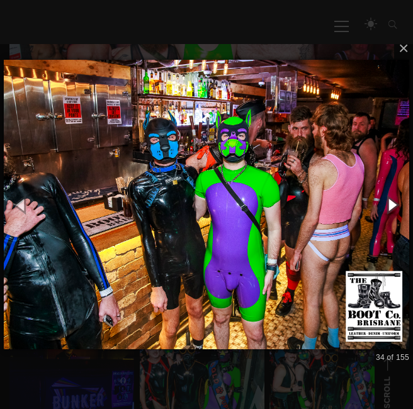
click at [390, 202] on button "button" at bounding box center [392, 205] width 43 height 52
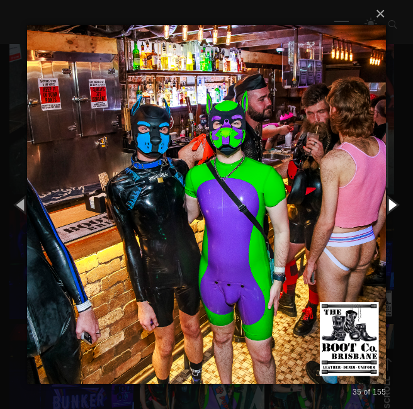
click at [390, 202] on button "button" at bounding box center [392, 205] width 43 height 52
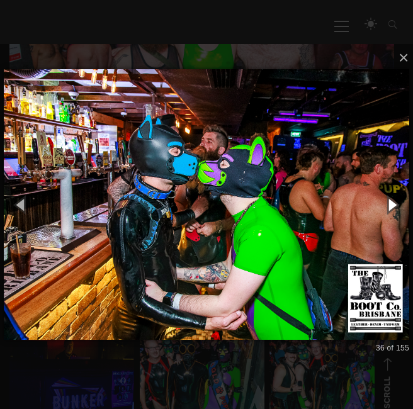
click at [390, 202] on button "button" at bounding box center [392, 205] width 43 height 52
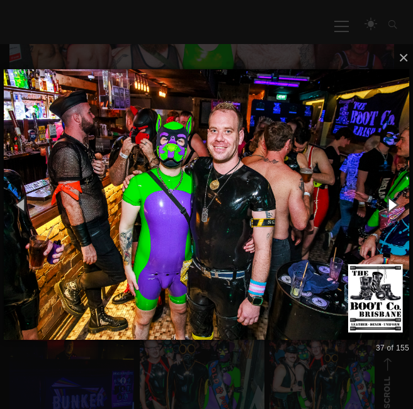
click at [390, 202] on button "button" at bounding box center [392, 205] width 43 height 52
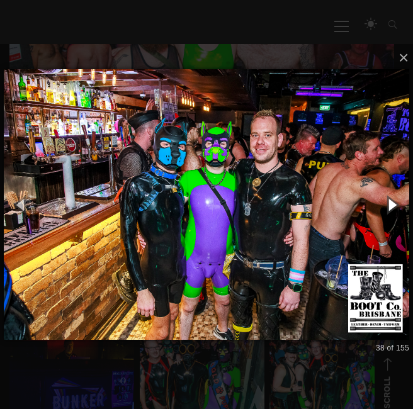
click at [390, 202] on button "button" at bounding box center [392, 205] width 43 height 52
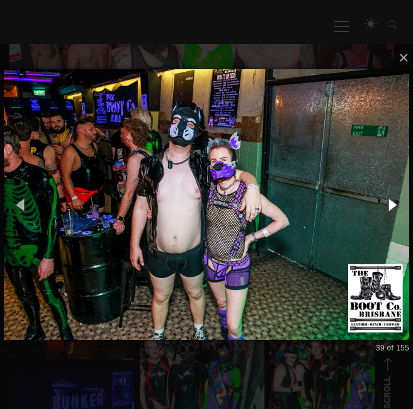
click at [390, 202] on button "button" at bounding box center [392, 205] width 43 height 52
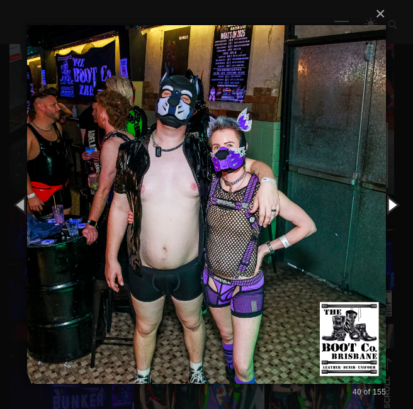
click at [390, 202] on button "button" at bounding box center [392, 205] width 43 height 52
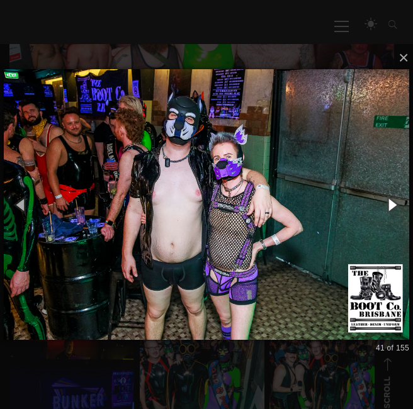
click at [390, 202] on button "button" at bounding box center [392, 205] width 43 height 52
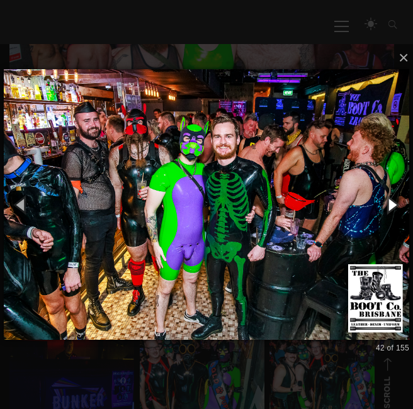
click at [390, 202] on button "button" at bounding box center [392, 205] width 43 height 52
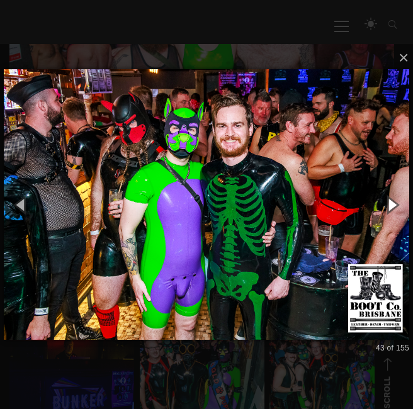
click at [390, 202] on button "button" at bounding box center [392, 205] width 43 height 52
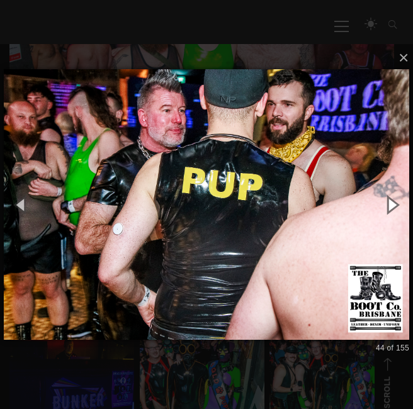
click at [390, 202] on button "button" at bounding box center [392, 205] width 43 height 52
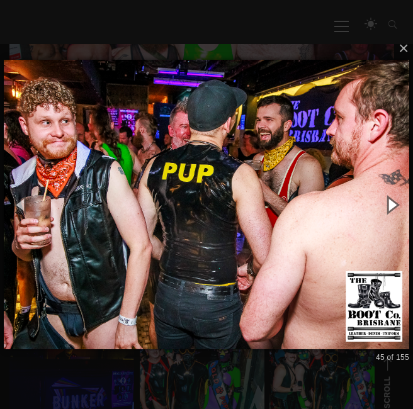
click at [390, 202] on button "button" at bounding box center [392, 205] width 43 height 52
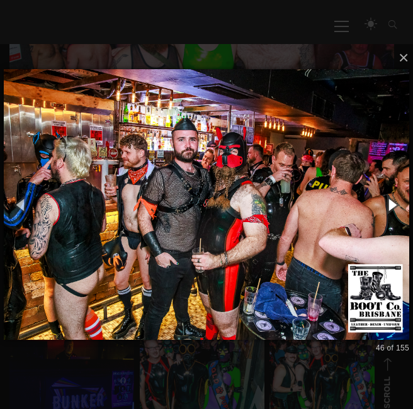
click at [390, 202] on button "button" at bounding box center [392, 205] width 43 height 52
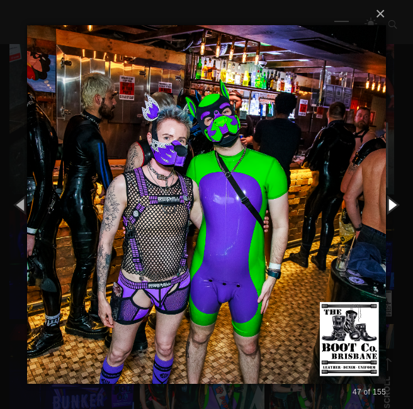
click at [390, 202] on button "button" at bounding box center [392, 205] width 43 height 52
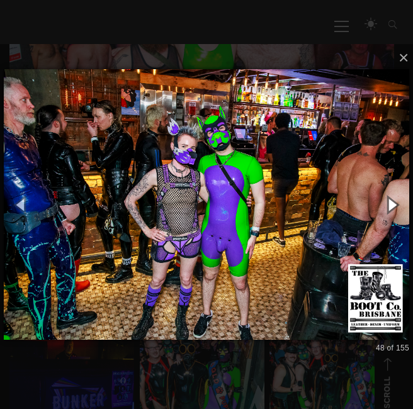
click at [390, 202] on button "button" at bounding box center [392, 205] width 43 height 52
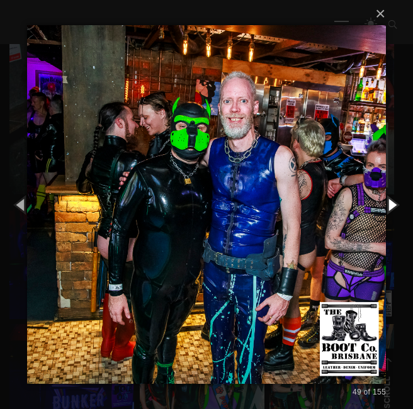
click at [390, 202] on button "button" at bounding box center [392, 205] width 43 height 52
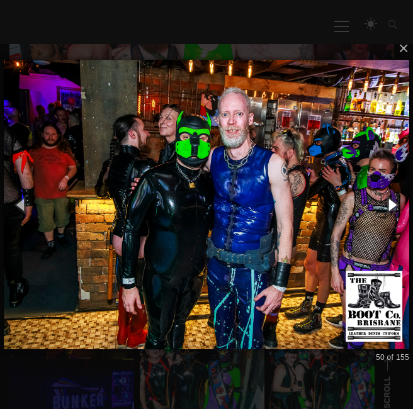
click at [390, 202] on button "button" at bounding box center [392, 205] width 43 height 52
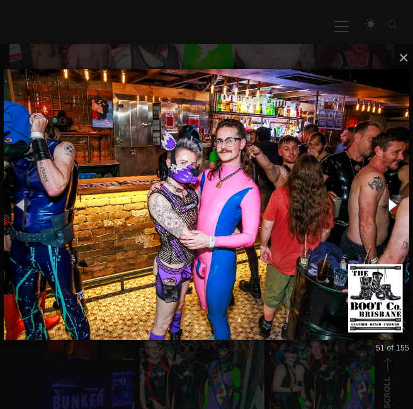
click at [390, 202] on button "button" at bounding box center [392, 205] width 43 height 52
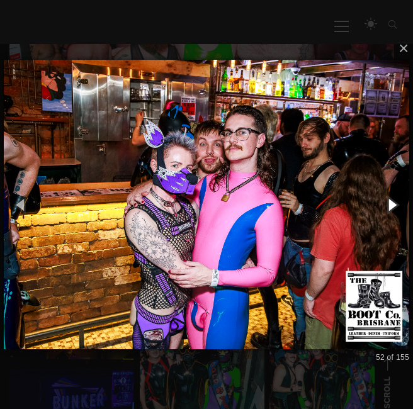
click at [390, 202] on button "button" at bounding box center [392, 205] width 43 height 52
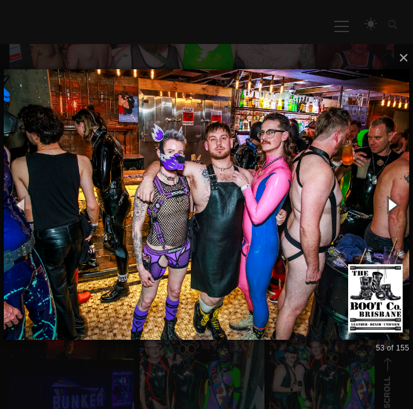
click at [390, 202] on button "button" at bounding box center [392, 205] width 43 height 52
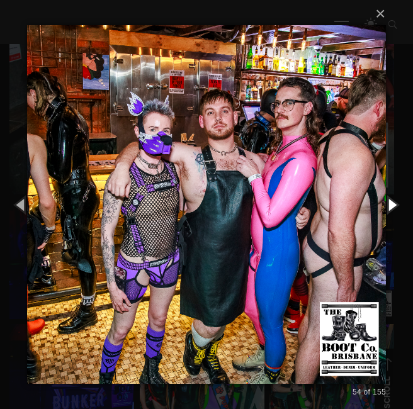
click at [390, 202] on button "button" at bounding box center [392, 205] width 43 height 52
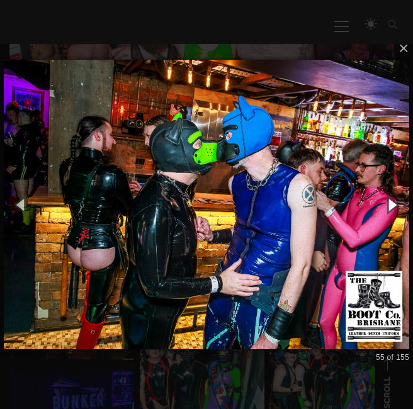
click at [390, 202] on button "button" at bounding box center [392, 205] width 43 height 52
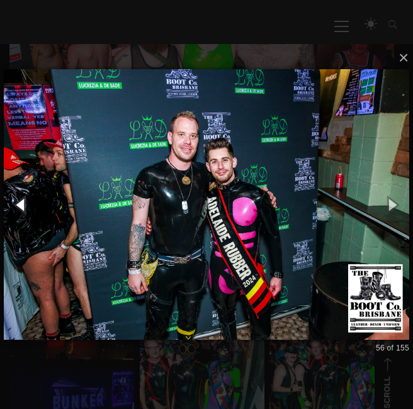
click at [3, 184] on button "button" at bounding box center [21, 205] width 43 height 52
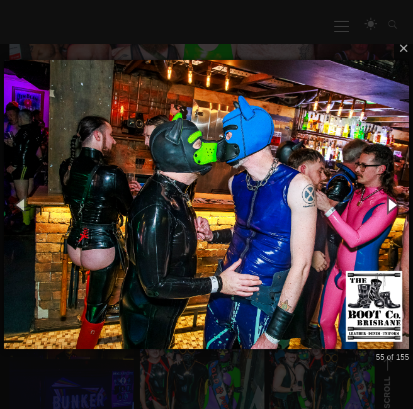
click at [397, 197] on button "button" at bounding box center [392, 205] width 43 height 52
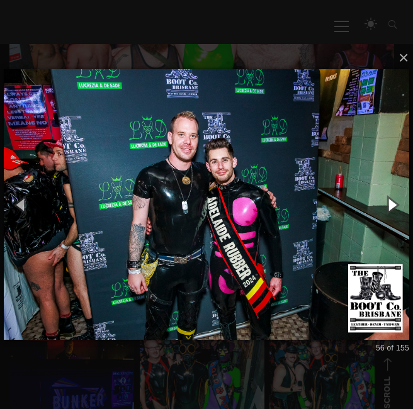
click at [391, 198] on button "button" at bounding box center [392, 205] width 43 height 52
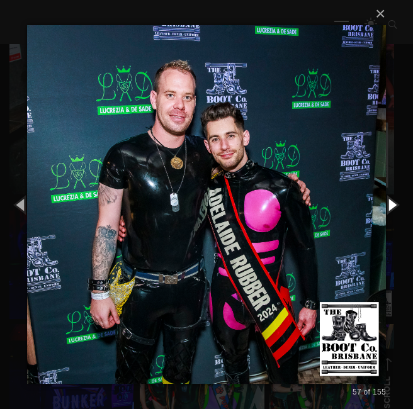
click at [391, 198] on button "button" at bounding box center [392, 205] width 43 height 52
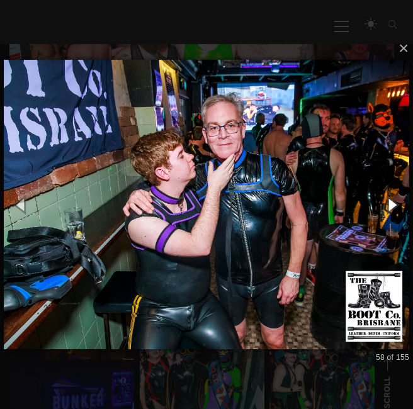
click at [391, 198] on button "button" at bounding box center [392, 205] width 43 height 52
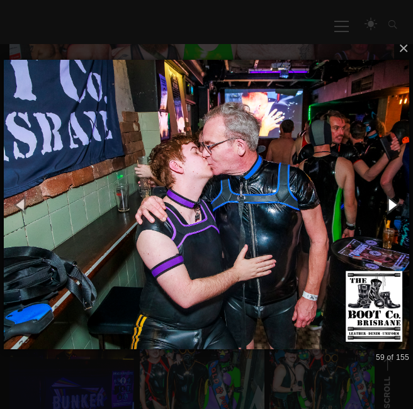
click at [391, 198] on button "button" at bounding box center [392, 205] width 43 height 52
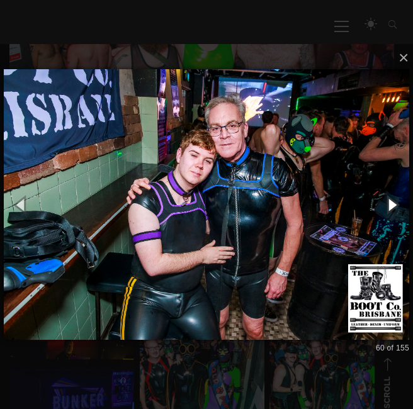
click at [391, 198] on button "button" at bounding box center [392, 205] width 43 height 52
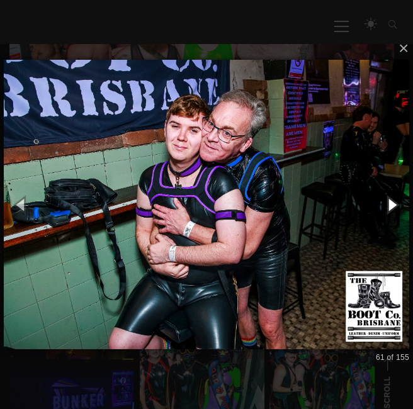
click at [391, 198] on button "button" at bounding box center [392, 205] width 43 height 52
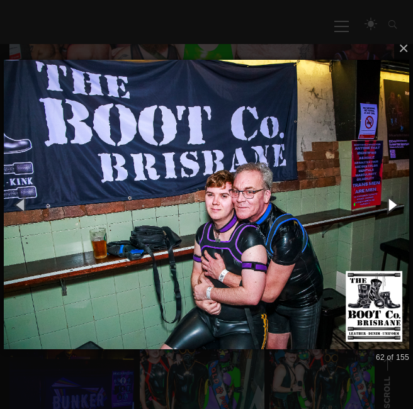
click at [391, 198] on button "button" at bounding box center [392, 205] width 43 height 52
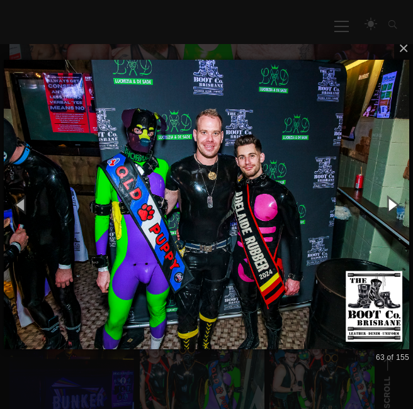
click at [391, 198] on button "button" at bounding box center [392, 205] width 43 height 52
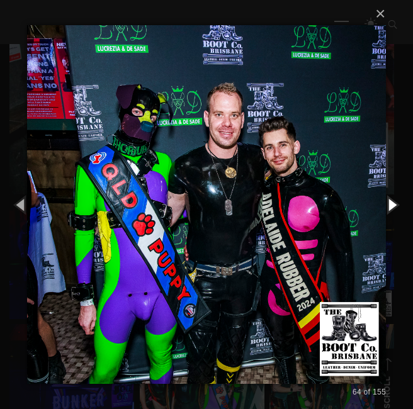
click at [391, 198] on button "button" at bounding box center [392, 205] width 43 height 52
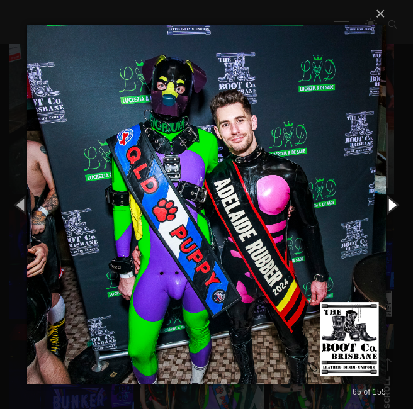
click at [391, 198] on button "button" at bounding box center [392, 205] width 43 height 52
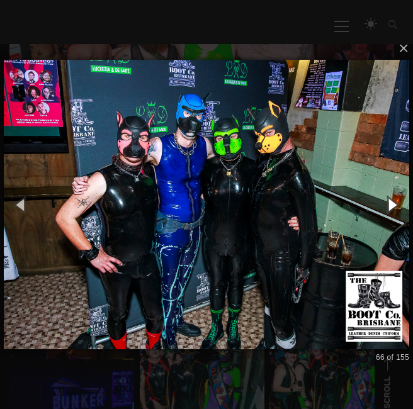
click at [391, 198] on button "button" at bounding box center [392, 205] width 43 height 52
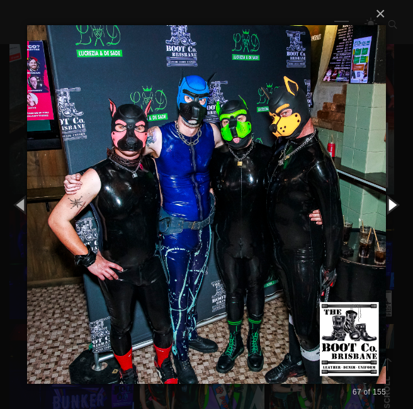
click at [391, 198] on button "button" at bounding box center [392, 205] width 43 height 52
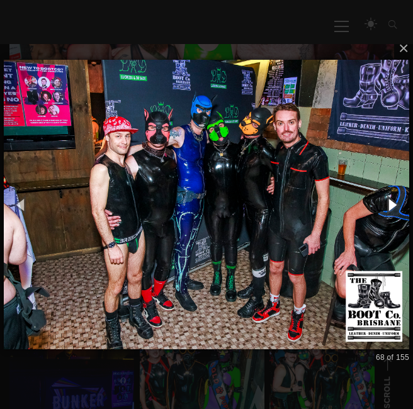
click at [391, 198] on button "button" at bounding box center [392, 205] width 43 height 52
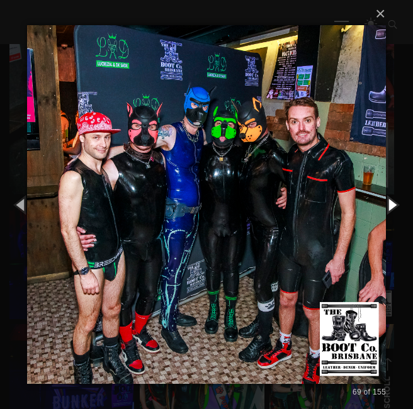
click at [391, 198] on button "button" at bounding box center [392, 205] width 43 height 52
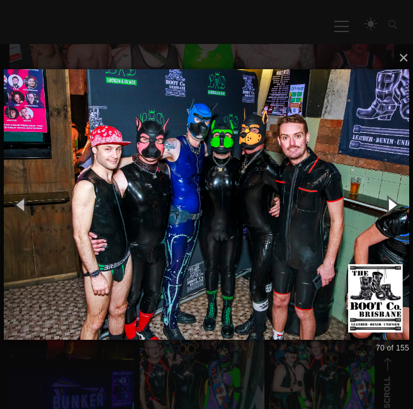
click at [391, 198] on button "button" at bounding box center [392, 205] width 43 height 52
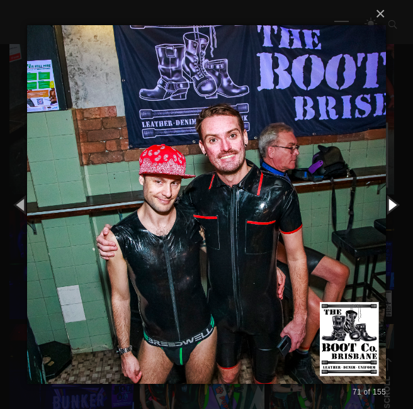
click at [391, 198] on button "button" at bounding box center [392, 205] width 43 height 52
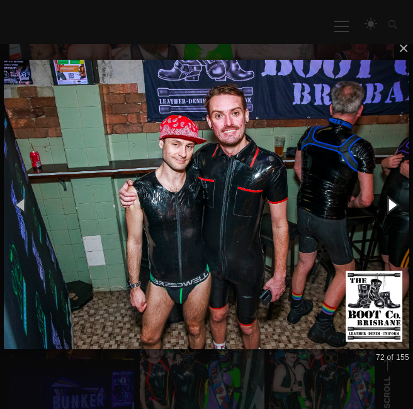
click at [391, 198] on button "button" at bounding box center [392, 205] width 43 height 52
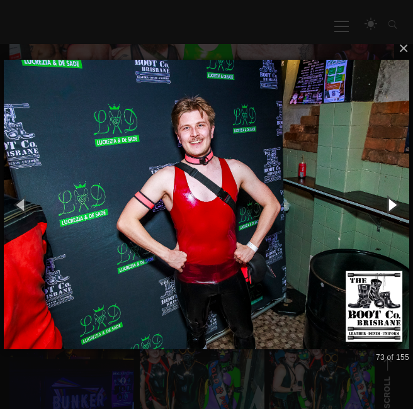
click at [391, 198] on button "button" at bounding box center [392, 205] width 43 height 52
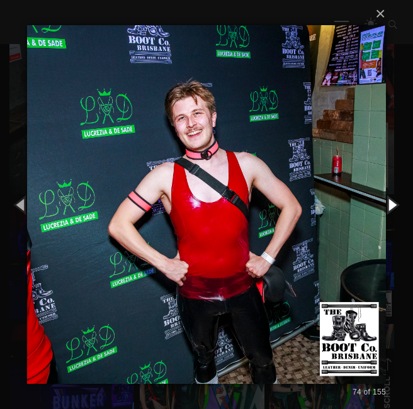
click at [391, 198] on button "button" at bounding box center [392, 205] width 43 height 52
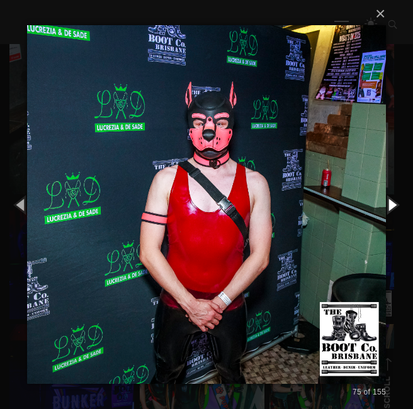
click at [391, 198] on button "button" at bounding box center [392, 205] width 43 height 52
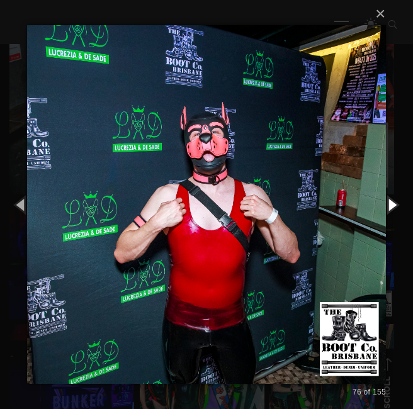
click at [391, 198] on button "button" at bounding box center [392, 205] width 43 height 52
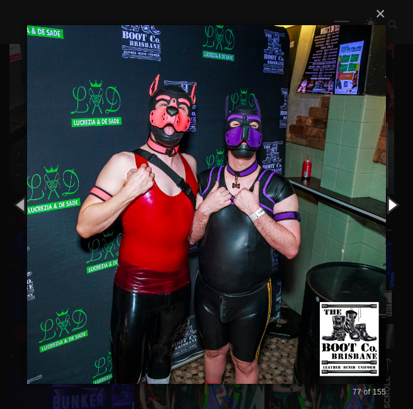
click at [391, 198] on button "button" at bounding box center [392, 205] width 43 height 52
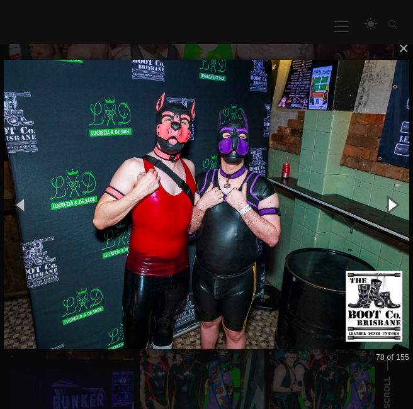
click at [391, 198] on button "button" at bounding box center [392, 205] width 43 height 52
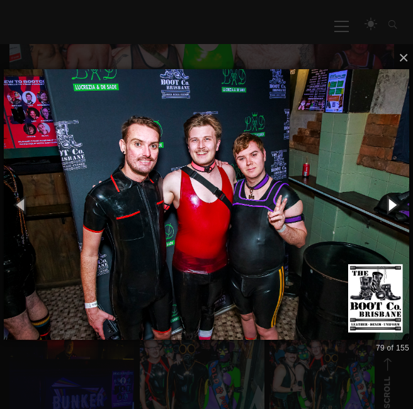
click at [391, 198] on button "button" at bounding box center [392, 205] width 43 height 52
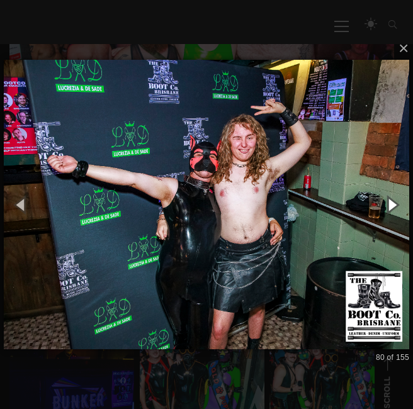
click at [391, 198] on button "button" at bounding box center [392, 205] width 43 height 52
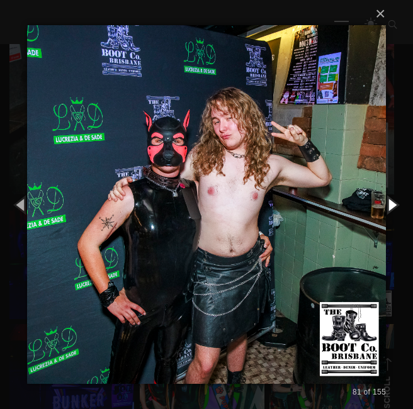
click at [391, 198] on button "button" at bounding box center [392, 205] width 43 height 52
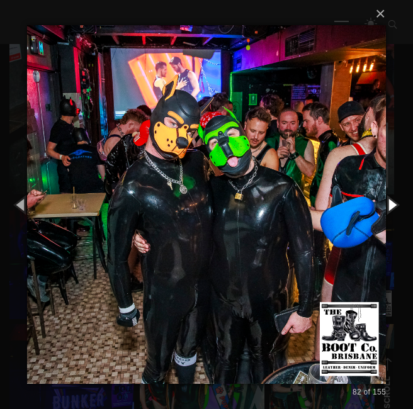
click at [391, 198] on button "button" at bounding box center [392, 205] width 43 height 52
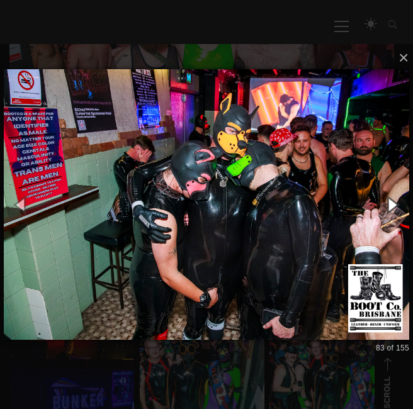
click at [391, 198] on button "button" at bounding box center [392, 205] width 43 height 52
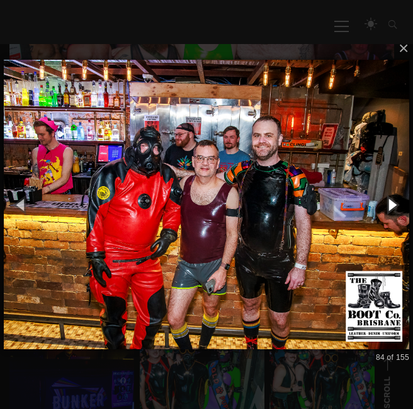
click at [391, 198] on button "button" at bounding box center [392, 205] width 43 height 52
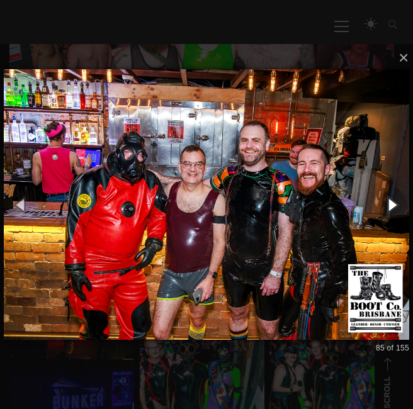
click at [391, 198] on button "button" at bounding box center [392, 205] width 43 height 52
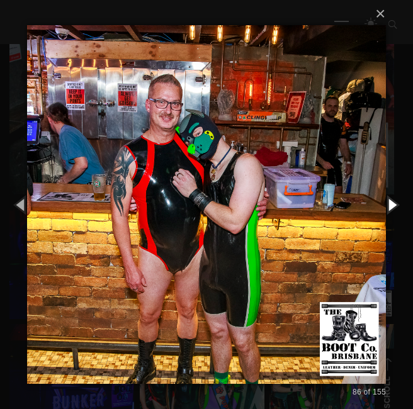
click at [391, 198] on button "button" at bounding box center [392, 205] width 43 height 52
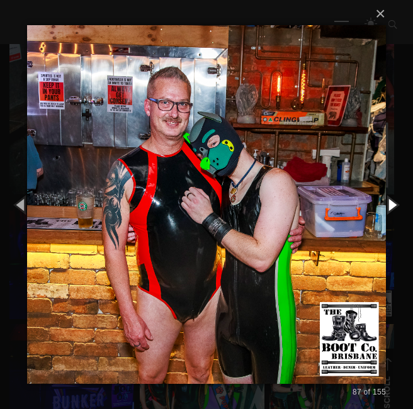
click at [391, 198] on button "button" at bounding box center [392, 205] width 43 height 52
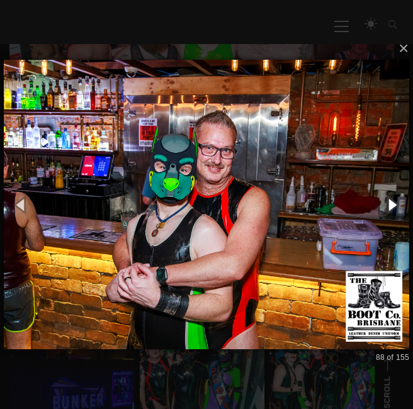
click at [391, 198] on button "button" at bounding box center [392, 205] width 43 height 52
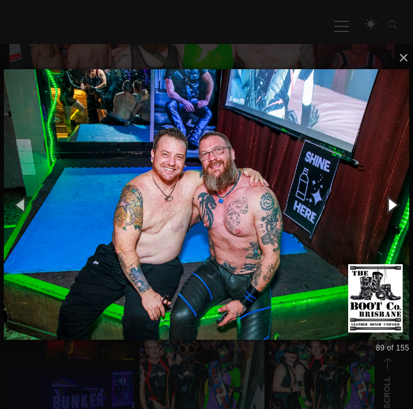
click at [391, 198] on button "button" at bounding box center [392, 205] width 43 height 52
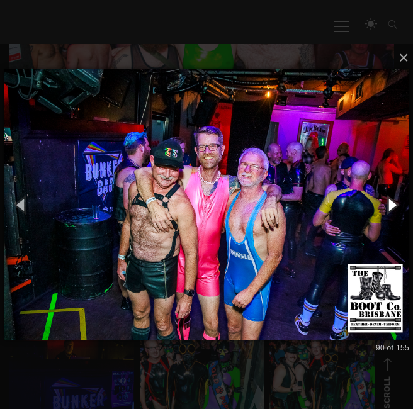
click at [391, 198] on button "button" at bounding box center [392, 205] width 43 height 52
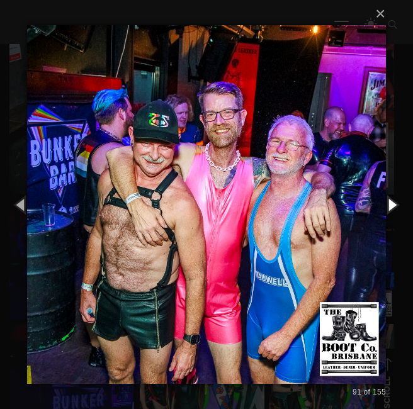
click at [391, 198] on button "button" at bounding box center [392, 205] width 43 height 52
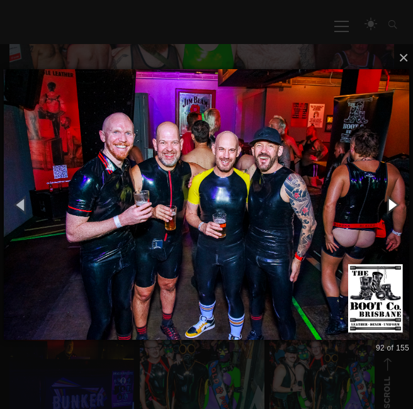
click at [391, 198] on button "button" at bounding box center [392, 205] width 43 height 52
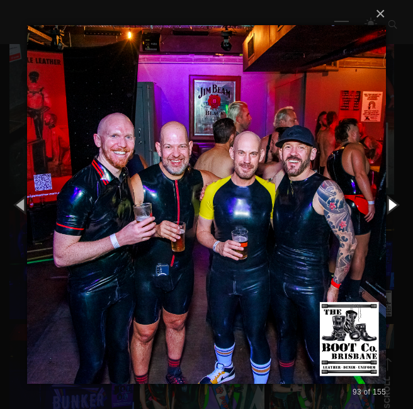
click at [391, 198] on button "button" at bounding box center [392, 205] width 43 height 52
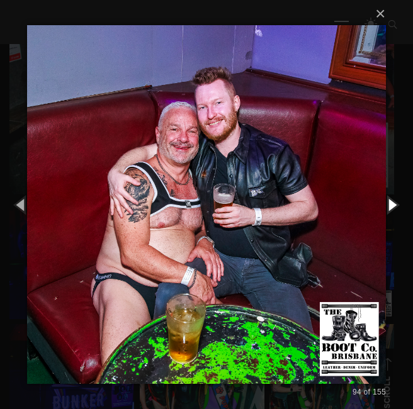
click at [391, 198] on button "button" at bounding box center [392, 205] width 43 height 52
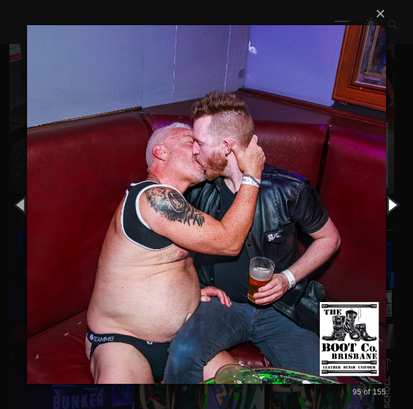
click at [391, 198] on button "button" at bounding box center [392, 205] width 43 height 52
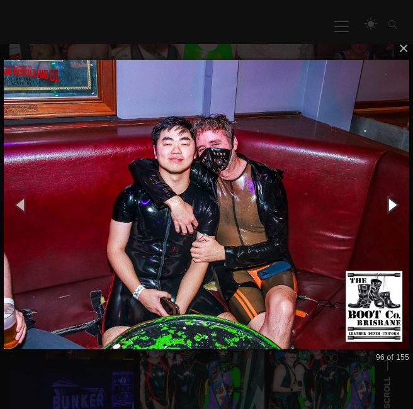
click at [391, 198] on button "button" at bounding box center [392, 205] width 43 height 52
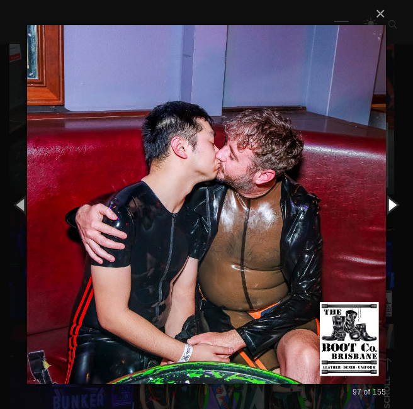
click at [391, 198] on button "button" at bounding box center [392, 205] width 43 height 52
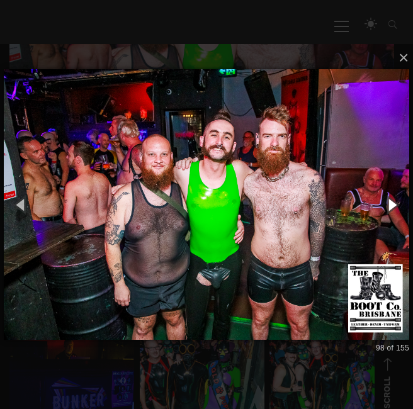
click at [391, 198] on button "button" at bounding box center [392, 205] width 43 height 52
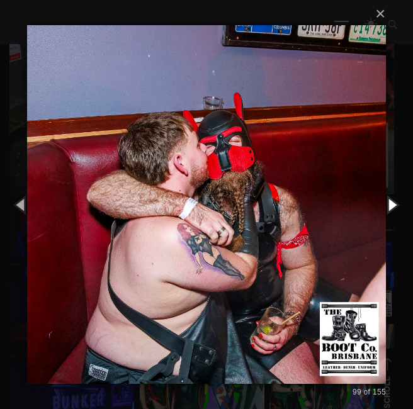
click at [391, 198] on button "button" at bounding box center [392, 205] width 43 height 52
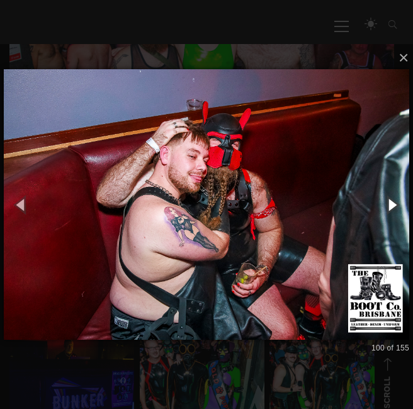
click at [391, 198] on button "button" at bounding box center [392, 205] width 43 height 52
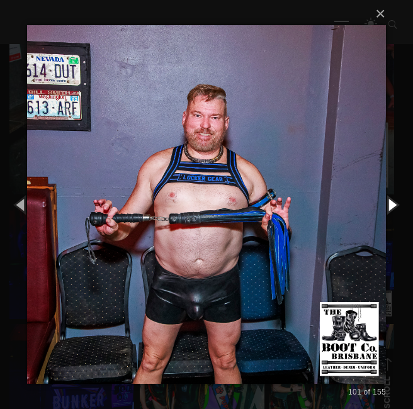
click at [391, 198] on button "button" at bounding box center [392, 205] width 43 height 52
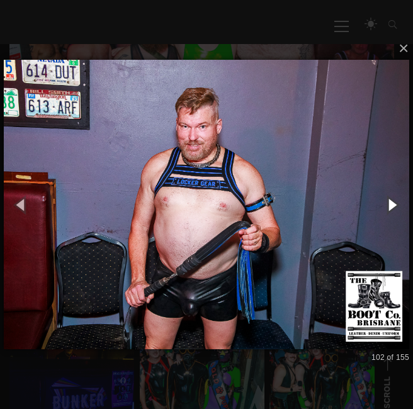
click at [391, 198] on button "button" at bounding box center [392, 205] width 43 height 52
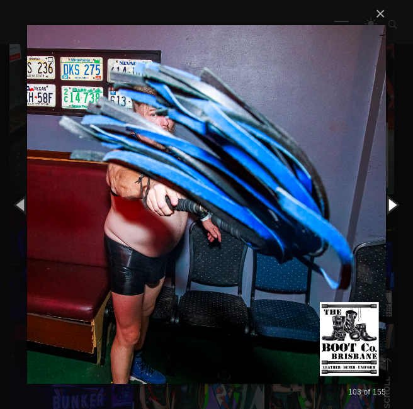
click at [391, 198] on button "button" at bounding box center [392, 205] width 43 height 52
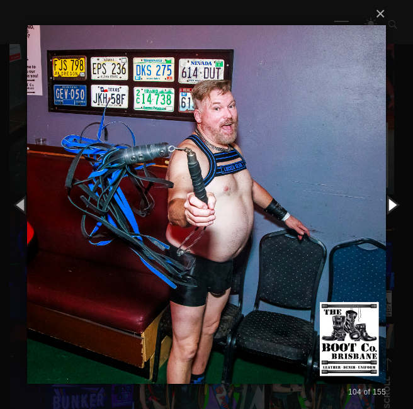
click at [391, 198] on button "button" at bounding box center [392, 205] width 43 height 52
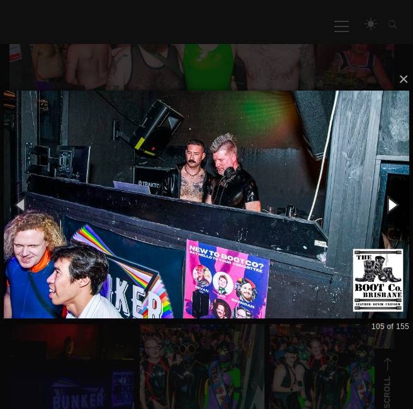
click at [391, 198] on button "button" at bounding box center [392, 205] width 43 height 52
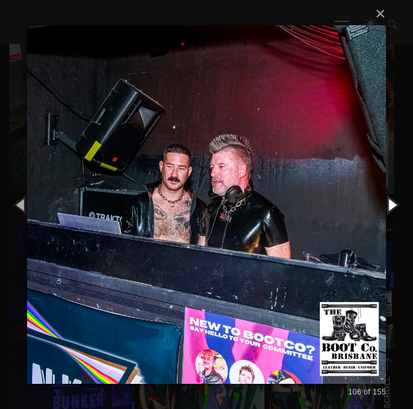
click at [391, 198] on button "button" at bounding box center [392, 205] width 43 height 52
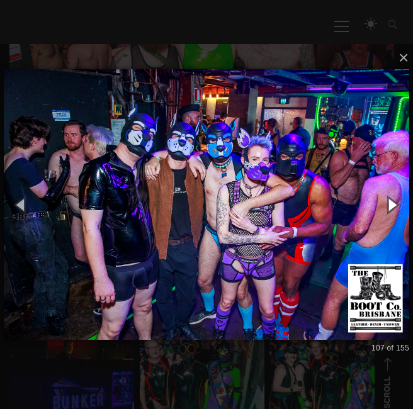
click at [391, 198] on button "button" at bounding box center [392, 205] width 43 height 52
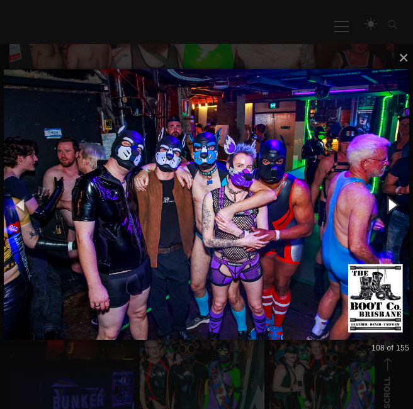
click at [391, 198] on button "button" at bounding box center [392, 205] width 43 height 52
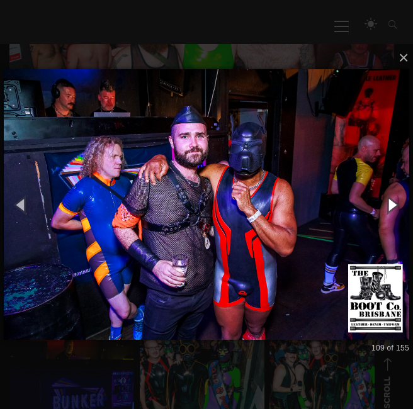
click at [391, 198] on button "button" at bounding box center [392, 205] width 43 height 52
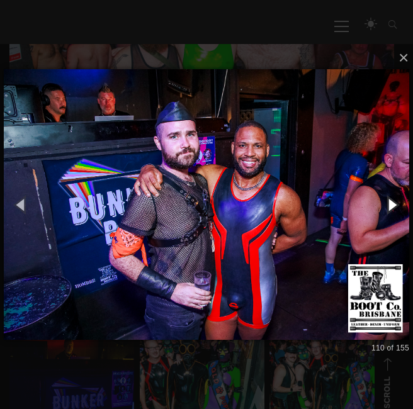
click at [391, 198] on button "button" at bounding box center [392, 205] width 43 height 52
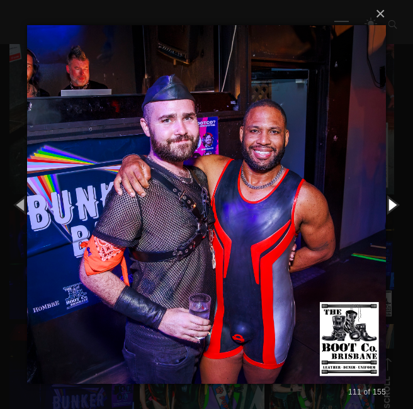
click at [391, 198] on button "button" at bounding box center [392, 205] width 43 height 52
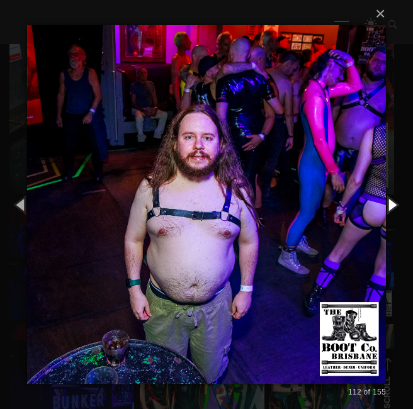
click at [391, 198] on button "button" at bounding box center [392, 205] width 43 height 52
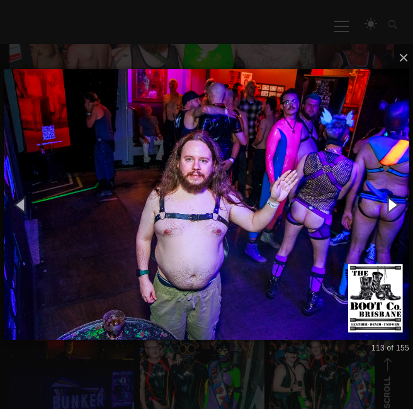
click at [391, 198] on button "button" at bounding box center [392, 205] width 43 height 52
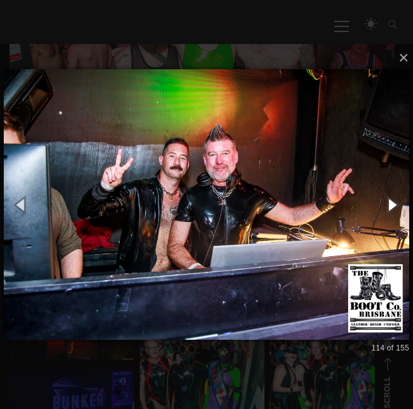
click at [391, 198] on button "button" at bounding box center [392, 205] width 43 height 52
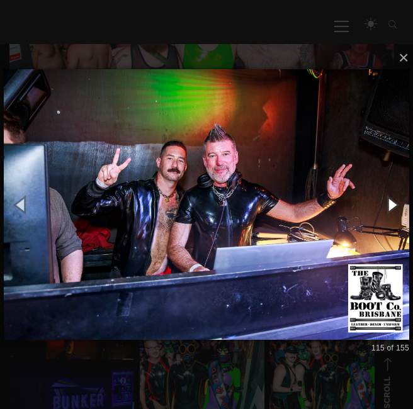
click at [391, 198] on button "button" at bounding box center [392, 205] width 43 height 52
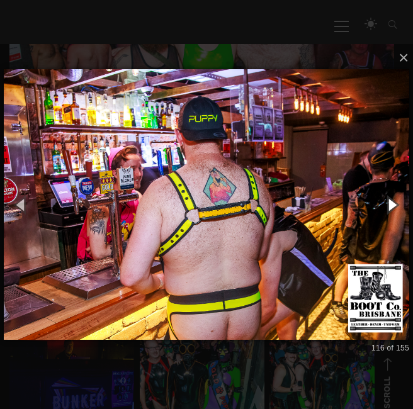
click at [391, 198] on button "button" at bounding box center [392, 205] width 43 height 52
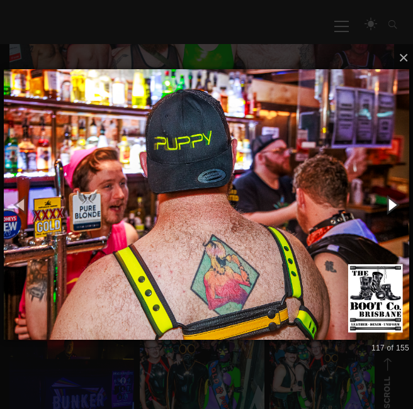
click at [391, 198] on button "button" at bounding box center [392, 205] width 43 height 52
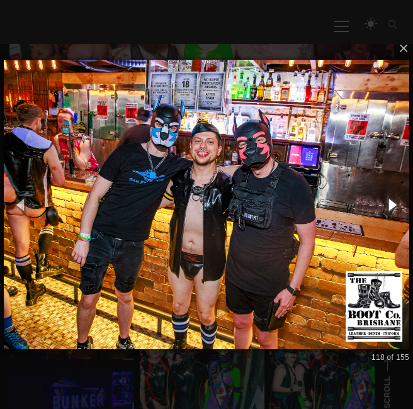
click at [391, 198] on button "button" at bounding box center [392, 205] width 43 height 52
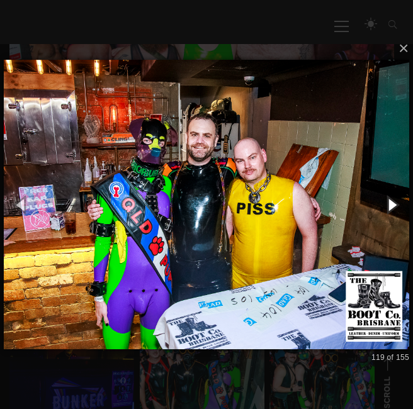
click at [391, 198] on button "button" at bounding box center [392, 205] width 43 height 52
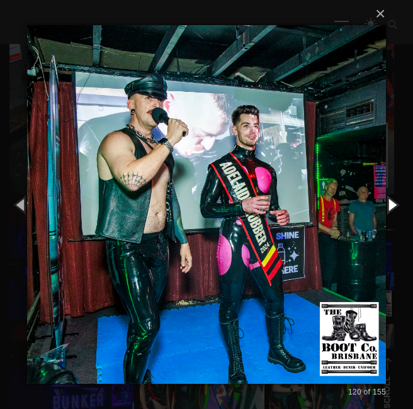
click at [391, 198] on button "button" at bounding box center [392, 205] width 43 height 52
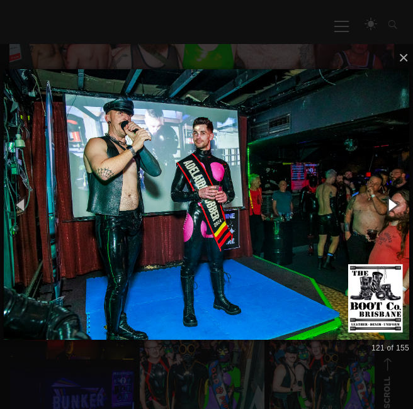
click at [391, 198] on button "button" at bounding box center [392, 205] width 43 height 52
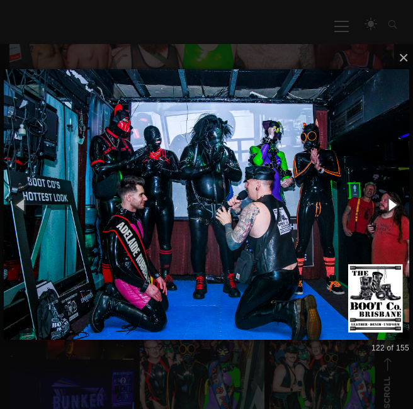
click at [391, 198] on button "button" at bounding box center [392, 205] width 43 height 52
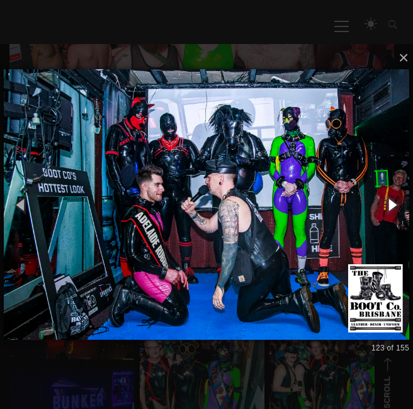
click at [391, 198] on button "button" at bounding box center [392, 205] width 43 height 52
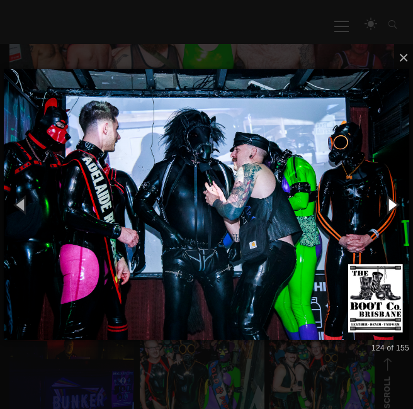
click at [391, 198] on button "button" at bounding box center [392, 205] width 43 height 52
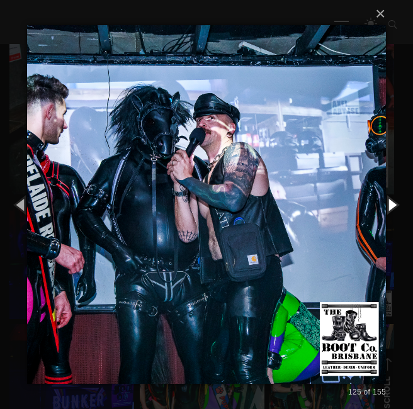
click at [391, 198] on button "button" at bounding box center [392, 205] width 43 height 52
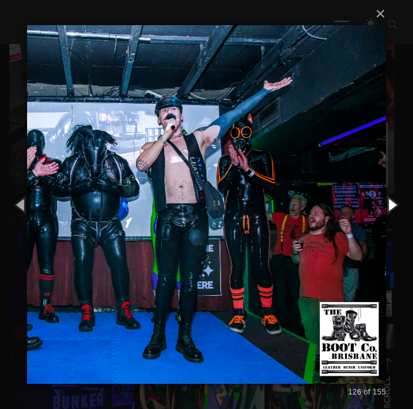
click at [391, 198] on button "button" at bounding box center [392, 205] width 43 height 52
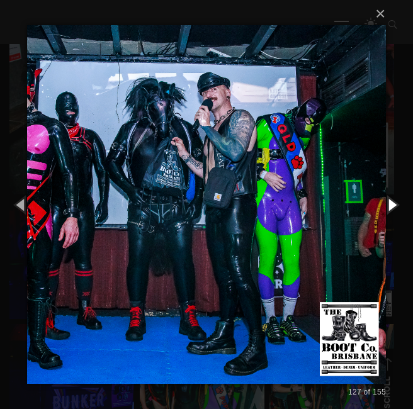
click at [391, 198] on button "button" at bounding box center [392, 205] width 43 height 52
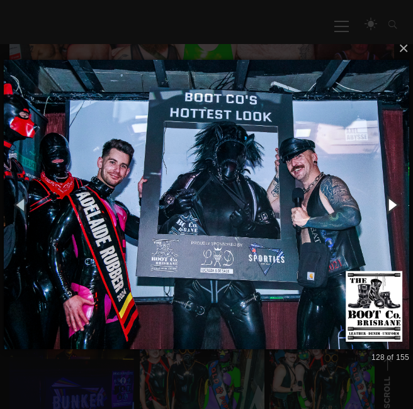
click at [391, 198] on button "button" at bounding box center [392, 205] width 43 height 52
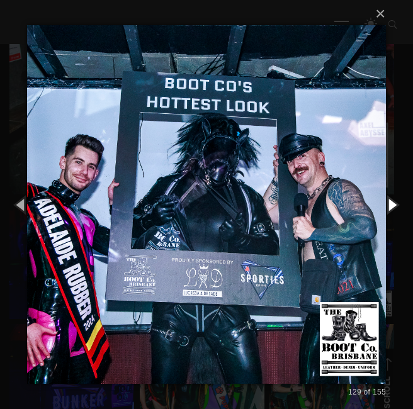
click at [391, 198] on button "button" at bounding box center [392, 205] width 43 height 52
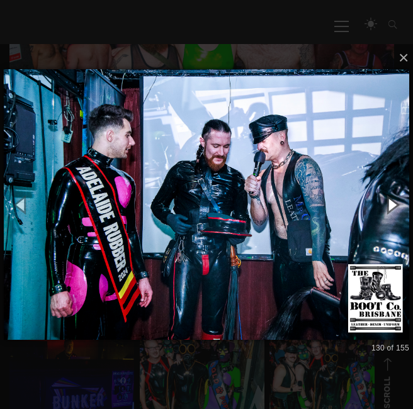
click at [391, 198] on button "button" at bounding box center [392, 205] width 43 height 52
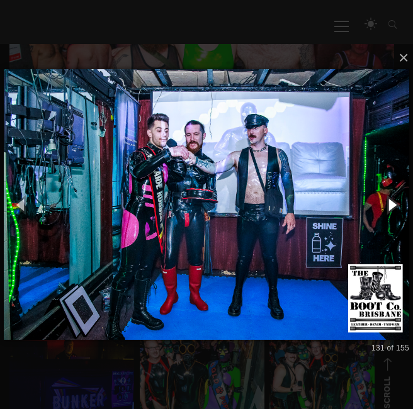
click at [391, 198] on button "button" at bounding box center [392, 205] width 43 height 52
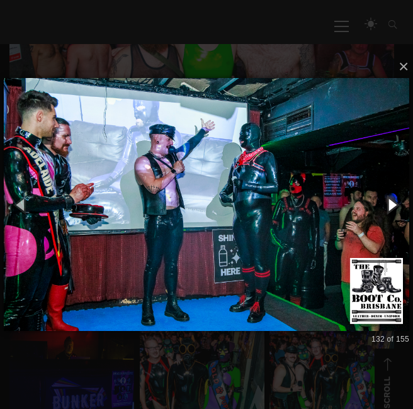
click at [391, 198] on button "button" at bounding box center [392, 205] width 43 height 52
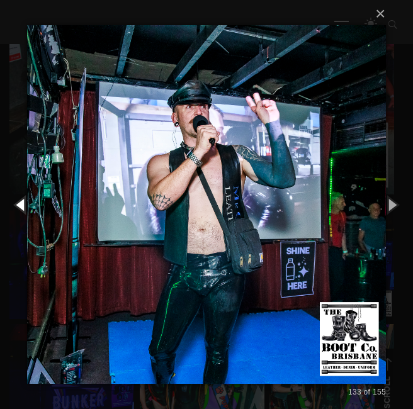
click at [15, 196] on button "button" at bounding box center [21, 205] width 43 height 52
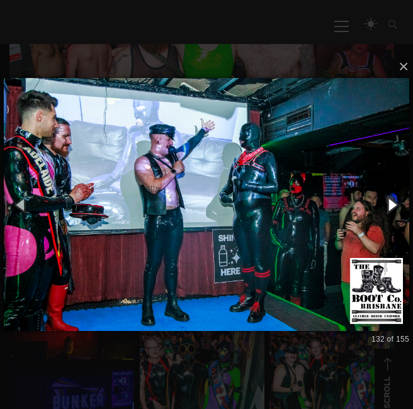
click at [384, 201] on button "button" at bounding box center [392, 205] width 43 height 52
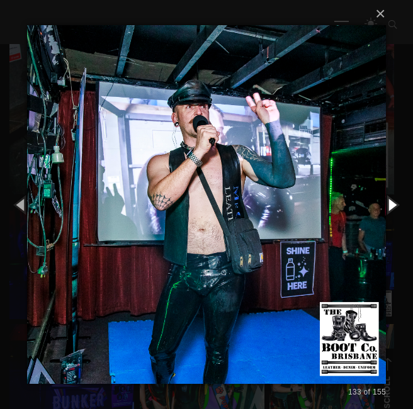
click at [384, 201] on button "button" at bounding box center [392, 205] width 43 height 52
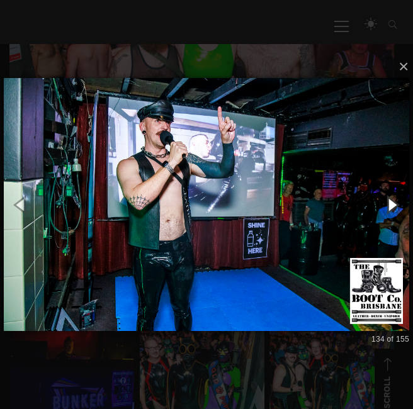
click at [384, 201] on button "button" at bounding box center [392, 205] width 43 height 52
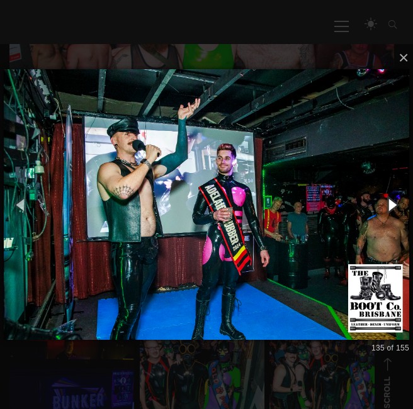
click at [384, 201] on button "button" at bounding box center [392, 205] width 43 height 52
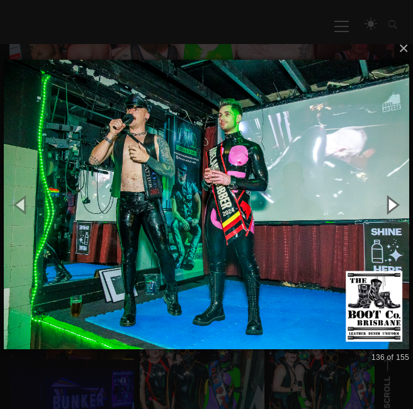
click at [384, 201] on button "button" at bounding box center [392, 205] width 43 height 52
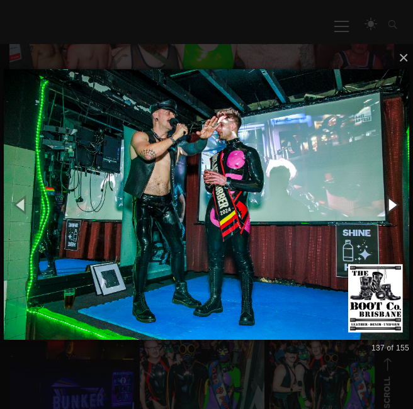
click at [384, 201] on button "button" at bounding box center [392, 205] width 43 height 52
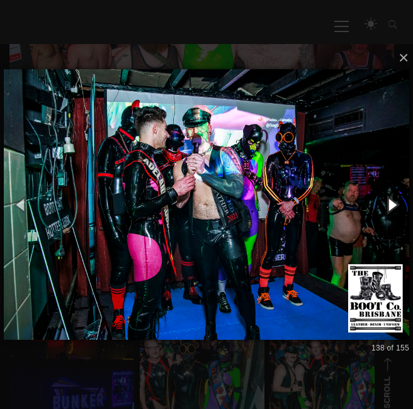
click at [384, 201] on button "button" at bounding box center [392, 205] width 43 height 52
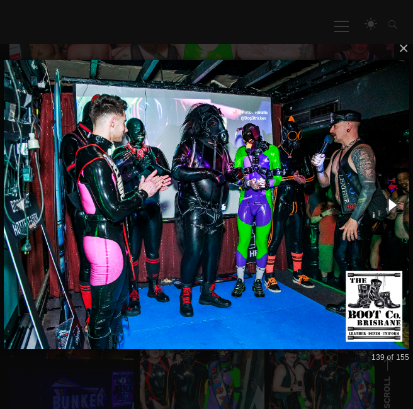
click at [384, 201] on button "button" at bounding box center [392, 205] width 43 height 52
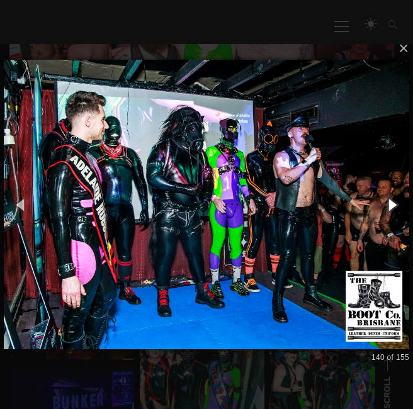
click at [384, 201] on button "button" at bounding box center [392, 205] width 43 height 52
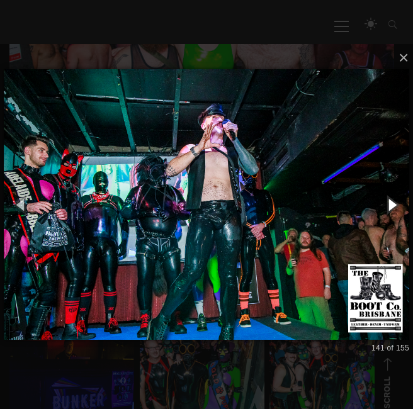
click at [384, 201] on button "button" at bounding box center [392, 205] width 43 height 52
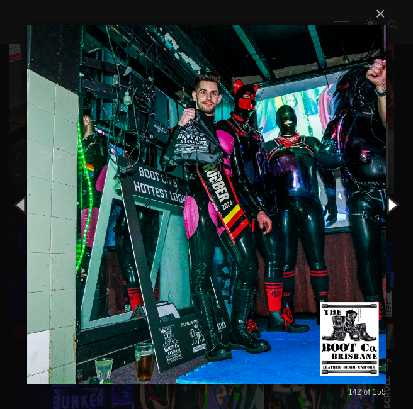
click at [384, 201] on button "button" at bounding box center [392, 205] width 43 height 52
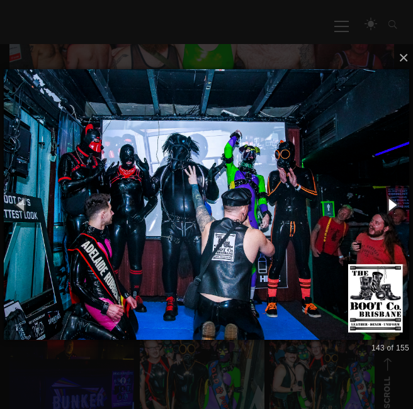
click at [384, 201] on button "button" at bounding box center [392, 205] width 43 height 52
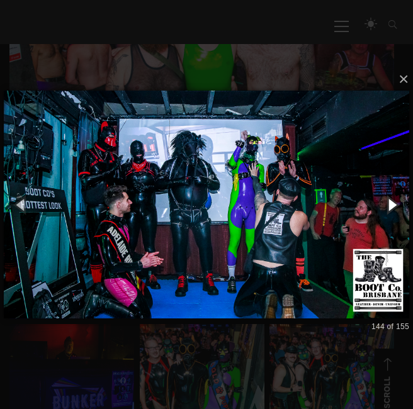
click at [384, 201] on button "button" at bounding box center [392, 205] width 43 height 52
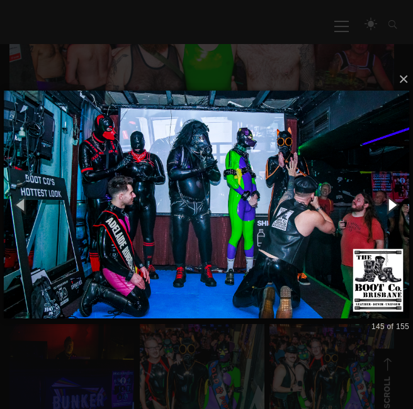
click at [384, 201] on button "button" at bounding box center [392, 205] width 43 height 52
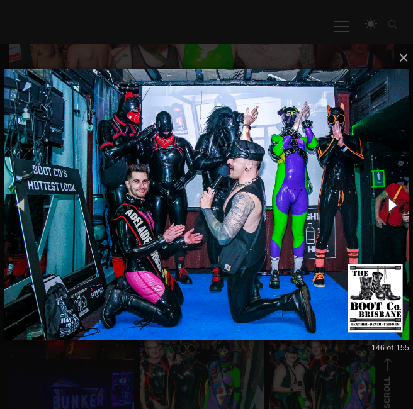
click at [384, 201] on button "button" at bounding box center [392, 205] width 43 height 52
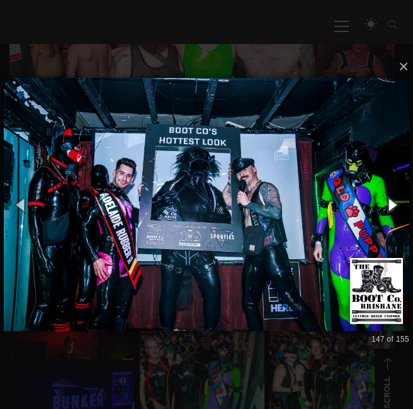
click at [384, 201] on button "button" at bounding box center [392, 205] width 43 height 52
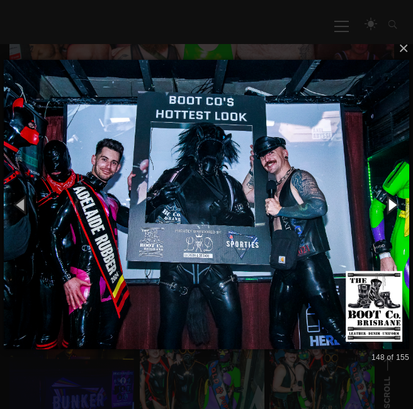
click at [384, 201] on button "button" at bounding box center [392, 205] width 43 height 52
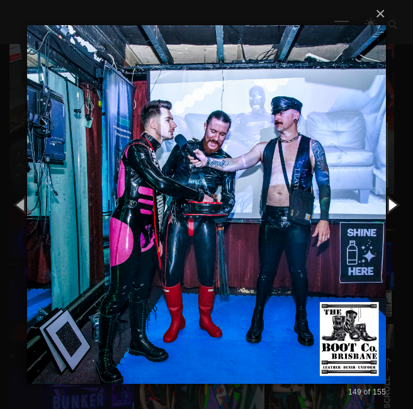
click at [384, 201] on button "button" at bounding box center [392, 205] width 43 height 52
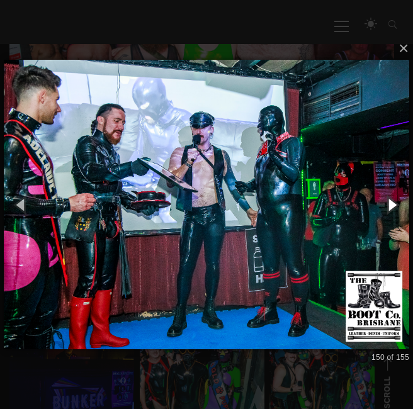
click at [384, 201] on button "button" at bounding box center [392, 205] width 43 height 52
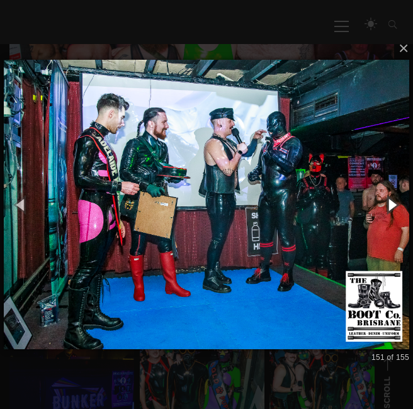
click at [384, 201] on button "button" at bounding box center [392, 205] width 43 height 52
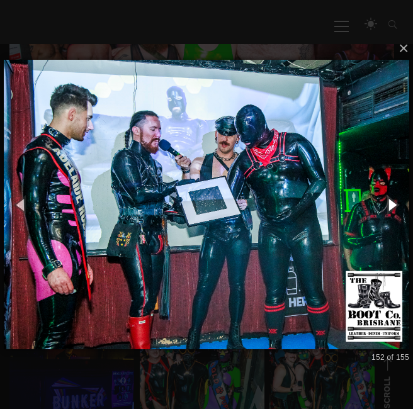
click at [384, 201] on button "button" at bounding box center [392, 205] width 43 height 52
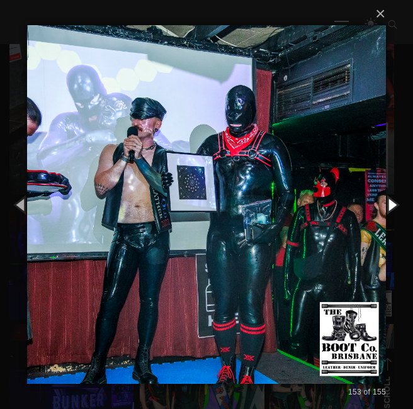
click at [384, 201] on button "button" at bounding box center [392, 205] width 43 height 52
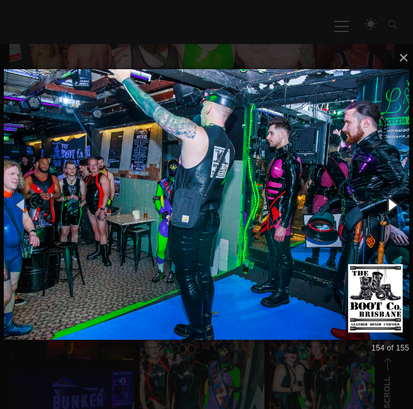
click at [384, 201] on button "button" at bounding box center [392, 205] width 43 height 52
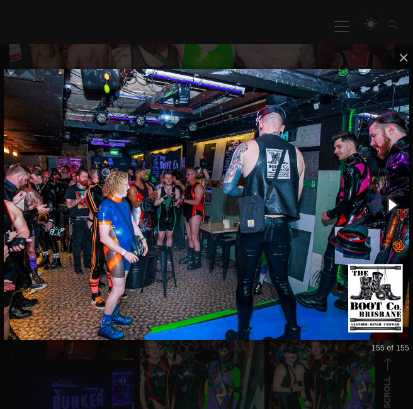
click at [384, 201] on button "button" at bounding box center [392, 205] width 43 height 52
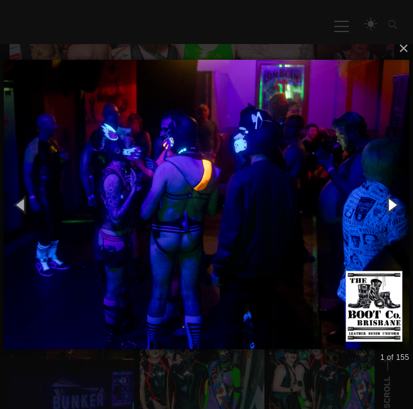
click at [384, 201] on button "button" at bounding box center [392, 205] width 43 height 52
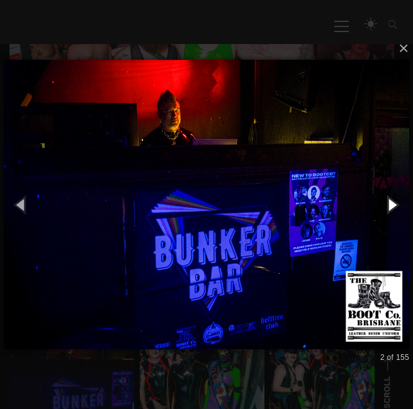
click at [384, 201] on button "button" at bounding box center [392, 205] width 43 height 52
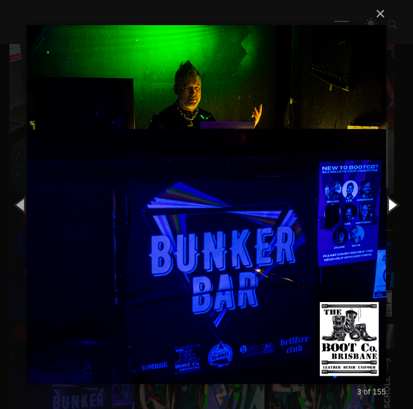
click at [384, 201] on button "button" at bounding box center [392, 205] width 43 height 52
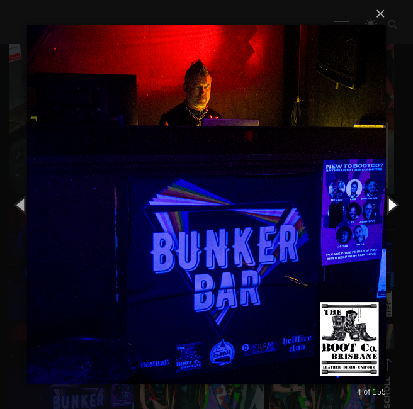
click at [384, 201] on button "button" at bounding box center [392, 205] width 43 height 52
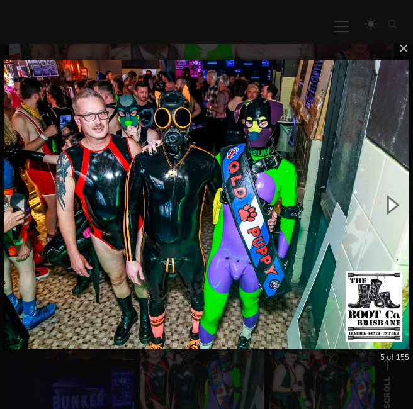
click at [384, 201] on button "button" at bounding box center [392, 205] width 43 height 52
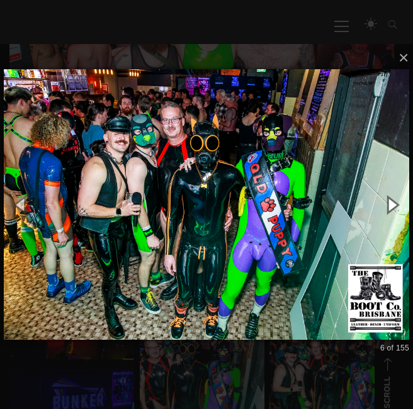
click at [384, 201] on button "button" at bounding box center [392, 205] width 43 height 52
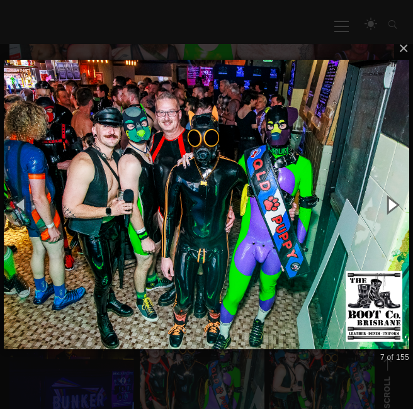
click at [384, 201] on button "button" at bounding box center [392, 205] width 43 height 52
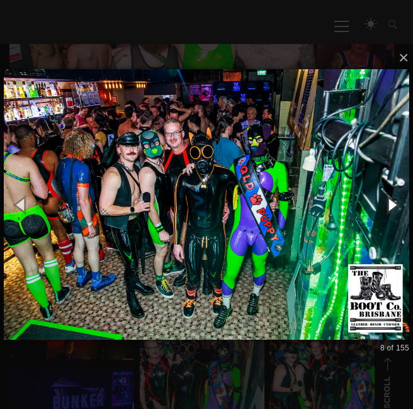
click at [384, 201] on button "button" at bounding box center [392, 205] width 43 height 52
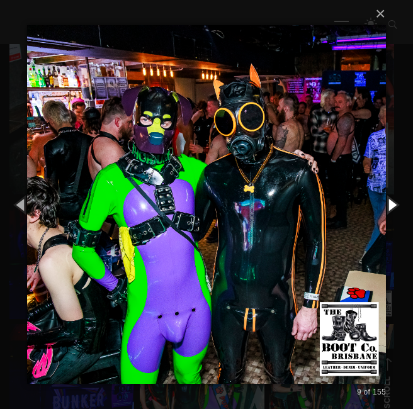
click at [384, 201] on button "button" at bounding box center [392, 205] width 43 height 52
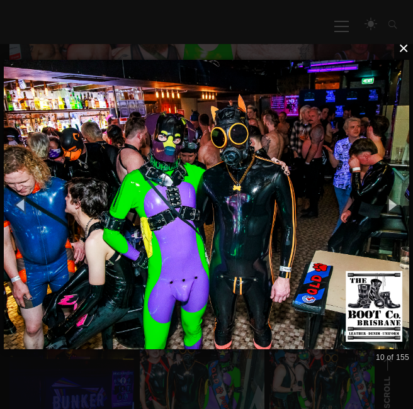
click at [403, 47] on button "×" at bounding box center [210, 49] width 405 height 28
